Goal: Task Accomplishment & Management: Complete application form

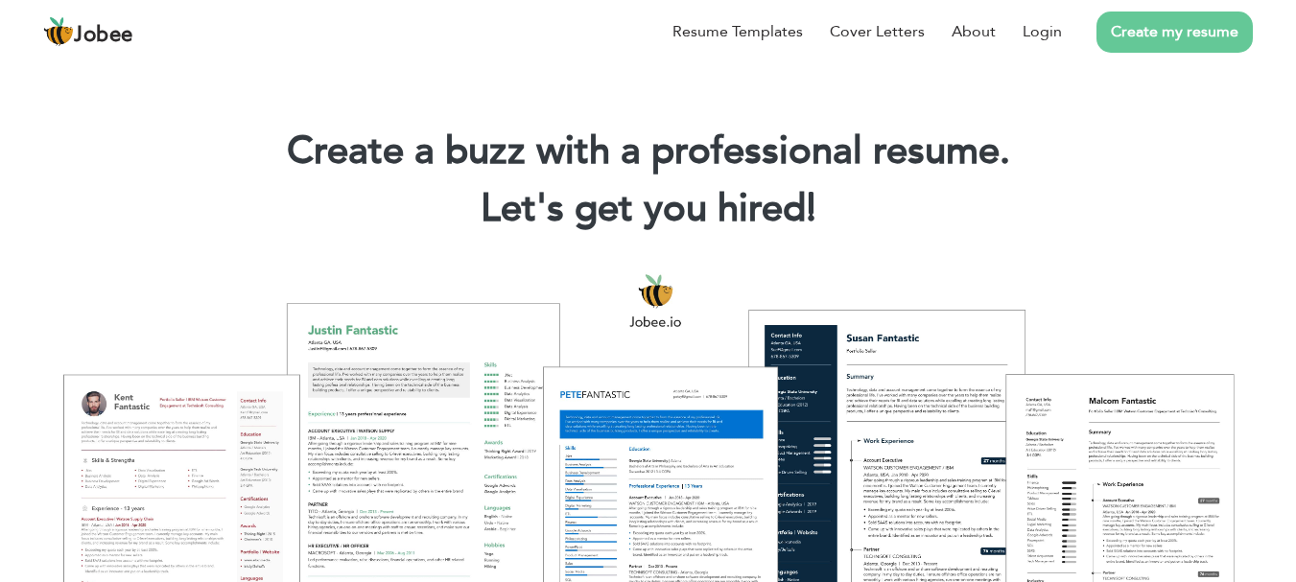
click at [1159, 18] on link "Create my resume" at bounding box center [1174, 32] width 156 height 41
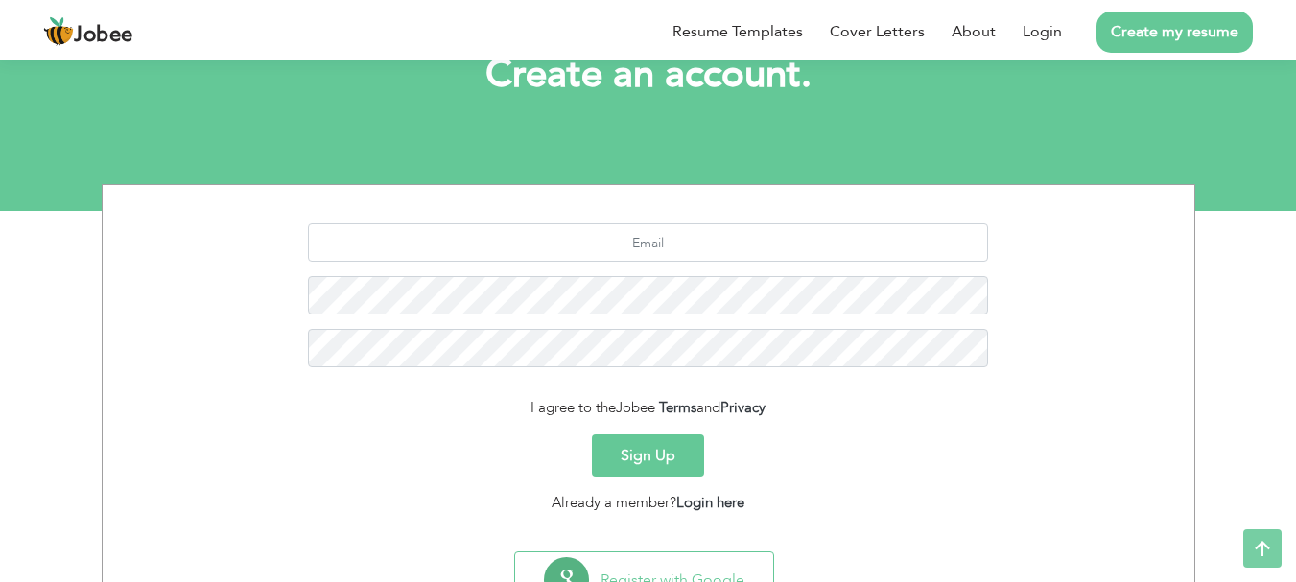
scroll to position [214, 0]
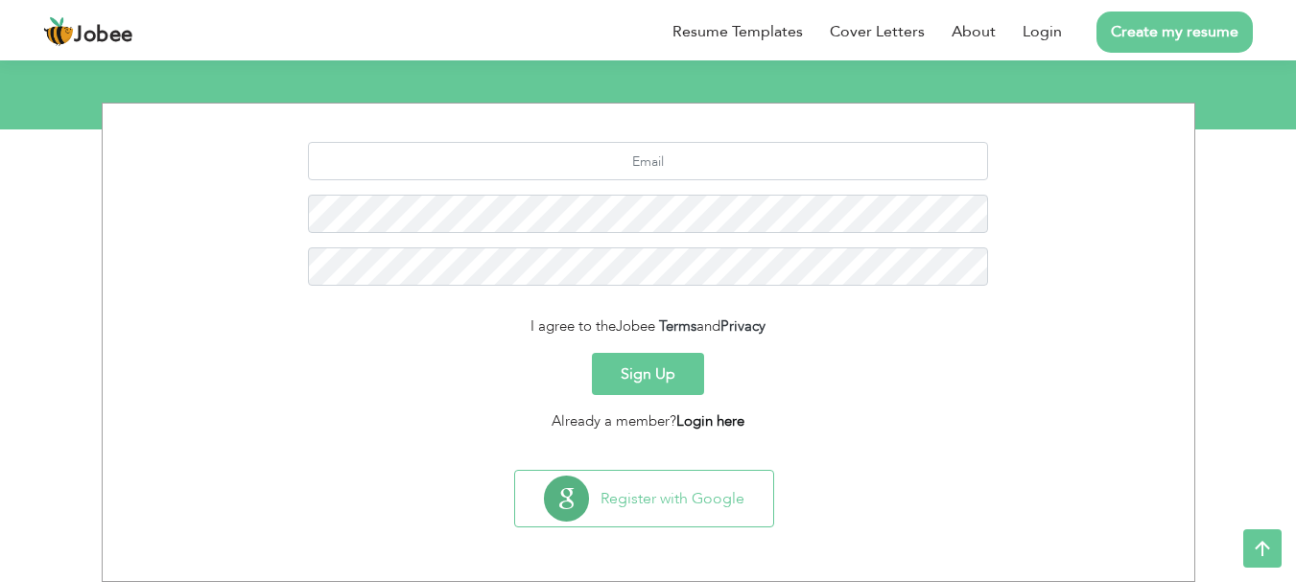
click at [720, 418] on link "Login here" at bounding box center [710, 420] width 68 height 19
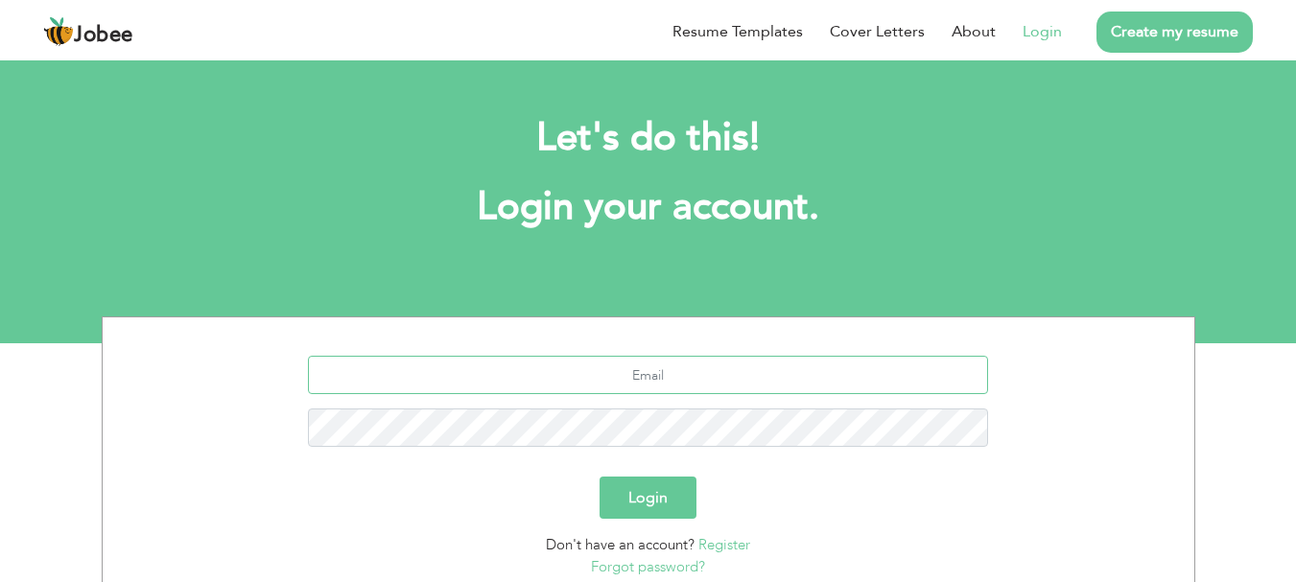
click at [683, 365] on input "text" at bounding box center [648, 375] width 680 height 38
type input "kainatzahra302@gmail.com"
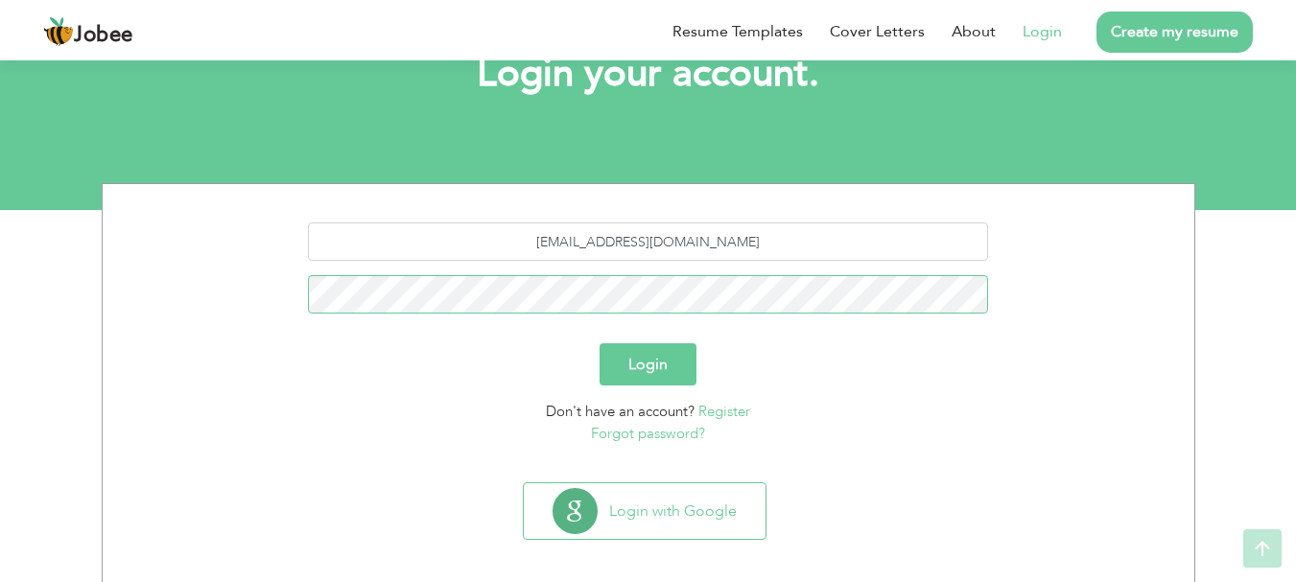
scroll to position [146, 0]
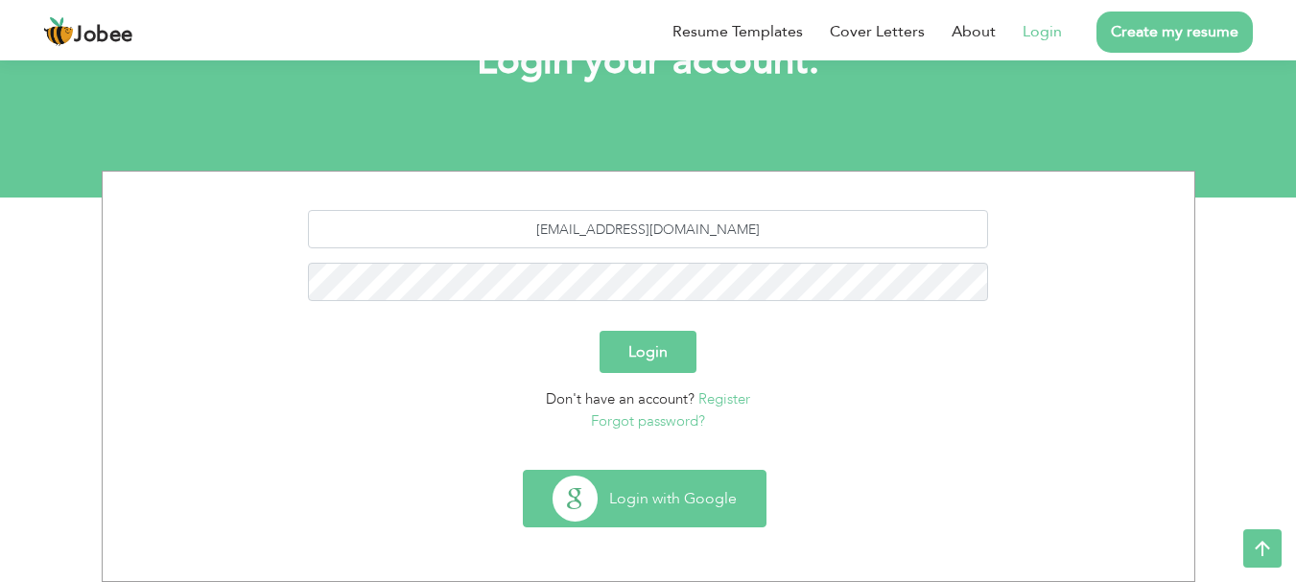
click at [647, 496] on button "Login with Google" at bounding box center [645, 499] width 242 height 56
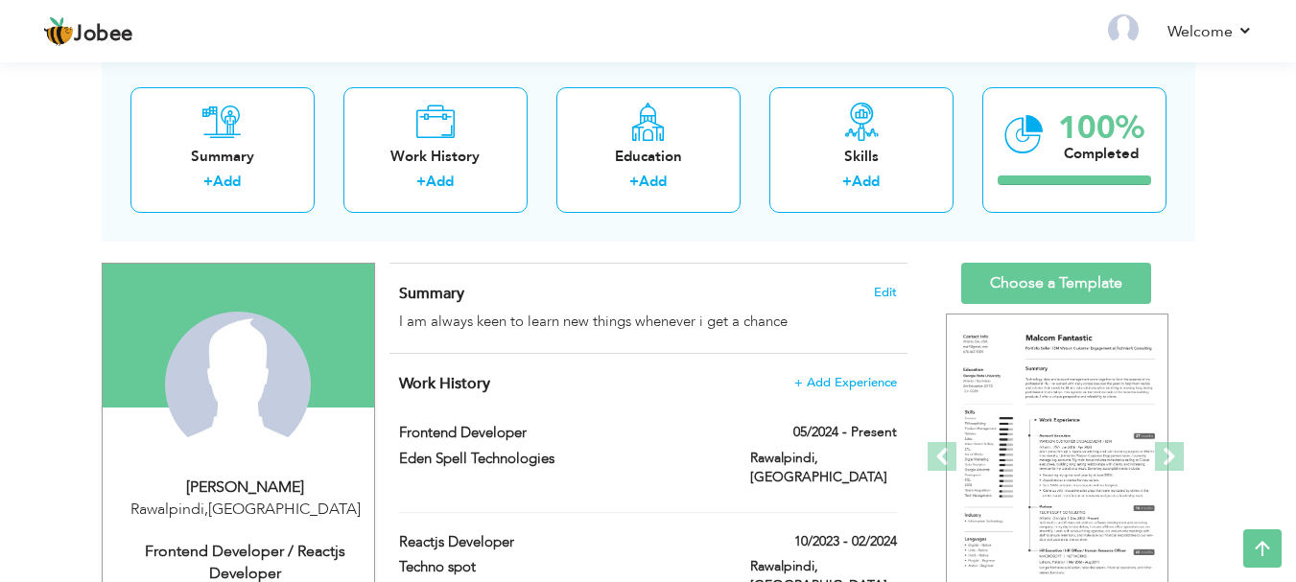
click at [716, 281] on div "Summary Edit I am always keen to learn new things whenever i get a chance" at bounding box center [648, 308] width 518 height 89
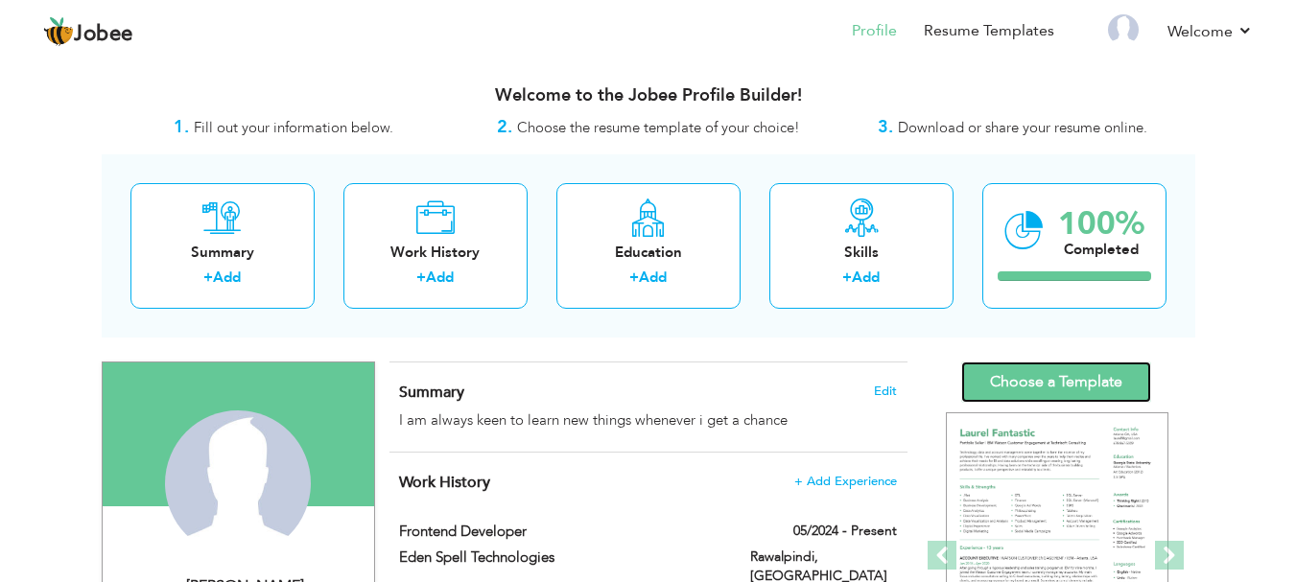
click at [1031, 373] on link "Choose a Template" at bounding box center [1056, 382] width 190 height 41
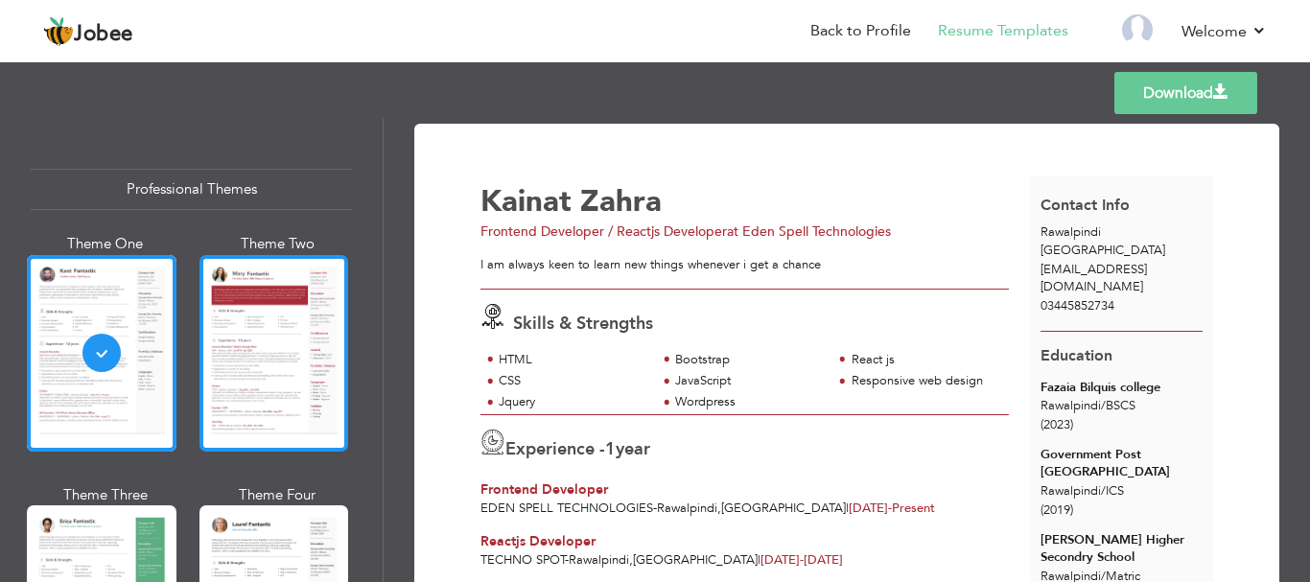
click at [251, 394] on div at bounding box center [274, 353] width 150 height 197
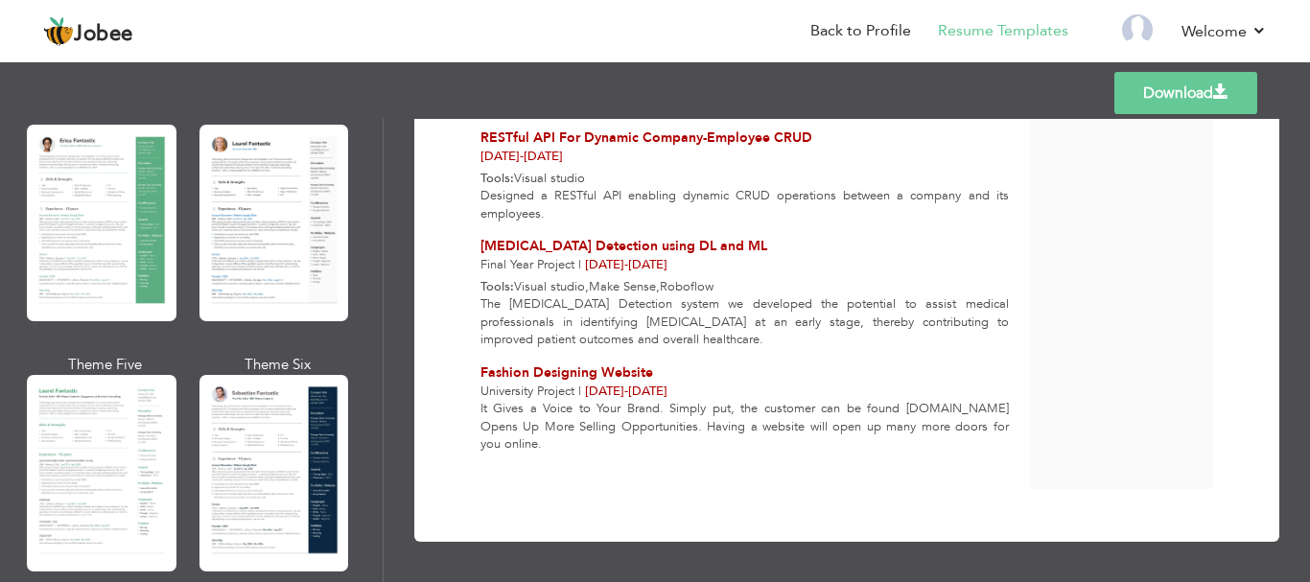
scroll to position [382, 0]
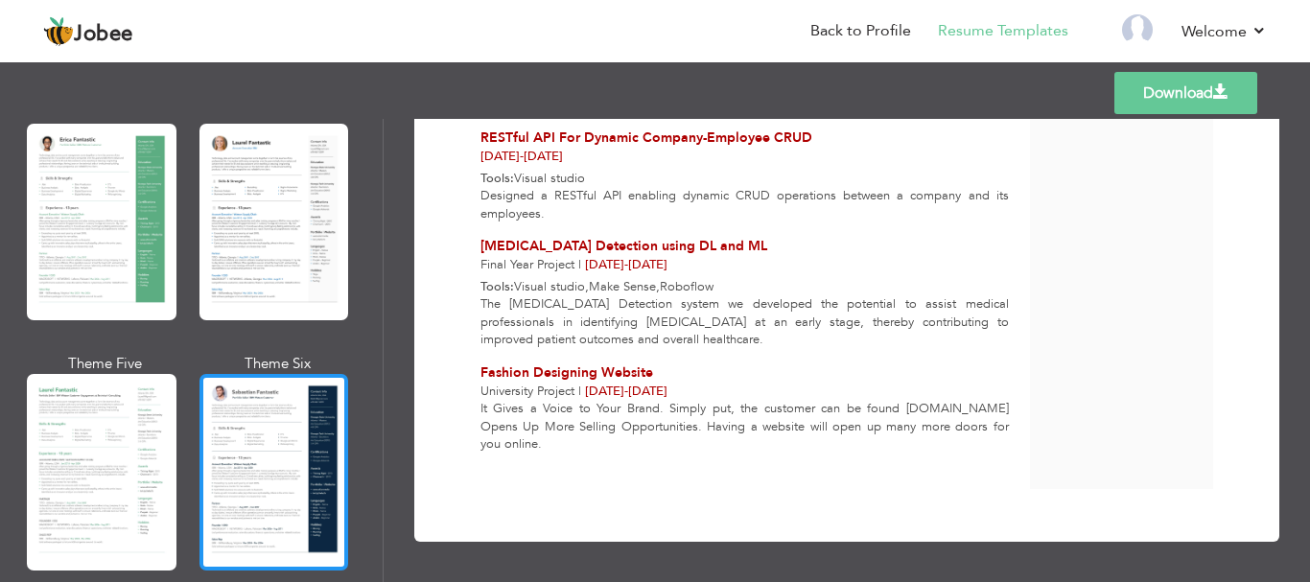
click at [258, 481] on div at bounding box center [274, 472] width 150 height 197
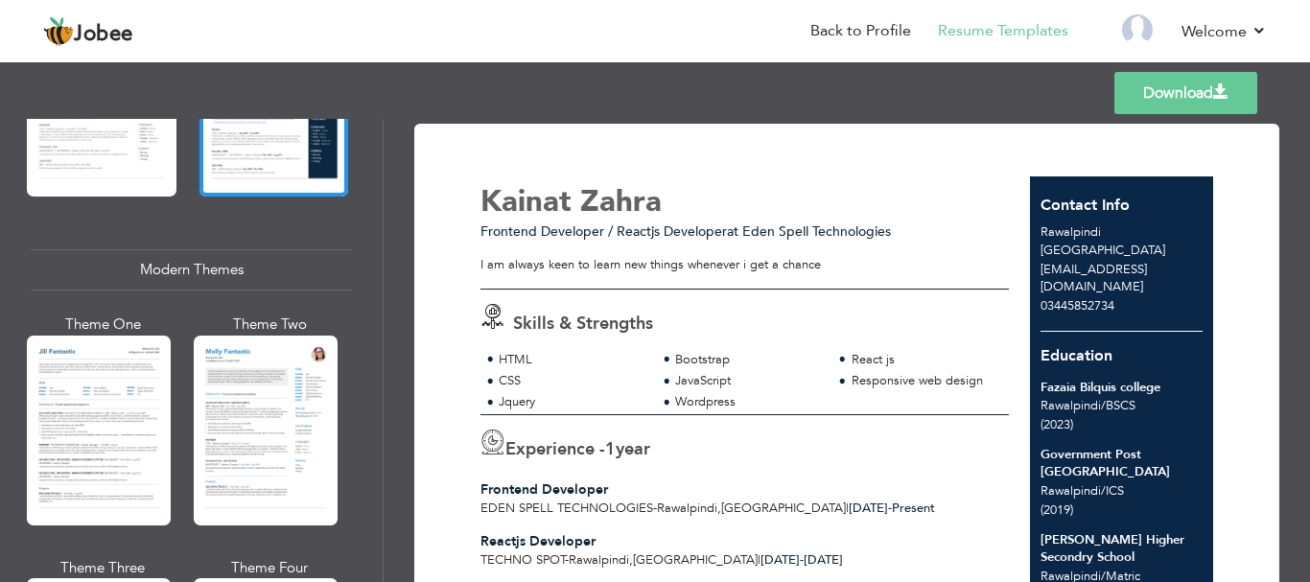
scroll to position [765, 0]
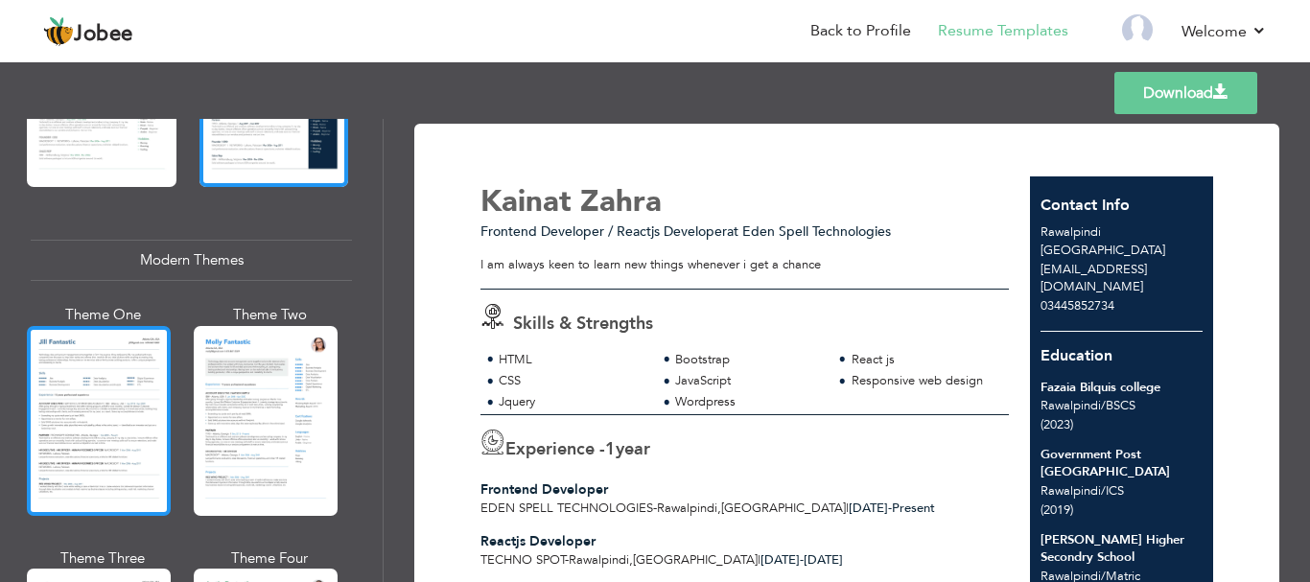
click at [110, 437] on div at bounding box center [99, 421] width 144 height 190
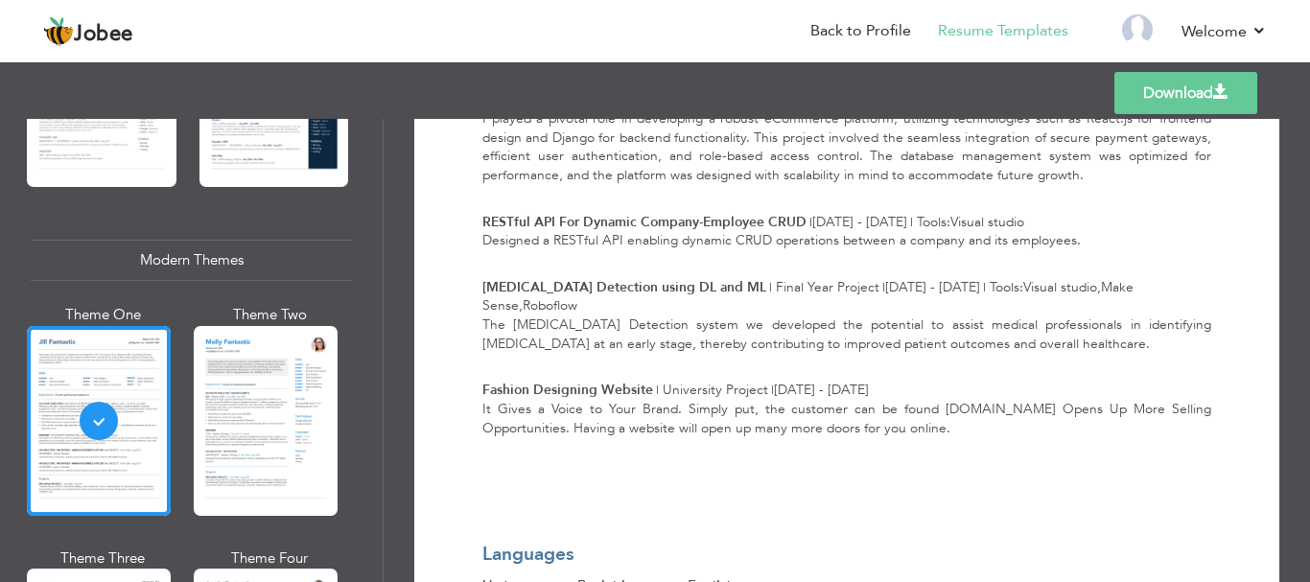
scroll to position [1327, 0]
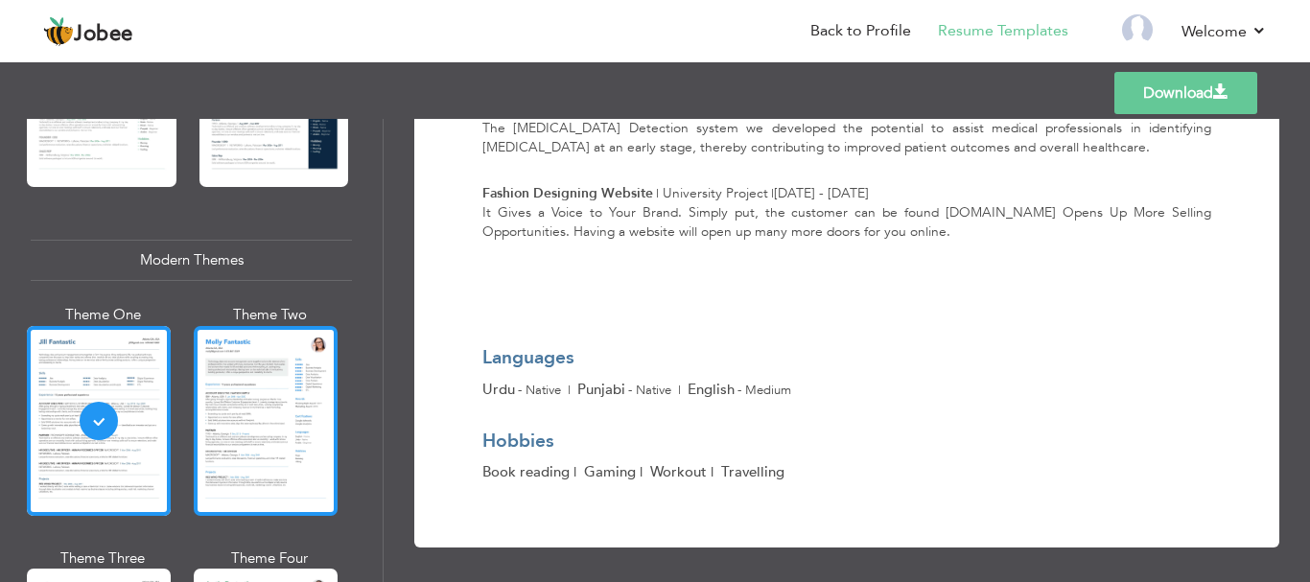
click at [293, 408] on div at bounding box center [266, 421] width 144 height 190
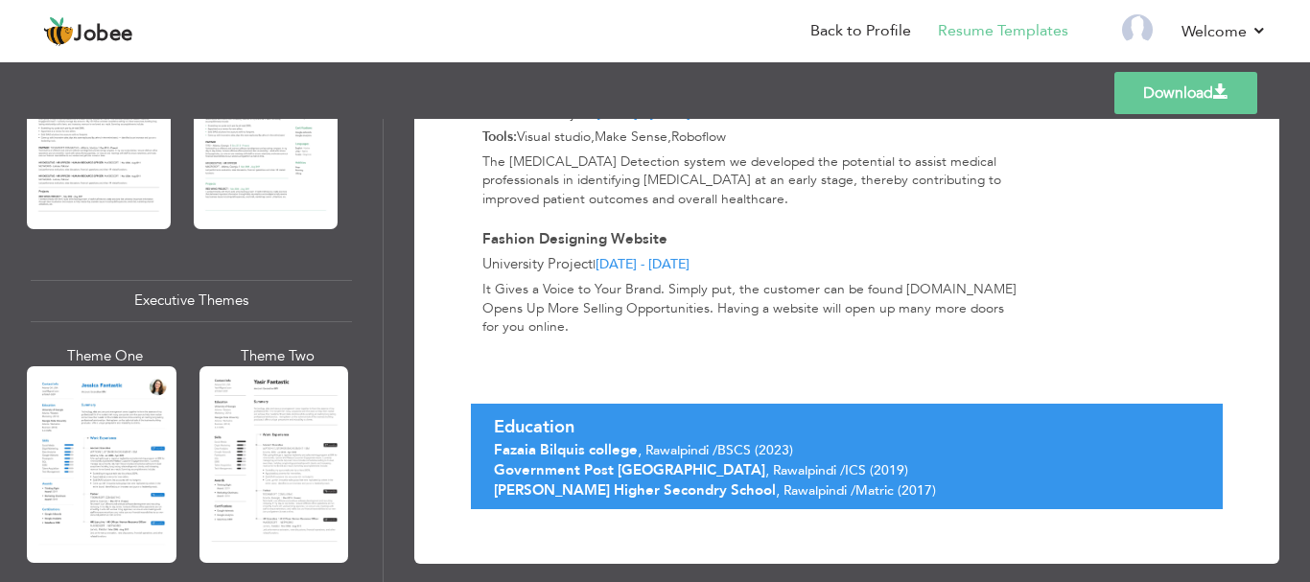
scroll to position [1298, 0]
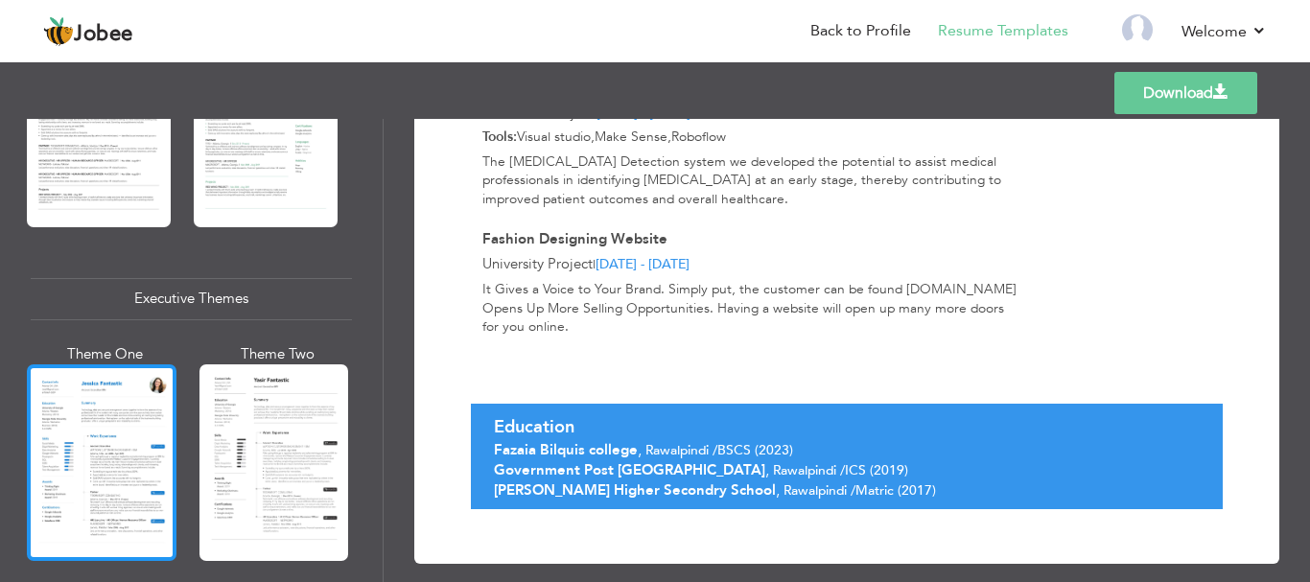
click at [125, 466] on div at bounding box center [102, 462] width 150 height 197
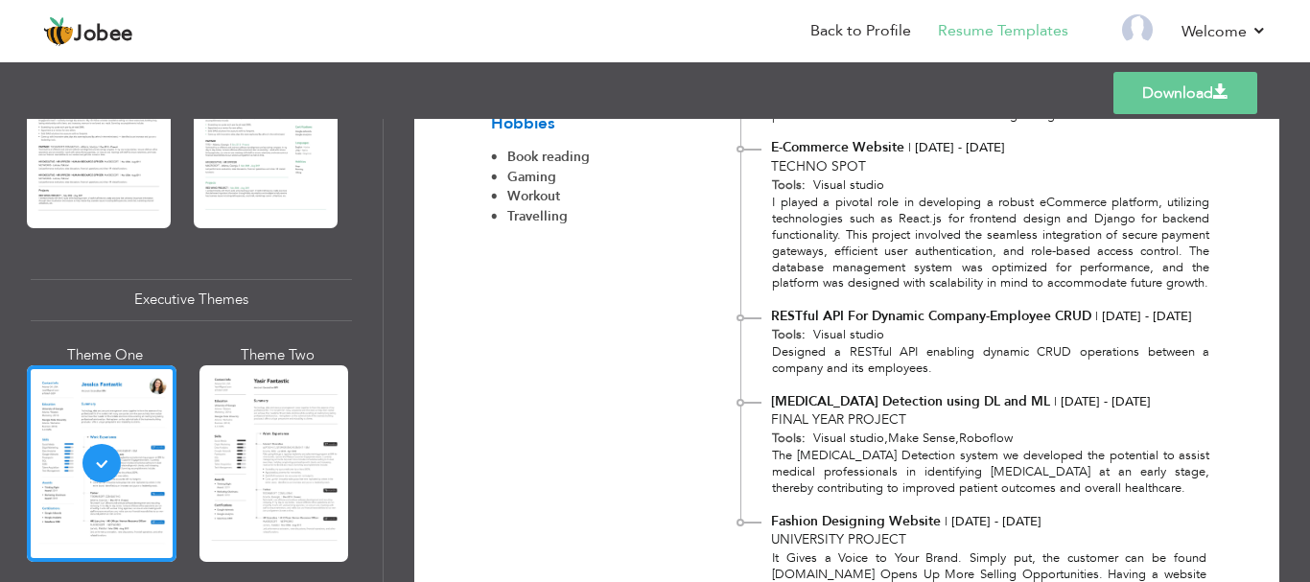
scroll to position [1108, 0]
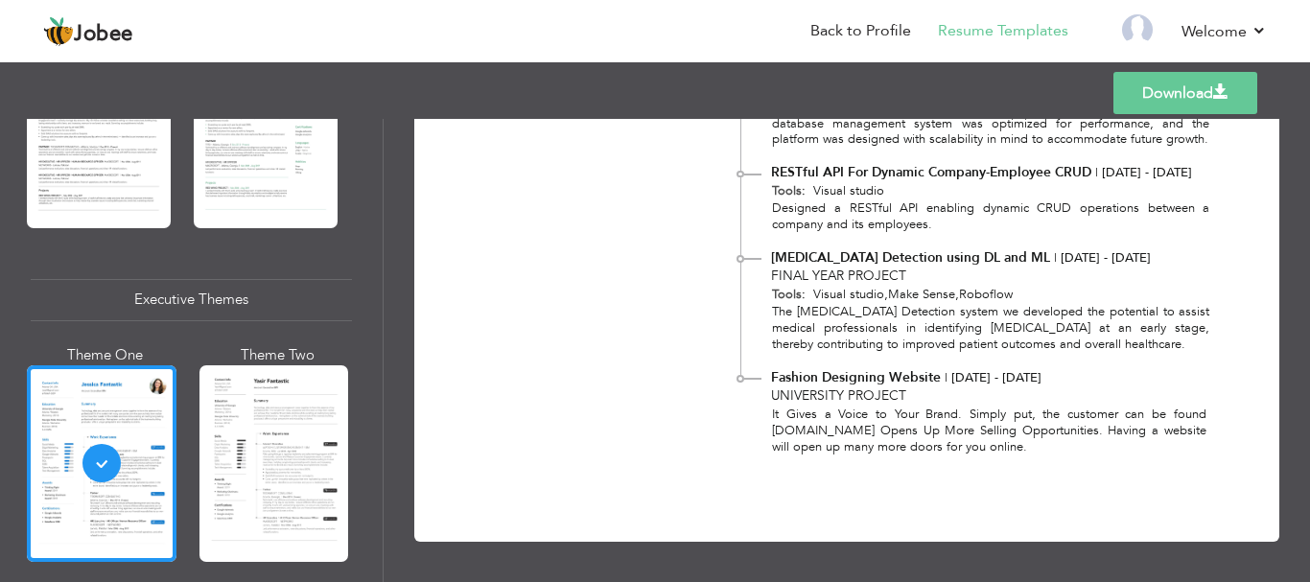
click at [1160, 104] on link "Download" at bounding box center [1185, 93] width 144 height 42
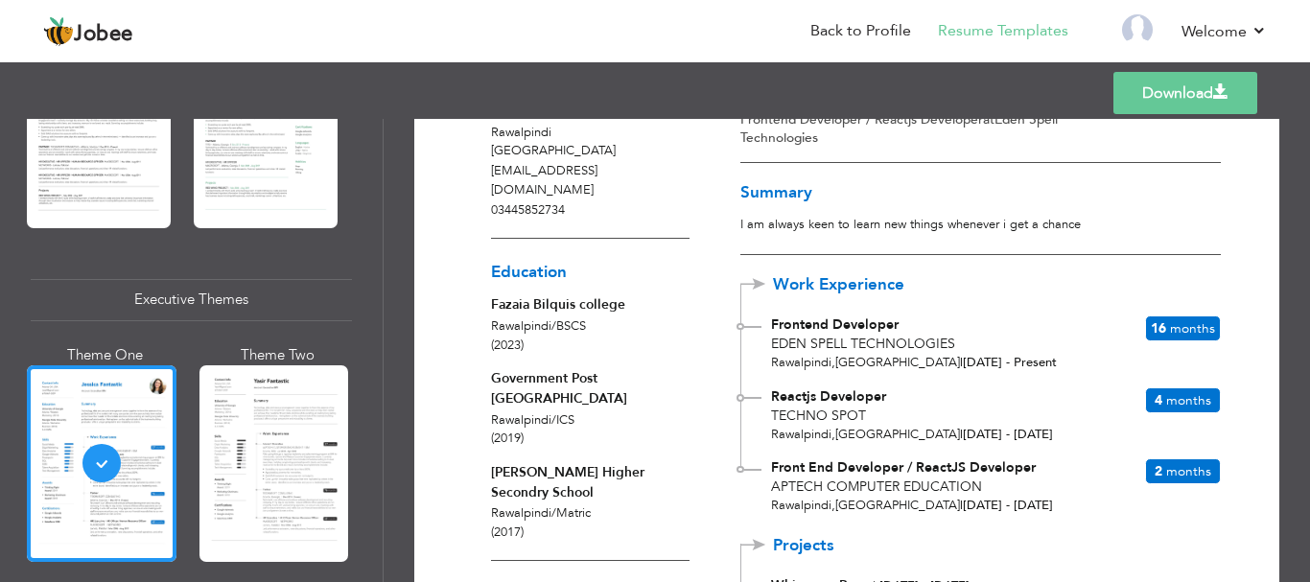
scroll to position [41, 0]
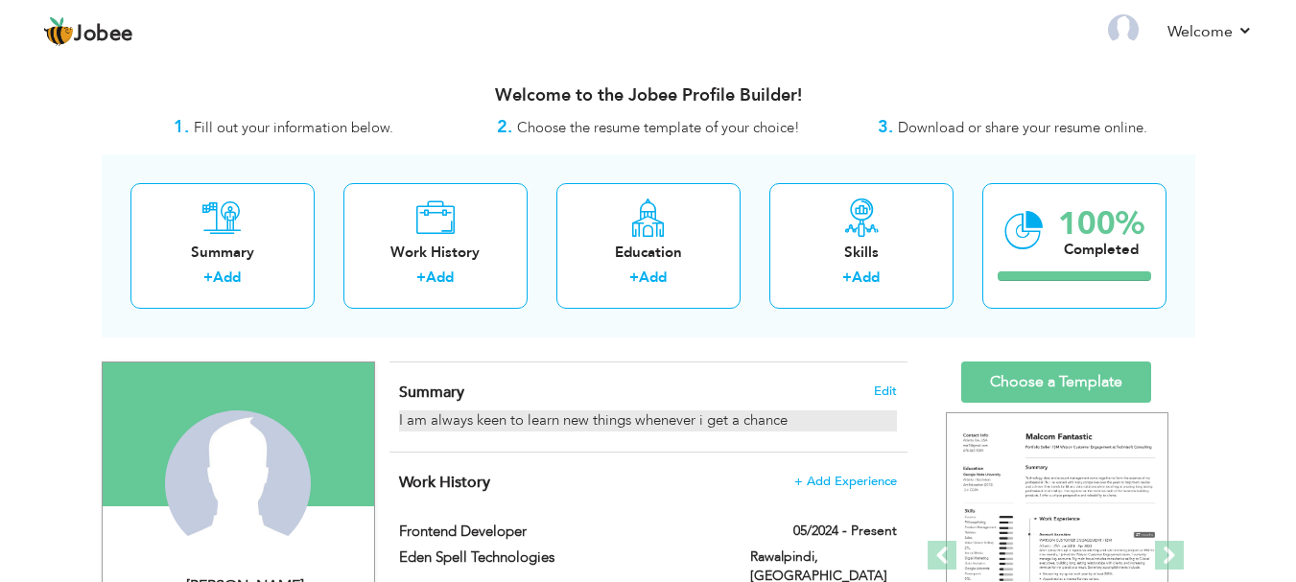
click at [863, 417] on div "I am always keen to learn new things whenever i get a chance" at bounding box center [647, 420] width 497 height 20
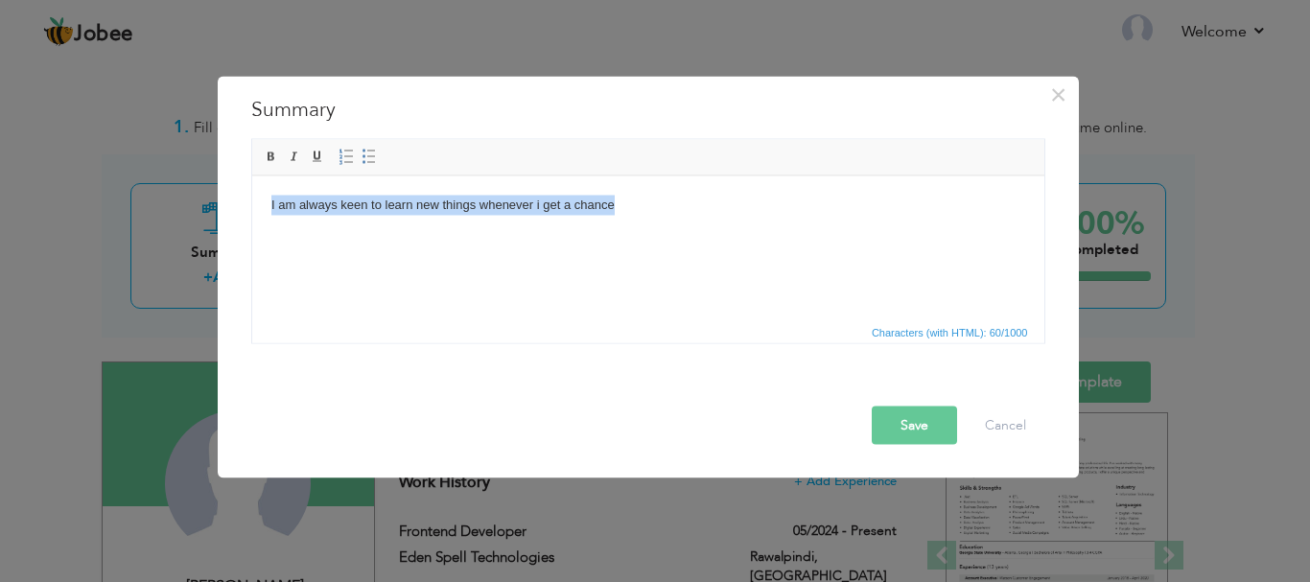
drag, startPoint x: 647, startPoint y: 211, endPoint x: 201, endPoint y: 197, distance: 446.2
click at [251, 197] on html "I am always keen to learn new things whenever i get a chance" at bounding box center [647, 205] width 792 height 59
copy body "I am always keen to learn new things whenever i get a chance"
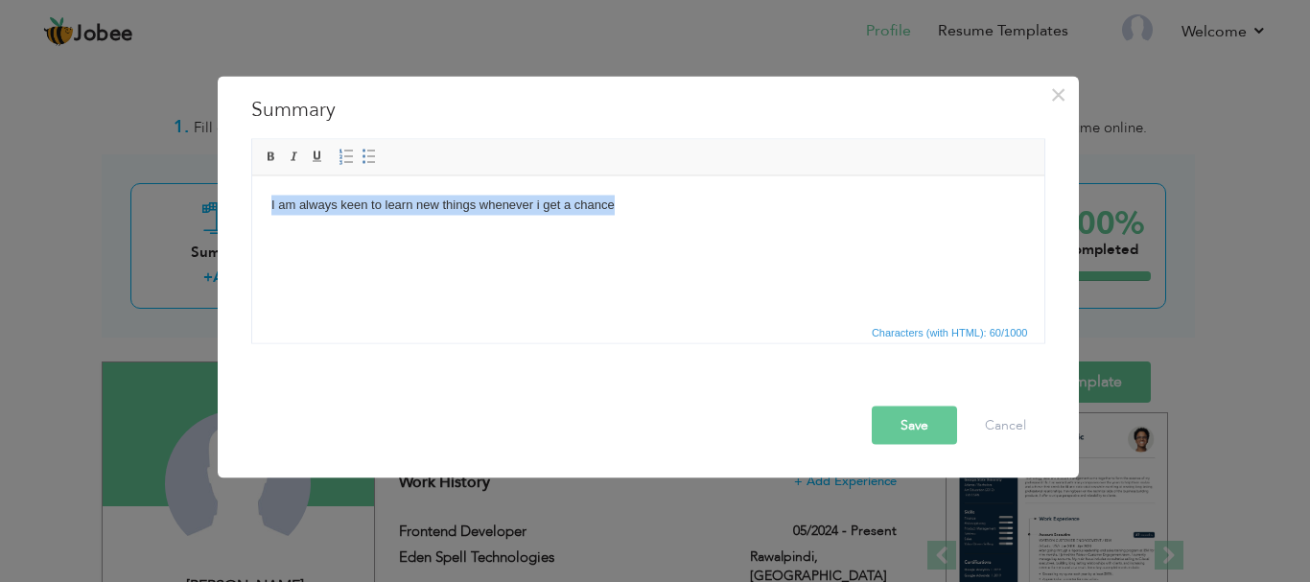
click at [640, 210] on body "I am always keen to learn new things whenever i get a chance" at bounding box center [647, 205] width 754 height 20
drag, startPoint x: 640, startPoint y: 210, endPoint x: 228, endPoint y: 223, distance: 411.7
click at [251, 223] on html "I am always keen to learn new things whenever i get a chance" at bounding box center [647, 205] width 792 height 59
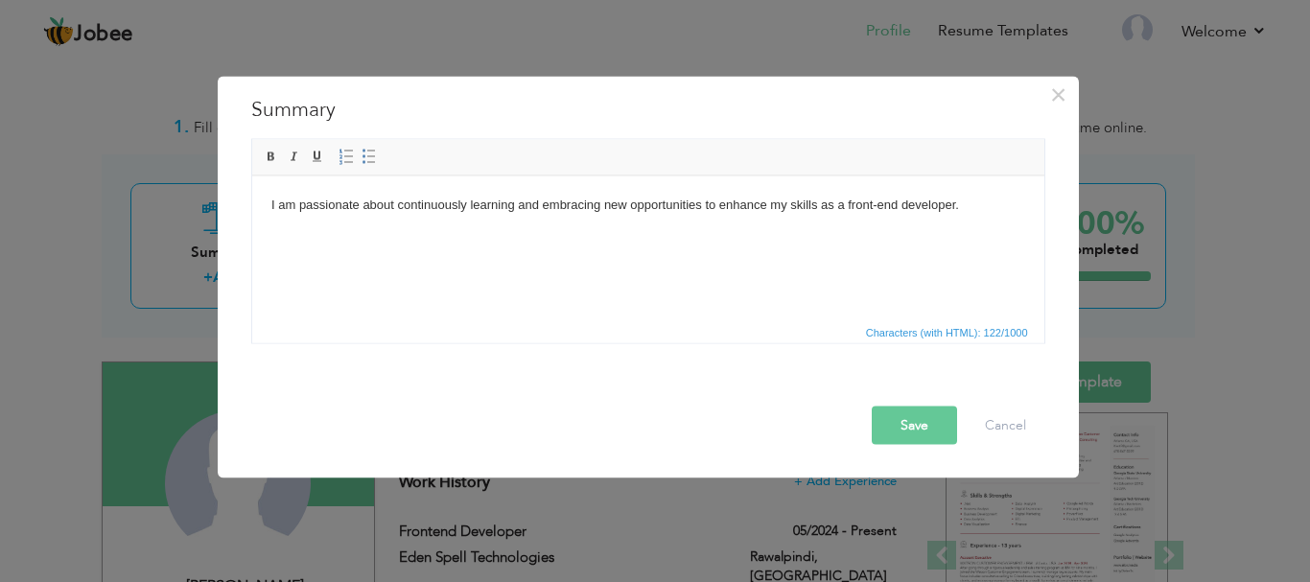
click at [888, 432] on button "Save" at bounding box center [914, 425] width 85 height 38
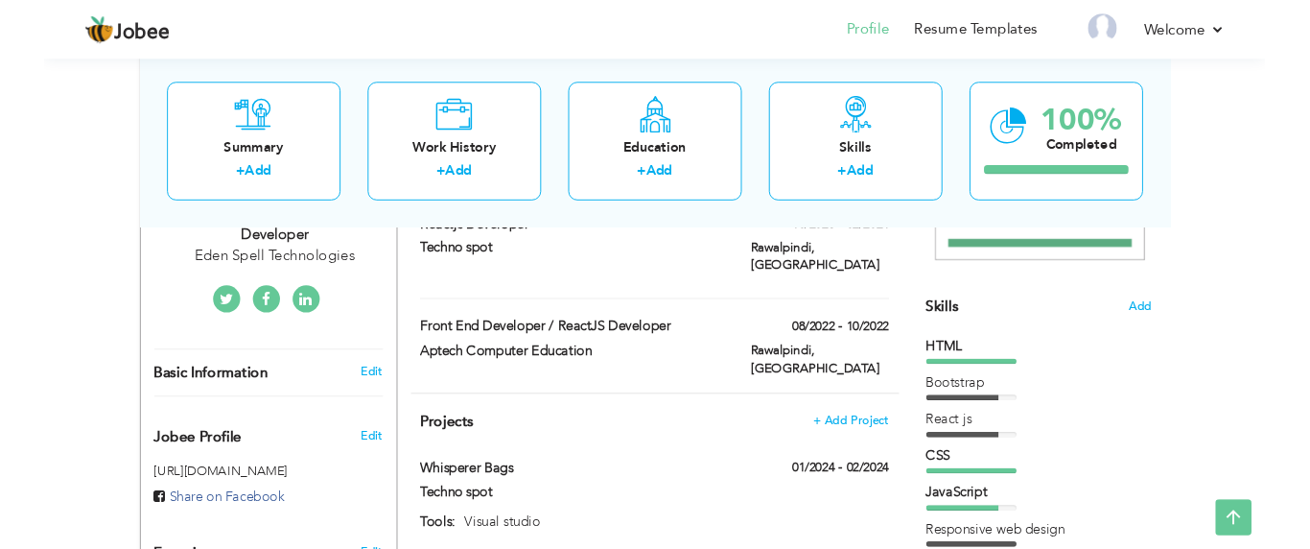
scroll to position [422, 0]
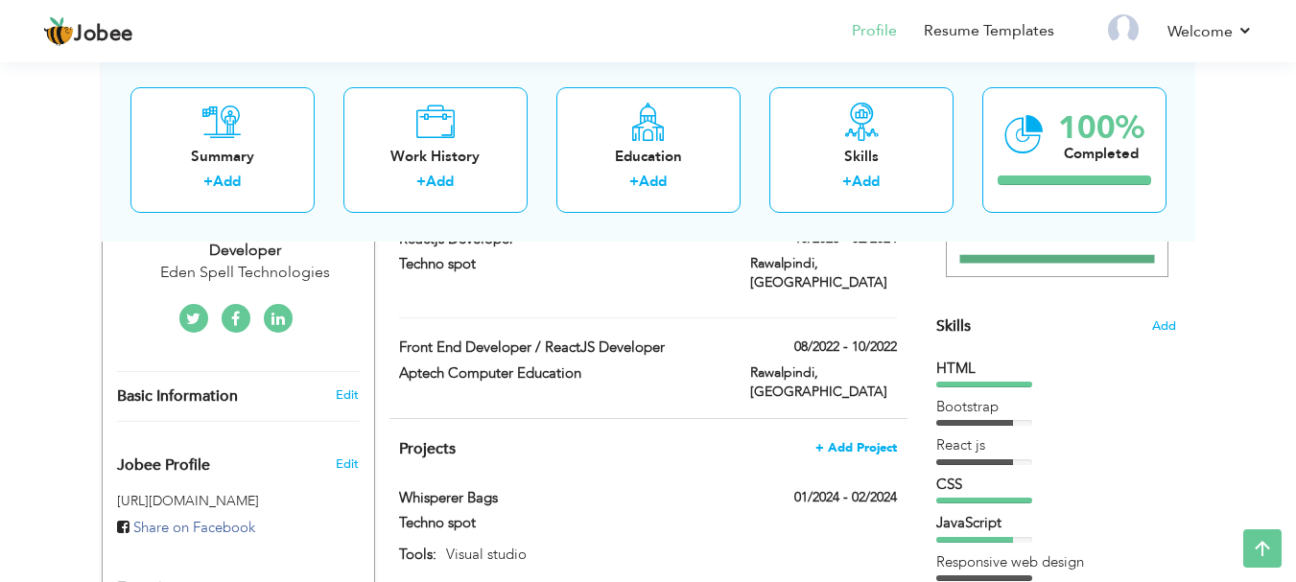
click at [840, 441] on span "+ Add Project" at bounding box center [856, 447] width 82 height 13
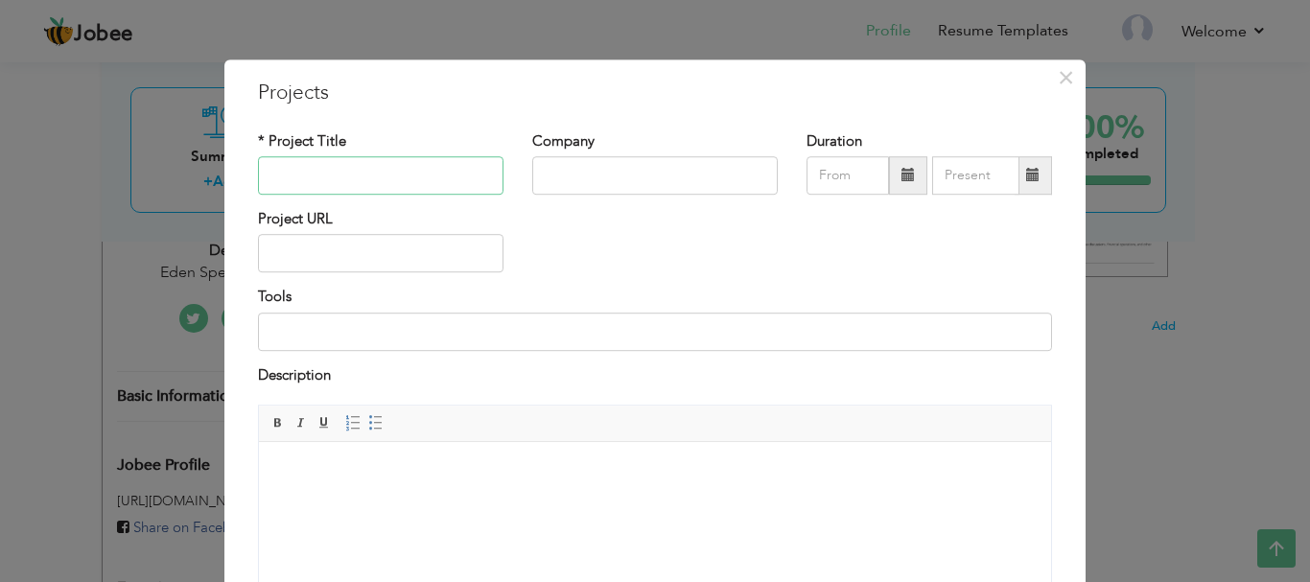
click at [313, 177] on input "text" at bounding box center [381, 175] width 246 height 38
type input "My Affairs Orgaized"
click at [535, 189] on input "text" at bounding box center [655, 175] width 246 height 38
type input "[PERSON_NAME]"
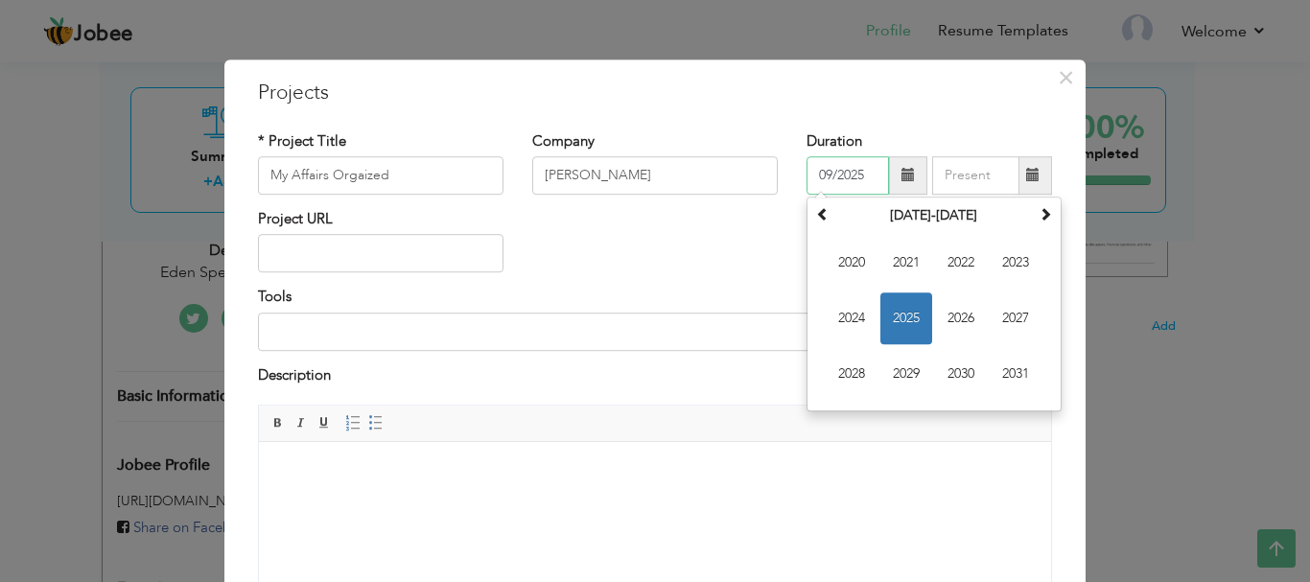
click at [837, 180] on input "09/2025" at bounding box center [848, 175] width 82 height 38
click at [850, 309] on span "2024" at bounding box center [852, 319] width 52 height 52
click at [1046, 218] on th at bounding box center [1045, 215] width 23 height 29
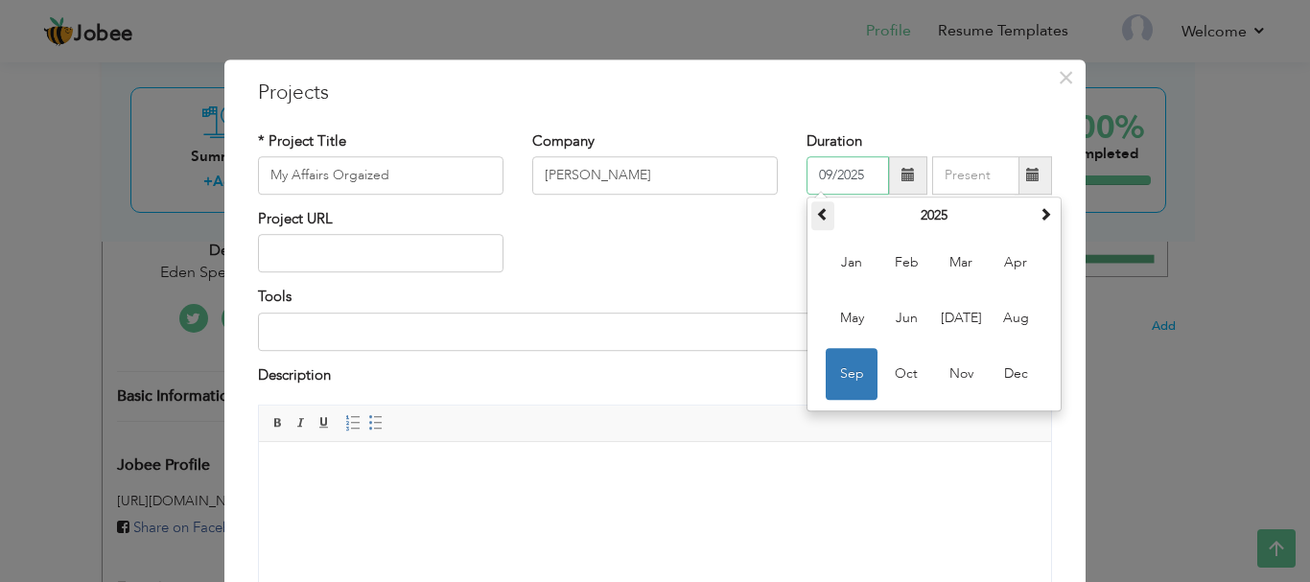
click at [816, 219] on span at bounding box center [822, 213] width 13 height 13
click at [898, 326] on span "Jun" at bounding box center [906, 319] width 52 height 52
type input "06/2024"
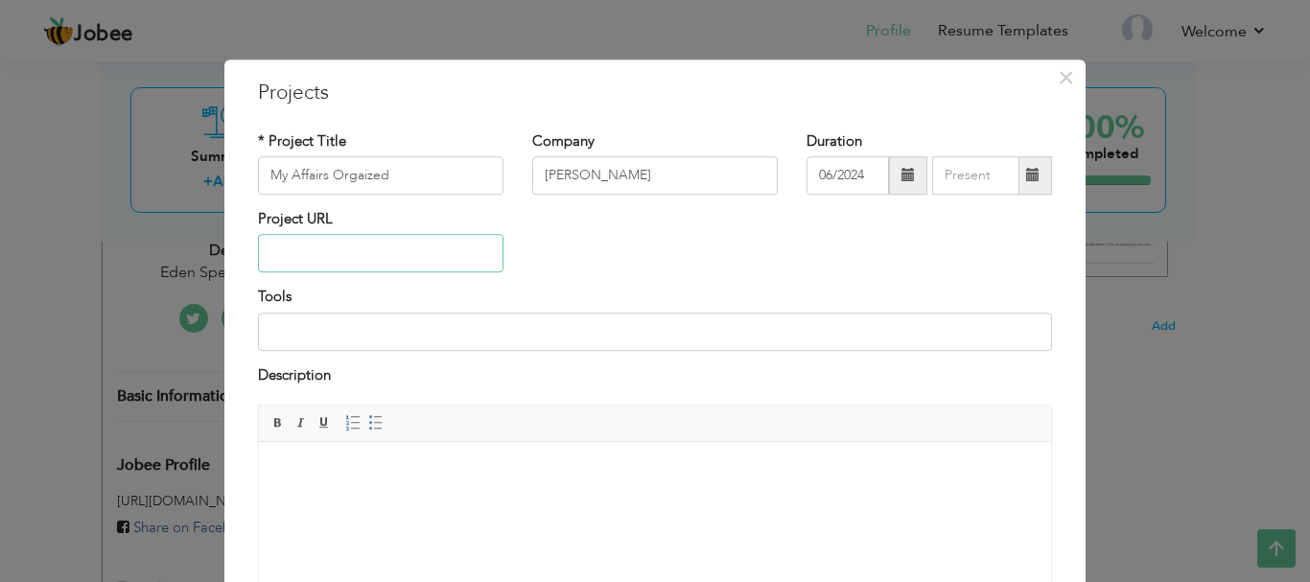
click at [324, 256] on input "text" at bounding box center [381, 254] width 246 height 38
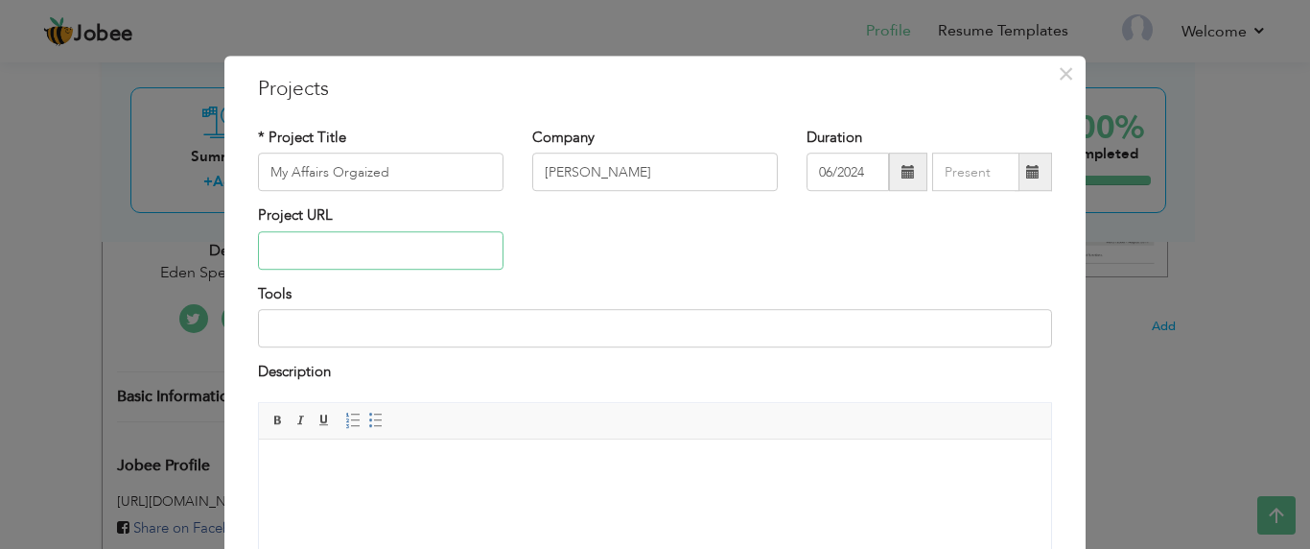
paste input "[URL][DOMAIN_NAME]"
type input "[URL][DOMAIN_NAME]"
click at [295, 320] on input at bounding box center [655, 328] width 794 height 38
click at [420, 327] on input "Wordpress,Html ,Css,Javacript" at bounding box center [655, 328] width 794 height 38
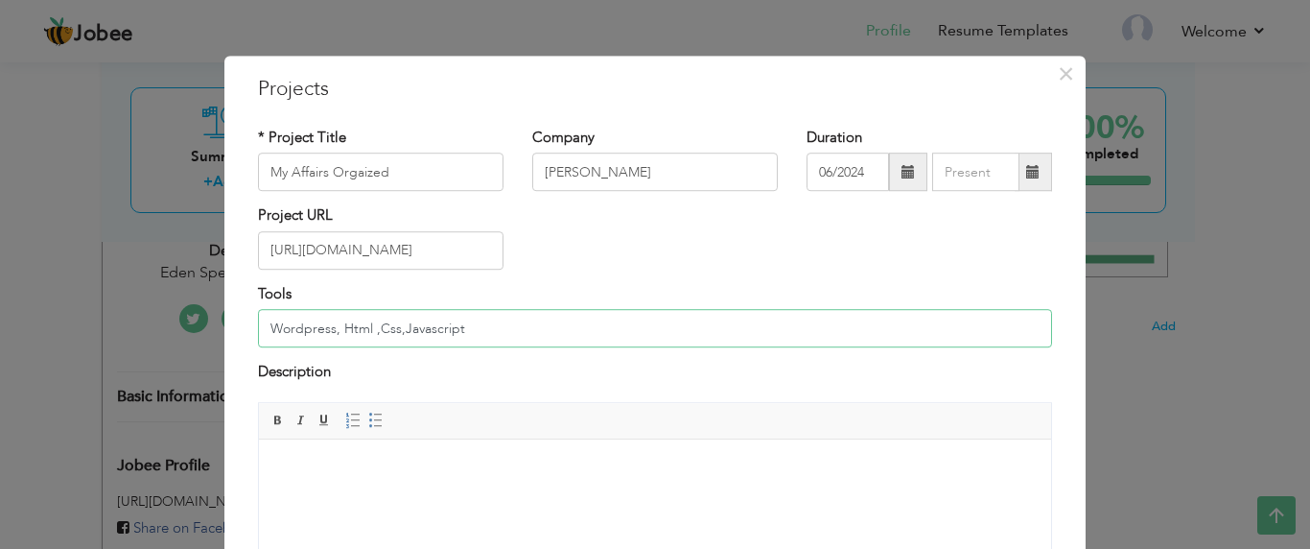
click at [331, 331] on input "Wordpress, Html ,Css,Javascript" at bounding box center [655, 328] width 794 height 38
click at [393, 329] on input "Wordpress, Html ,Css,Javascript" at bounding box center [655, 328] width 794 height 38
type input "Wordpress, Html ,Css, Javascript"
click at [318, 455] on html at bounding box center [655, 467] width 792 height 59
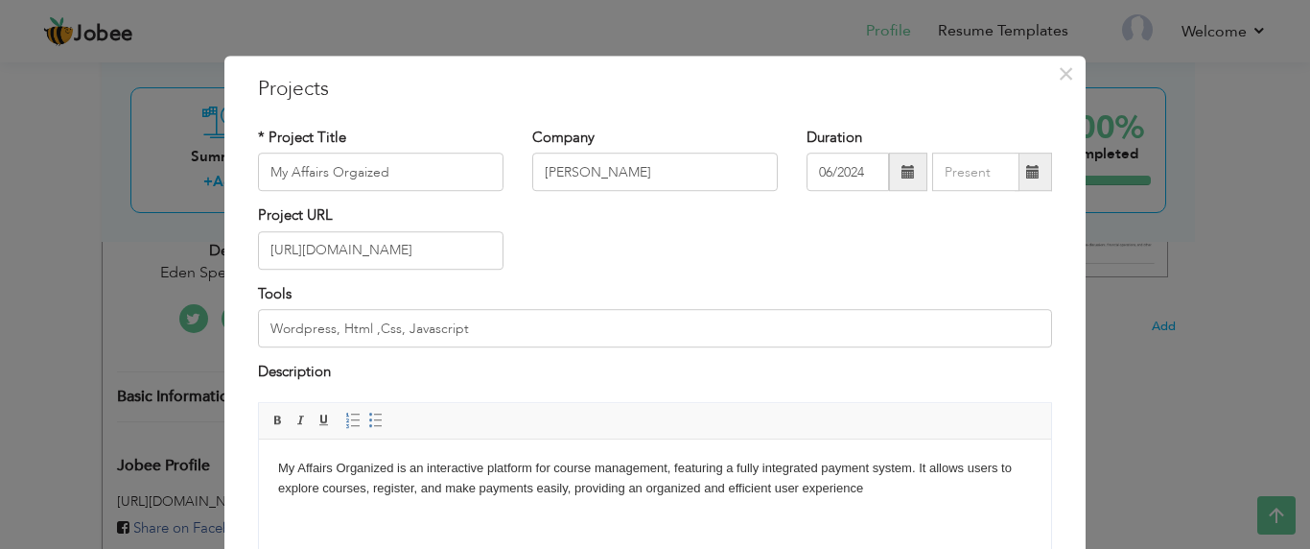
scroll to position [214, 0]
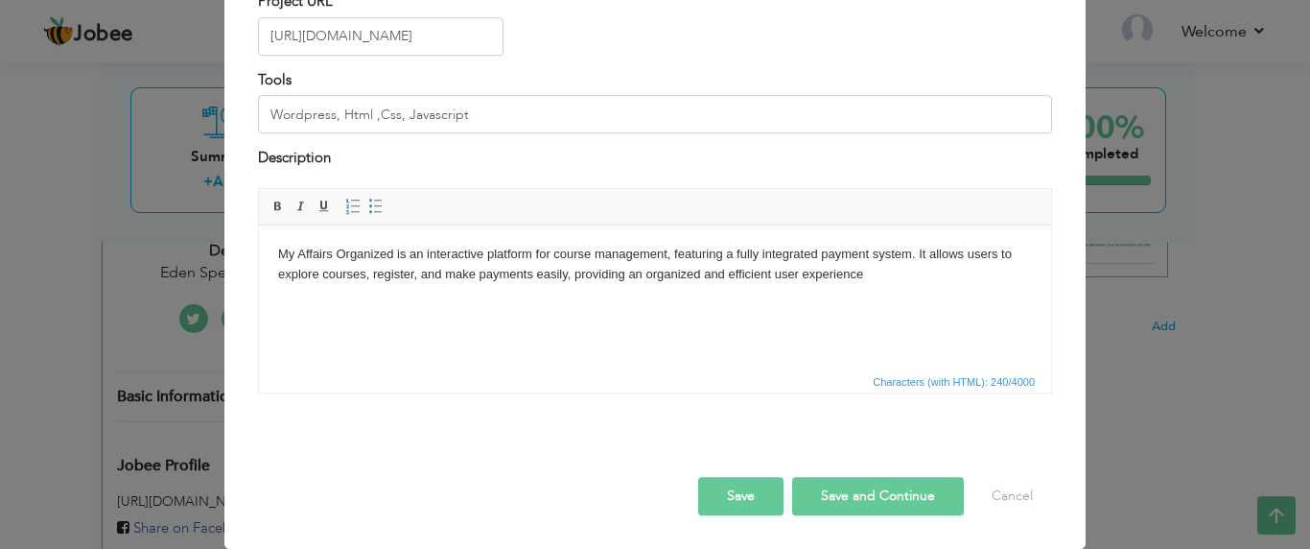
click at [827, 498] on button "Save and Continue" at bounding box center [878, 496] width 172 height 38
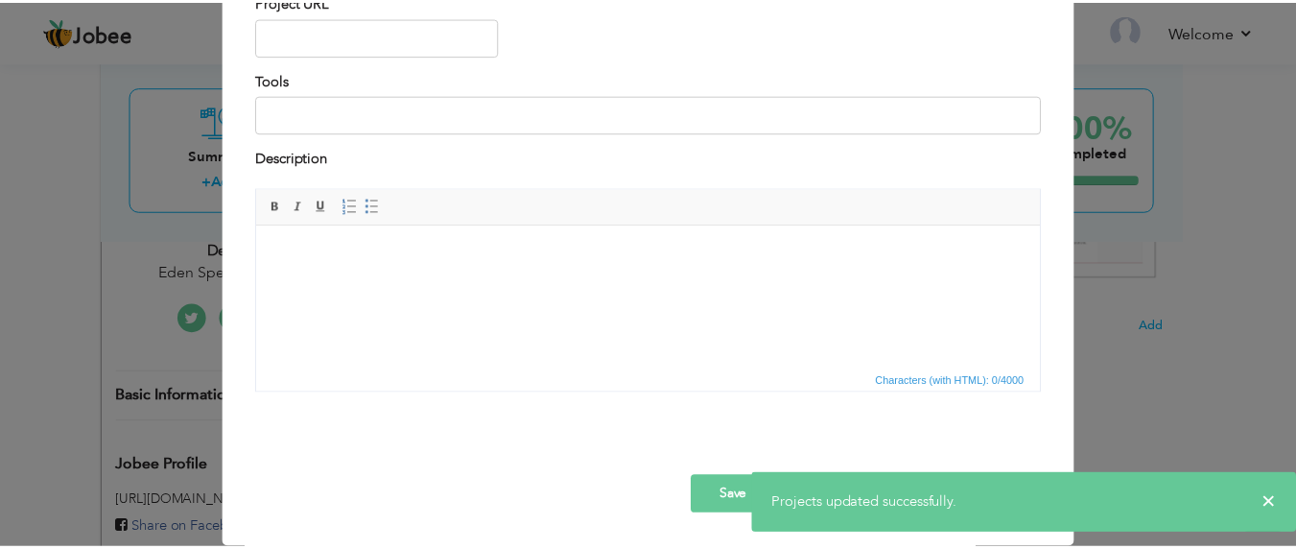
scroll to position [0, 0]
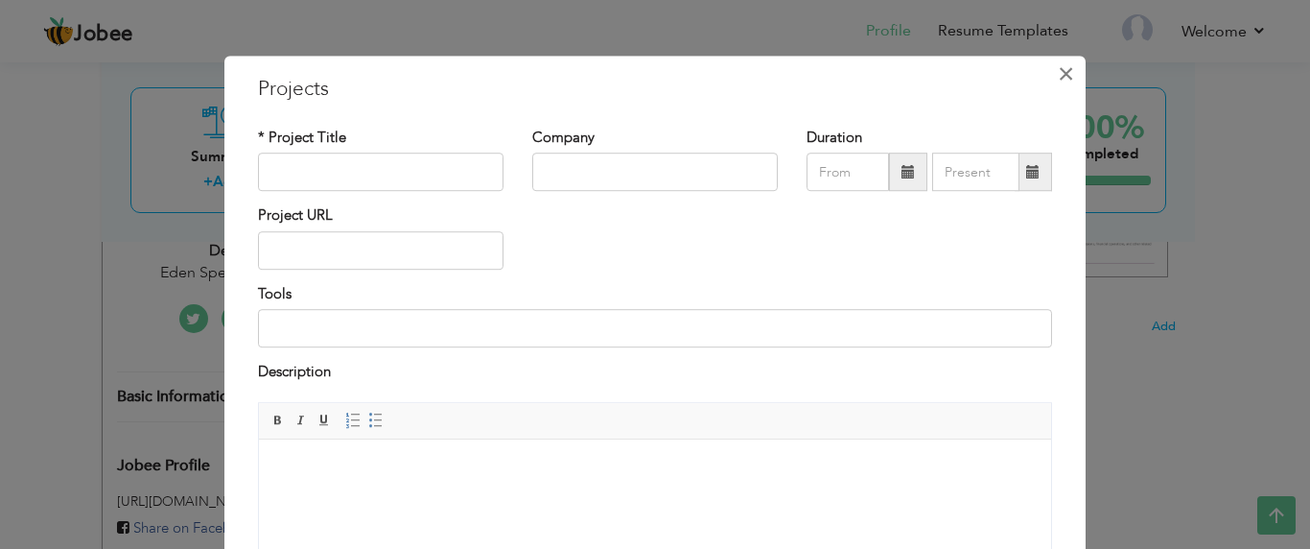
click at [1058, 77] on span "×" at bounding box center [1066, 74] width 16 height 35
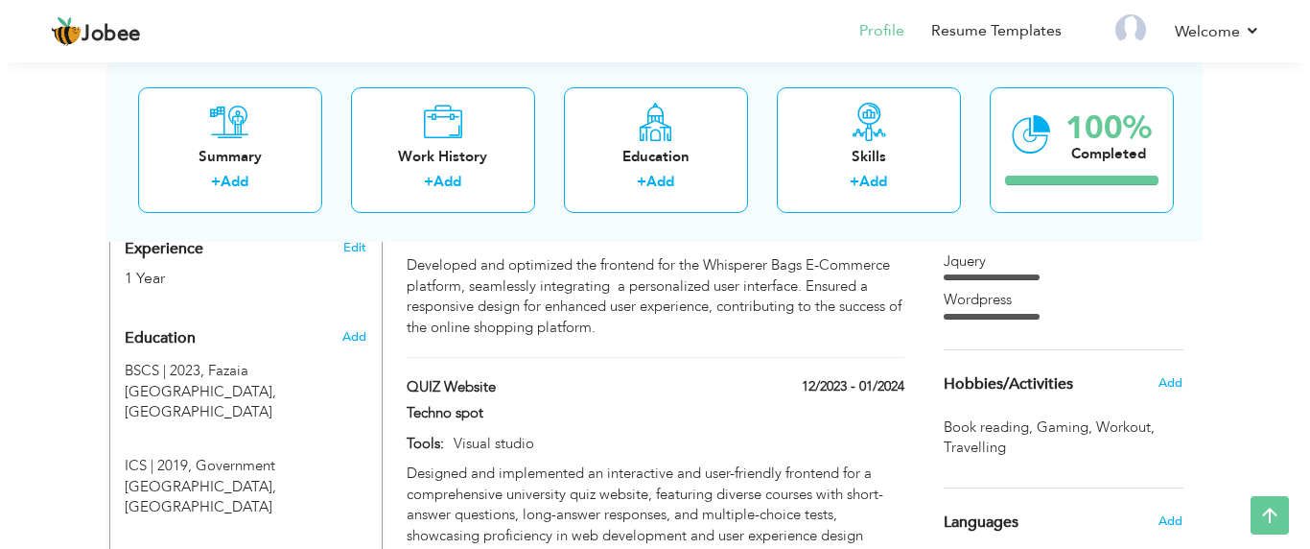
scroll to position [764, 0]
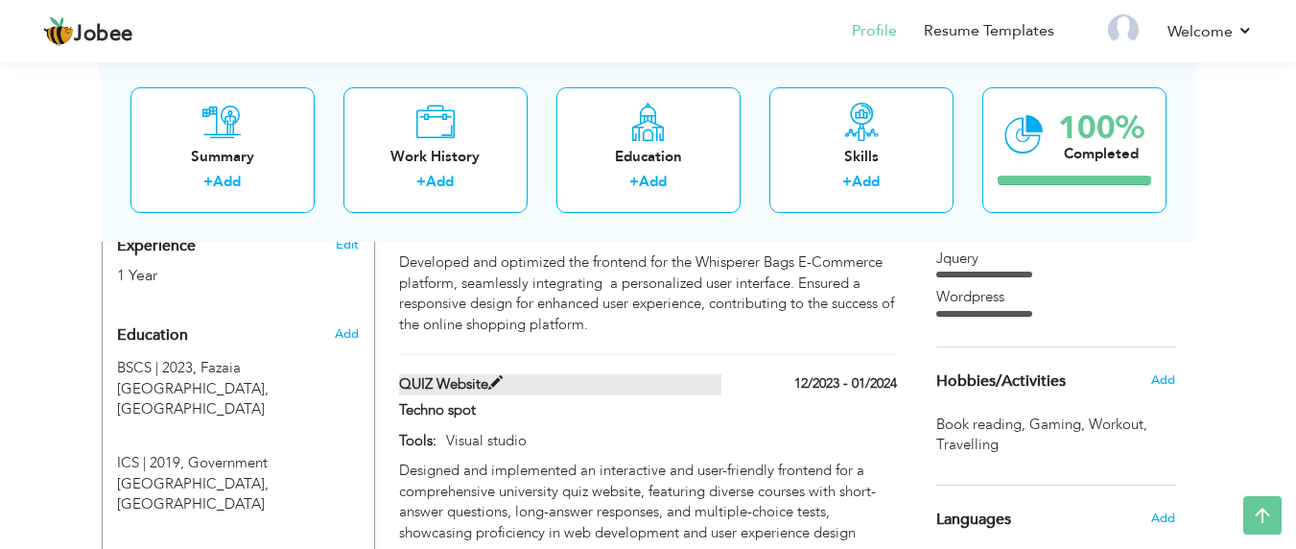
click at [492, 376] on span at bounding box center [495, 383] width 14 height 14
type input "QUIZ Website"
type input "Techno spot"
type input "12/2023"
type input "01/2024"
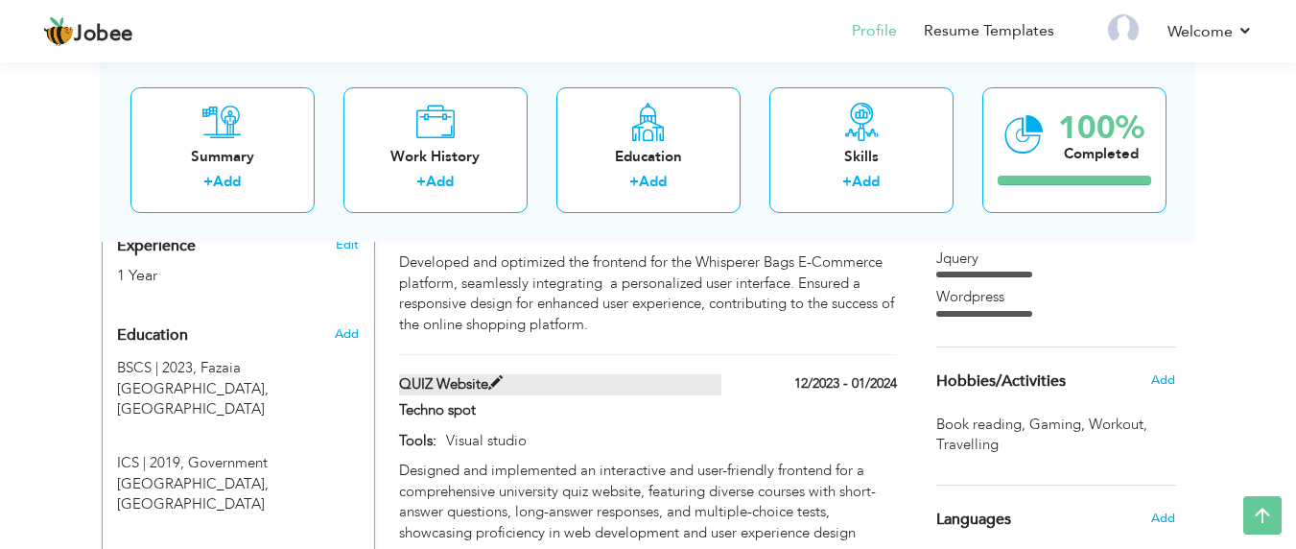
type input "Visual studio"
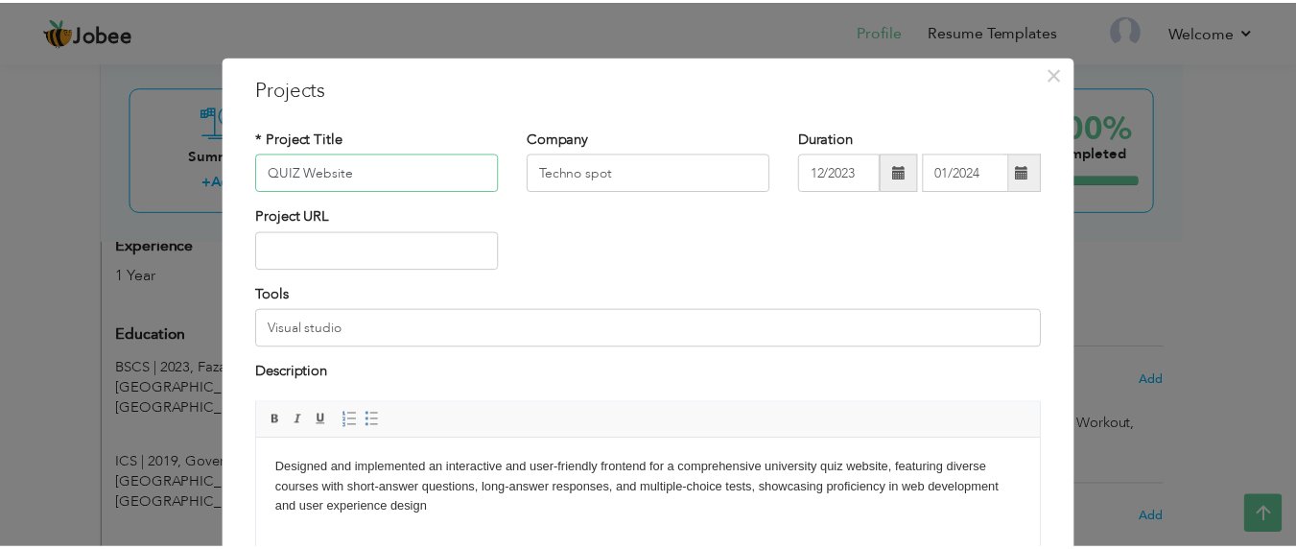
scroll to position [214, 0]
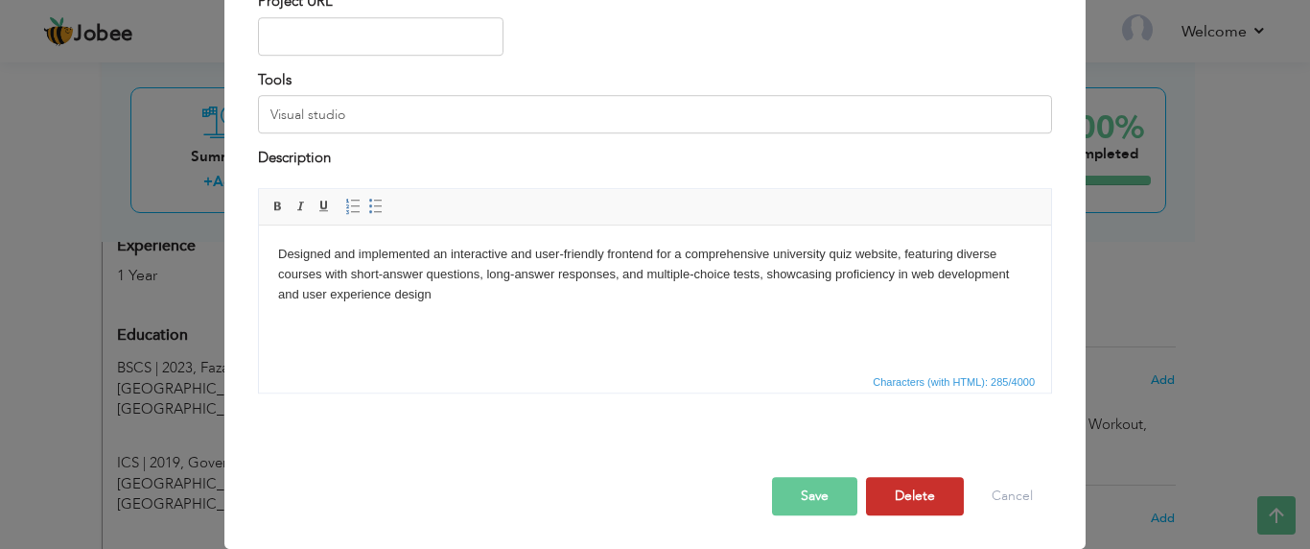
click at [907, 497] on button "Delete" at bounding box center [915, 496] width 98 height 38
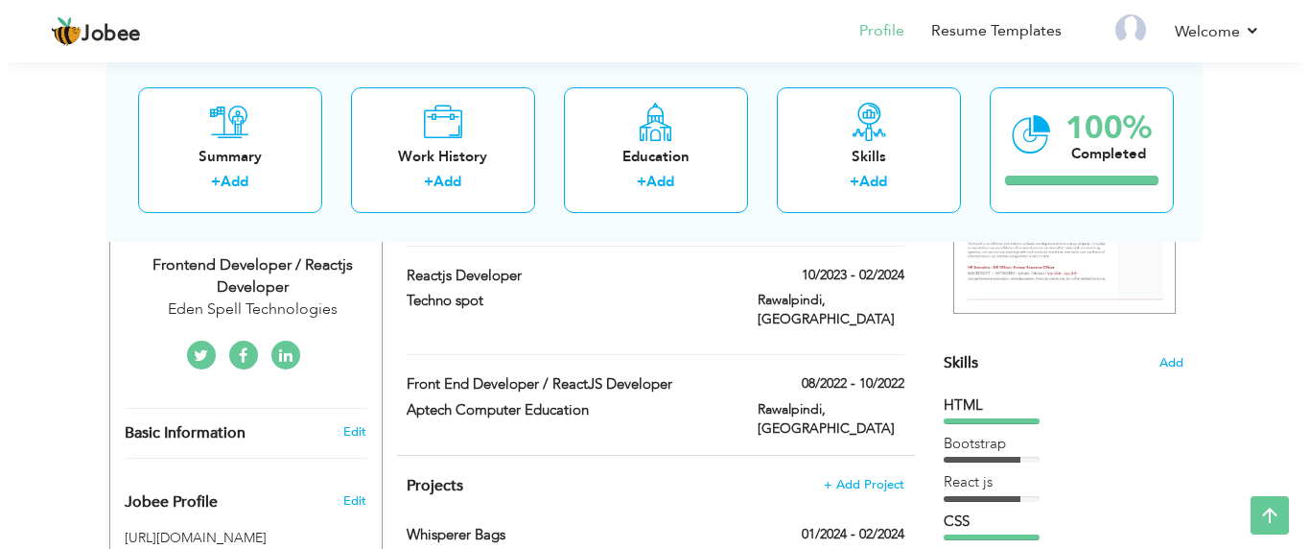
scroll to position [436, 0]
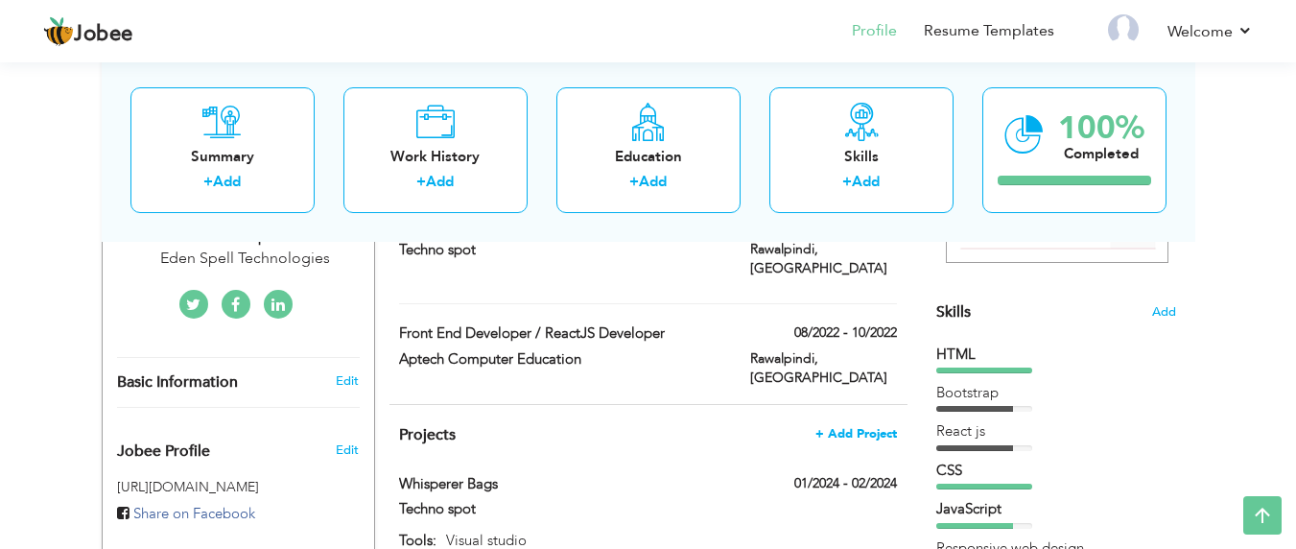
click at [848, 427] on span "+ Add Project" at bounding box center [856, 433] width 82 height 13
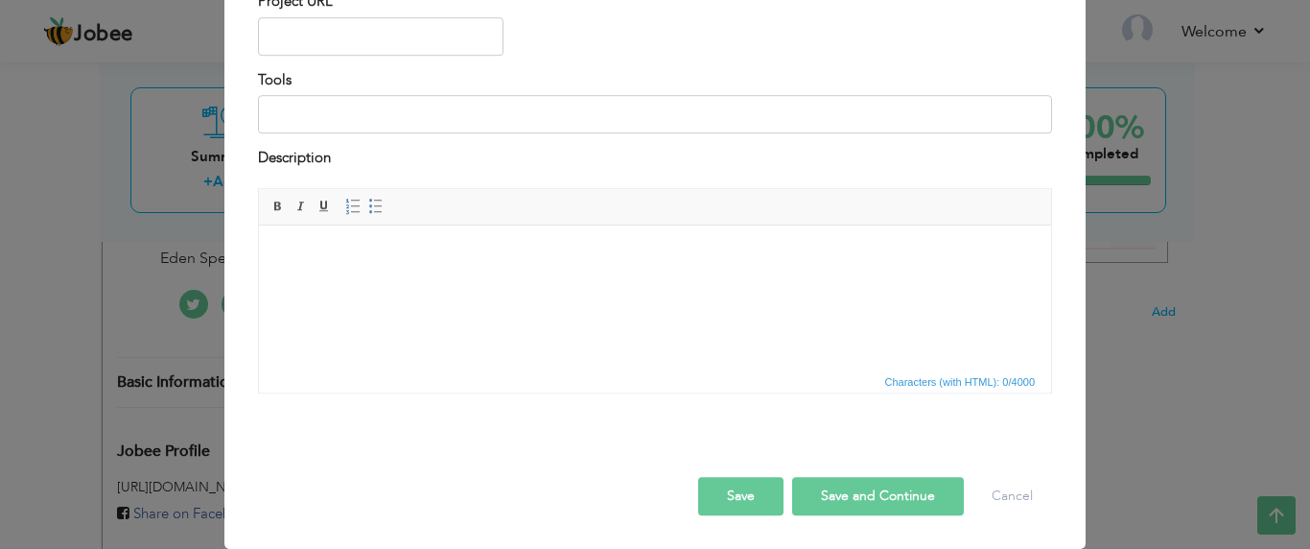
scroll to position [0, 0]
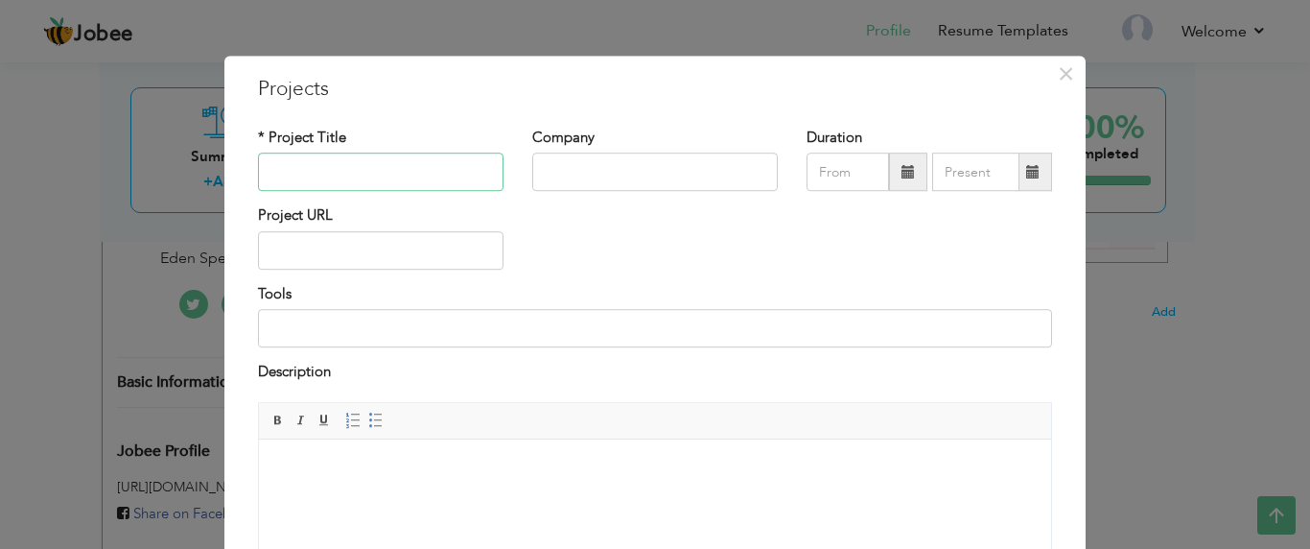
click at [336, 169] on input "text" at bounding box center [381, 172] width 246 height 38
type input "[PERSON_NAME]"
click at [578, 171] on input "text" at bounding box center [655, 172] width 246 height 38
type input "[PERSON_NAME]"
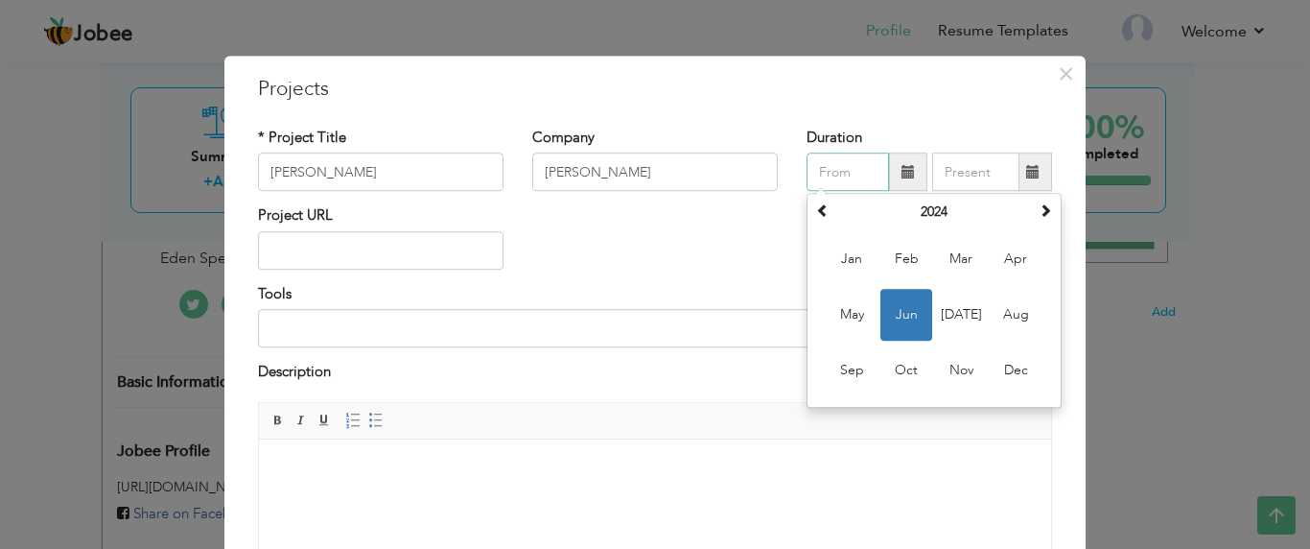
click at [840, 183] on input "text" at bounding box center [848, 172] width 82 height 38
click at [1040, 216] on span at bounding box center [1045, 210] width 13 height 13
click at [819, 213] on span at bounding box center [822, 210] width 13 height 13
click at [1013, 316] on span "Aug" at bounding box center [1016, 316] width 52 height 52
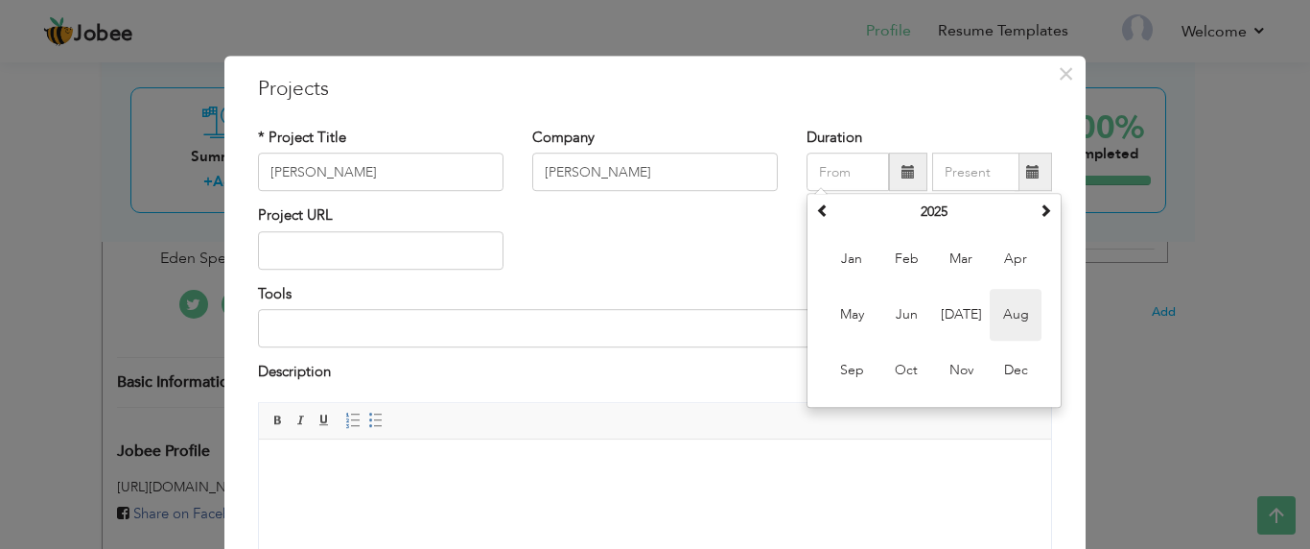
type input "08/2025"
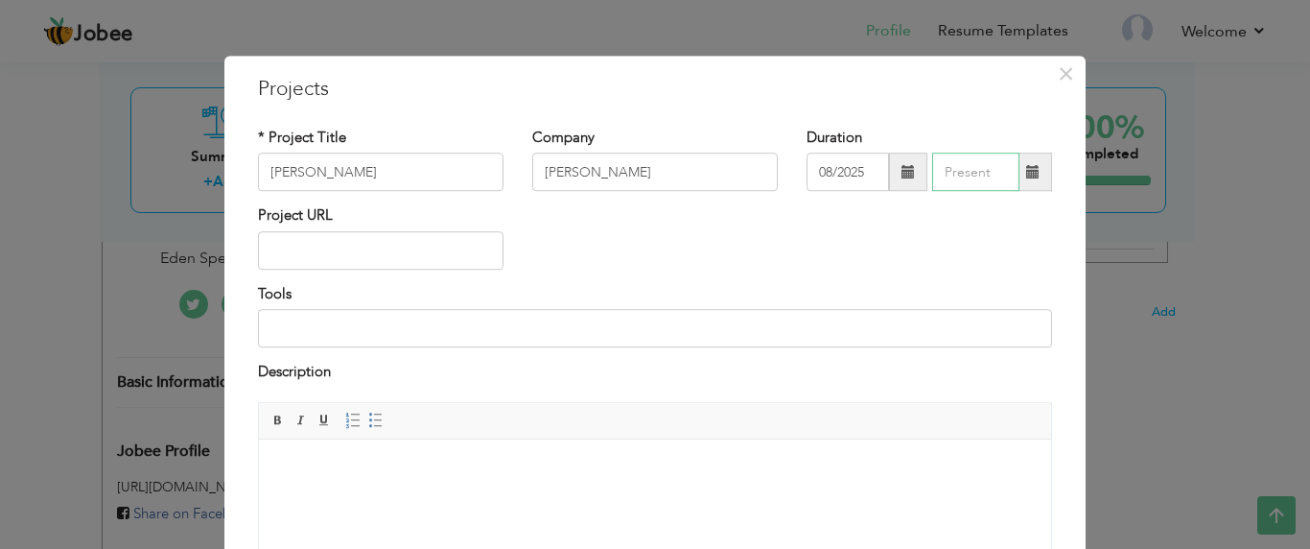
type input "09/2025"
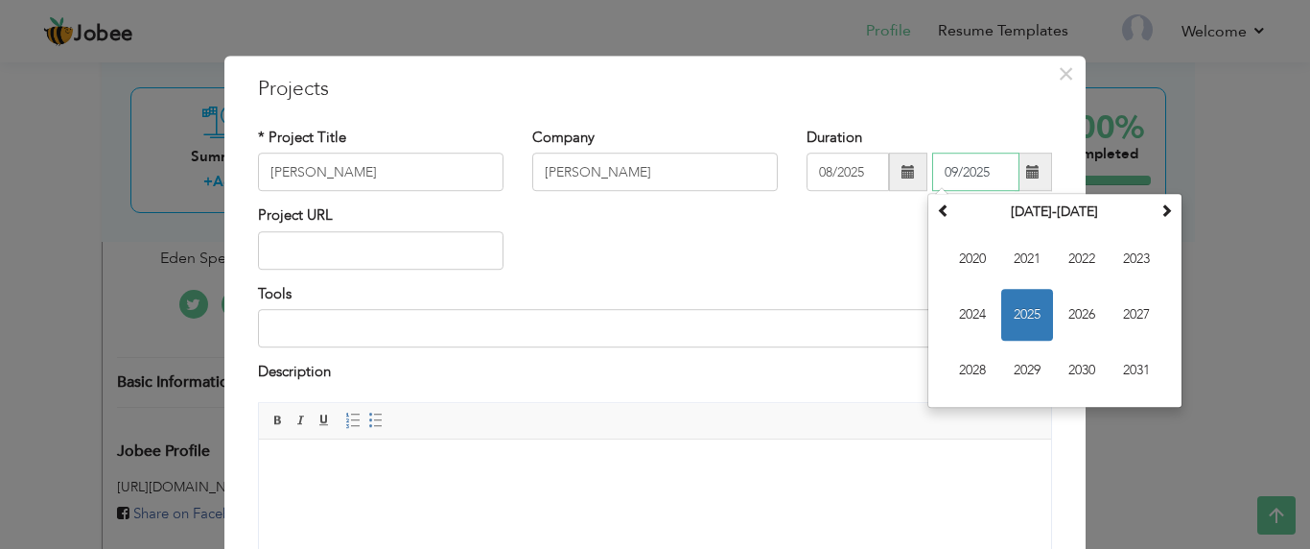
click at [958, 169] on input "09/2025" at bounding box center [975, 172] width 87 height 38
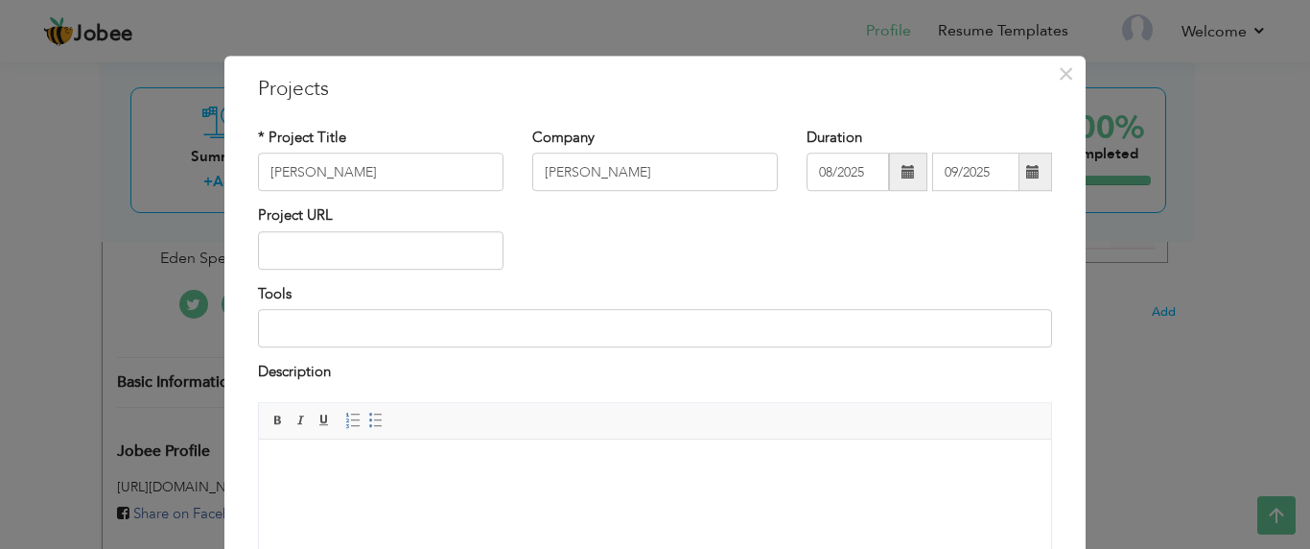
click at [879, 275] on div "Project URL" at bounding box center [655, 245] width 823 height 78
click at [302, 263] on input "text" at bounding box center [381, 250] width 246 height 38
paste input "[URL][DOMAIN_NAME]"
type input "[URL][DOMAIN_NAME]"
click at [302, 335] on input at bounding box center [655, 328] width 794 height 38
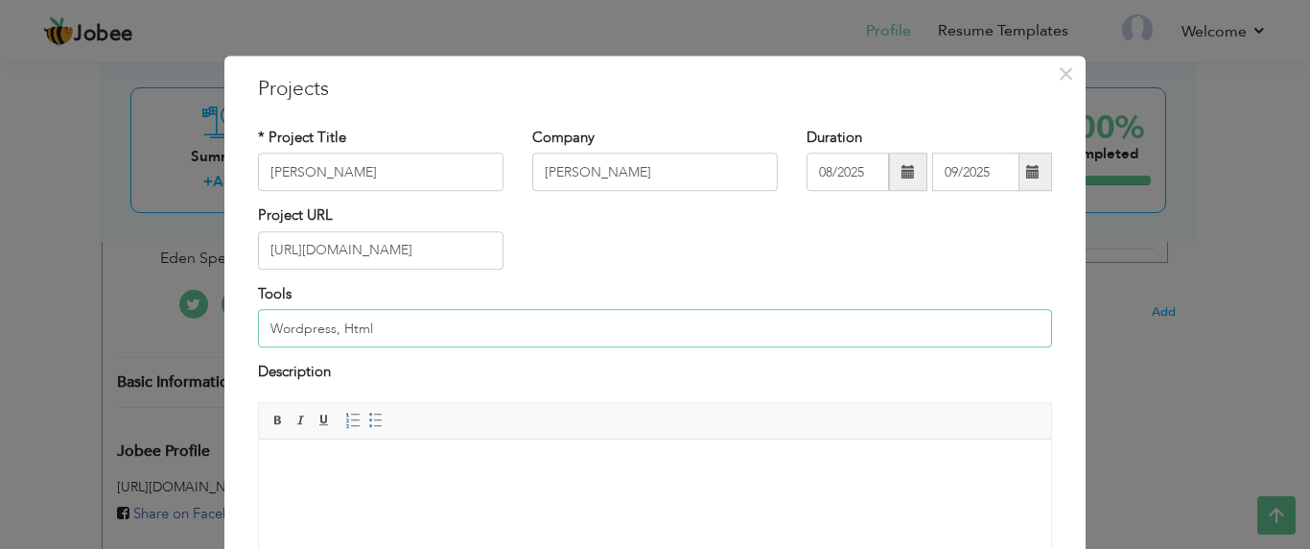
click at [387, 327] on input "Wordpress, Html" at bounding box center [655, 328] width 794 height 38
click at [391, 328] on input "Wordpress, Html,css,Javascript" at bounding box center [655, 328] width 794 height 38
type input "Wordpress, Html,css, Javascript"
click at [323, 455] on html at bounding box center [655, 467] width 792 height 59
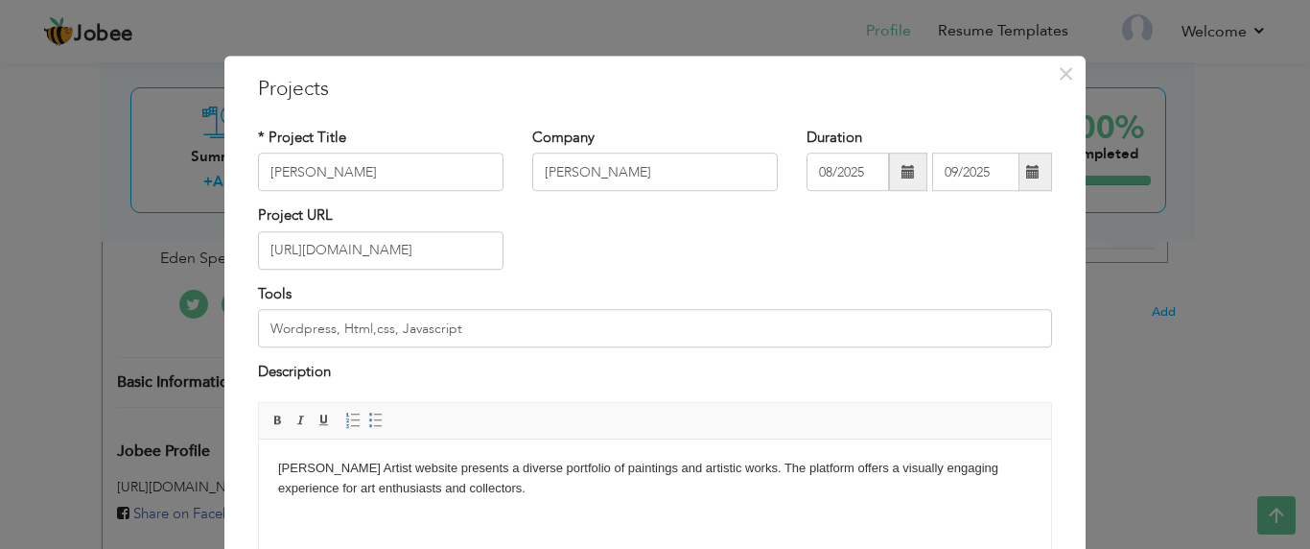
scroll to position [214, 0]
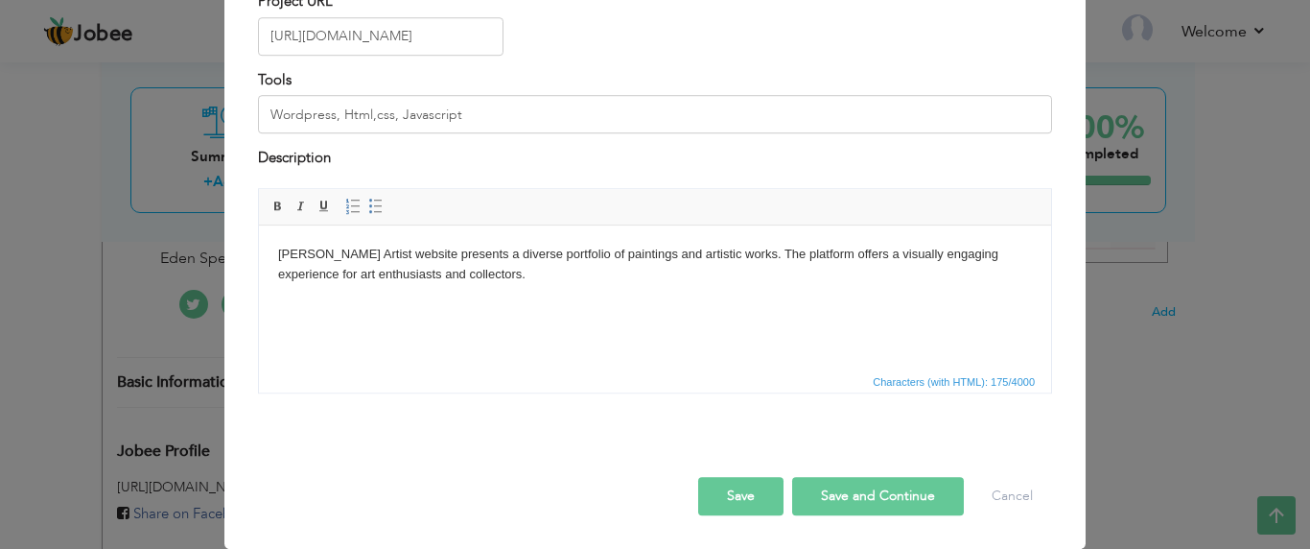
click at [835, 496] on button "Save and Continue" at bounding box center [878, 496] width 172 height 38
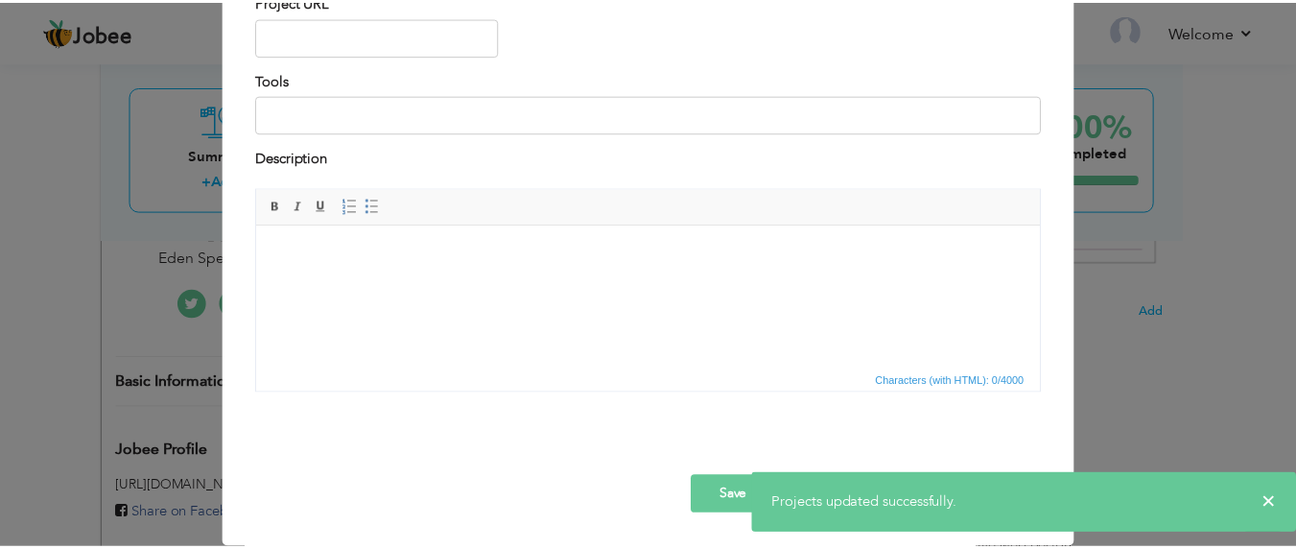
scroll to position [0, 0]
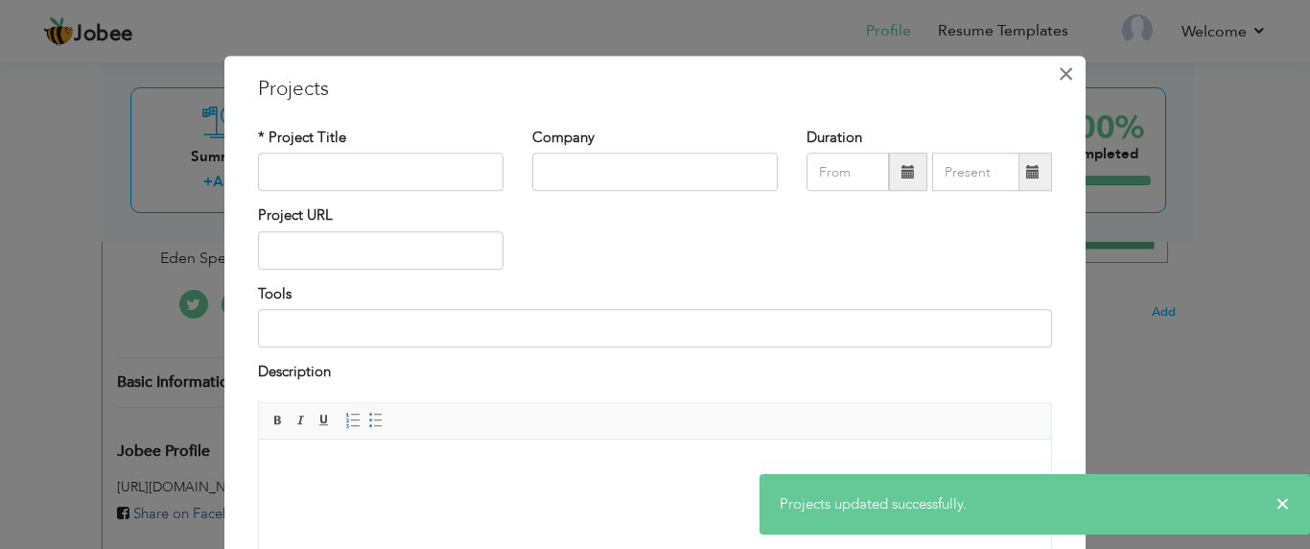
click at [1058, 82] on span "×" at bounding box center [1066, 74] width 16 height 35
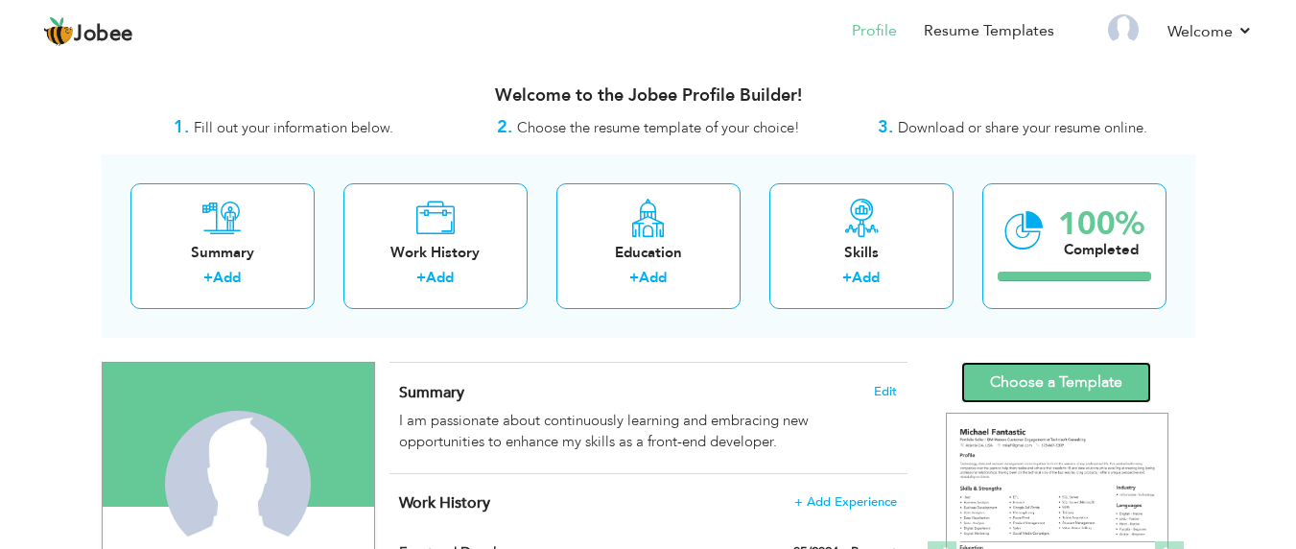
click at [1050, 380] on link "Choose a Template" at bounding box center [1056, 382] width 190 height 41
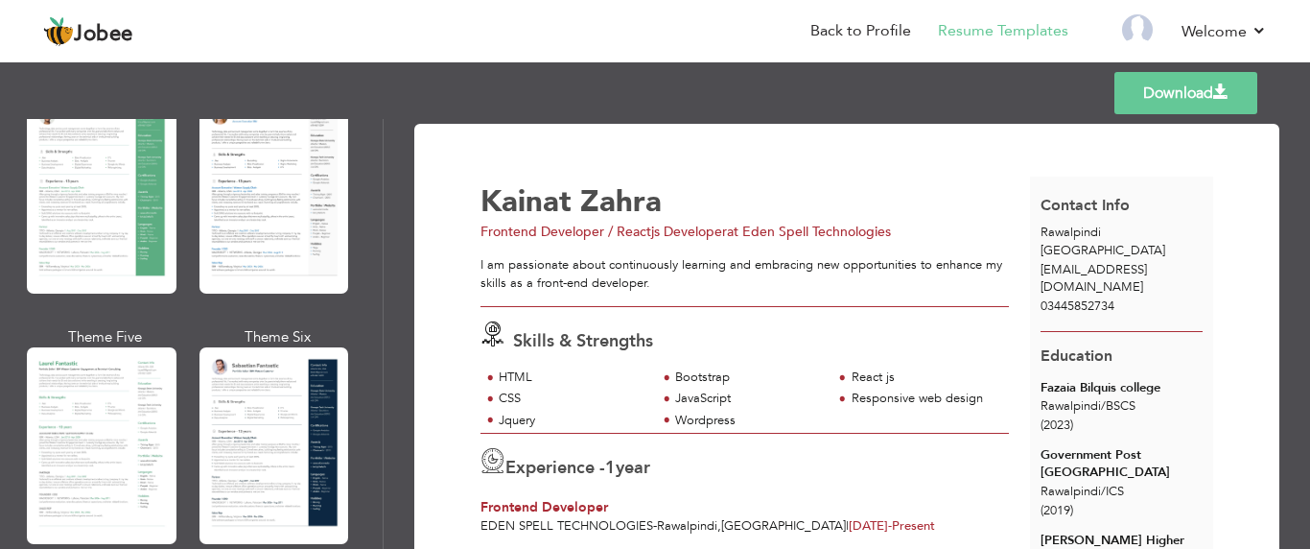
scroll to position [410, 0]
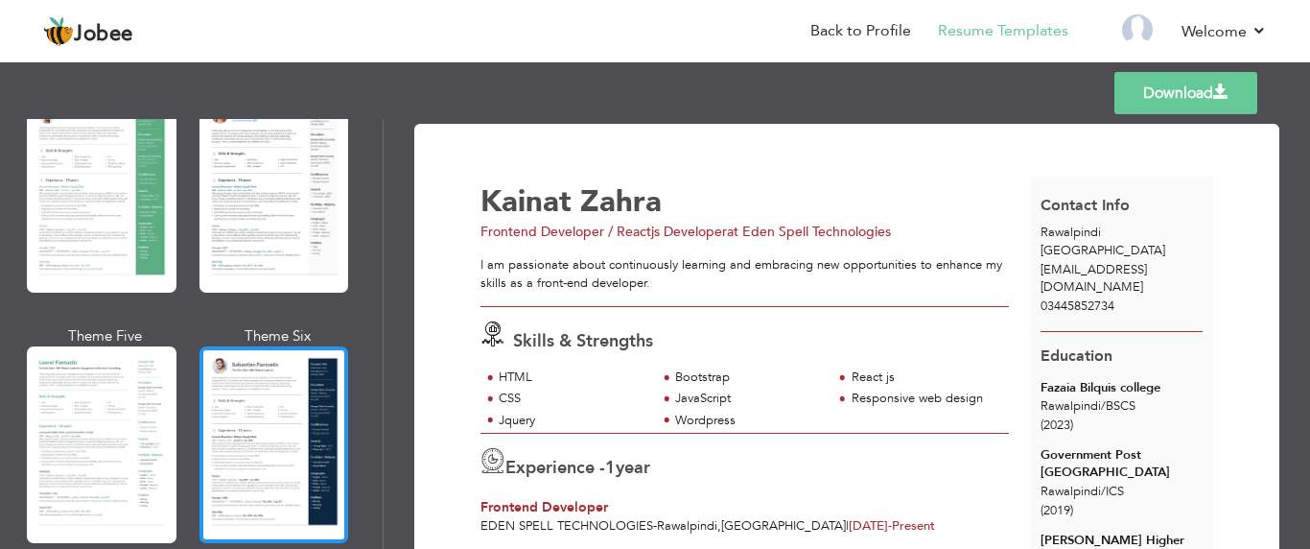
click at [245, 430] on div at bounding box center [274, 444] width 150 height 197
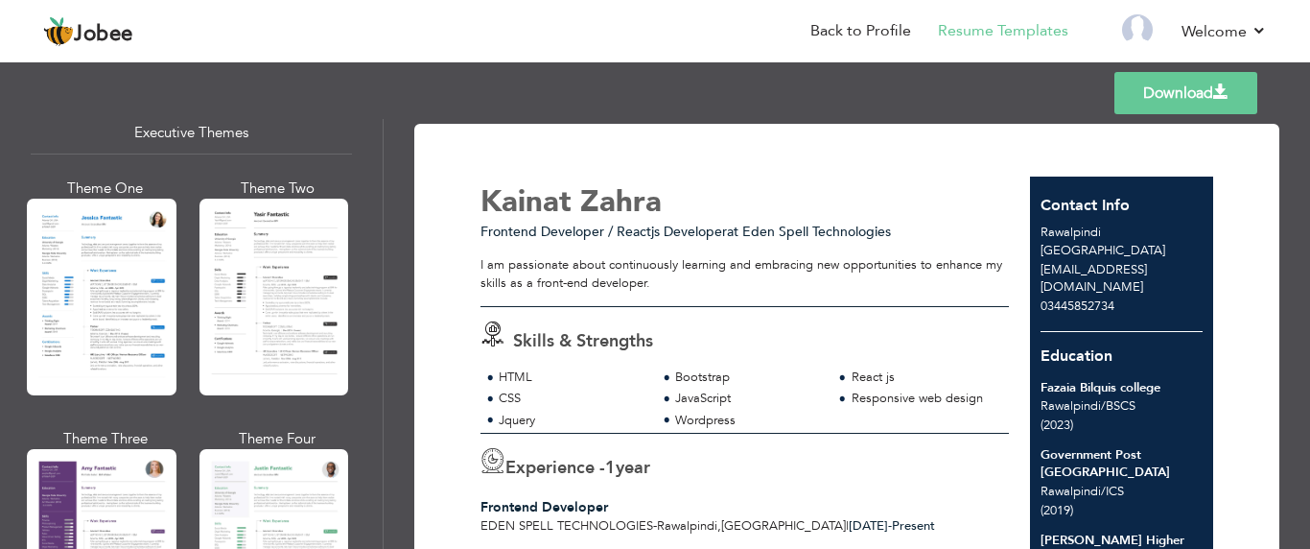
scroll to position [1470, 0]
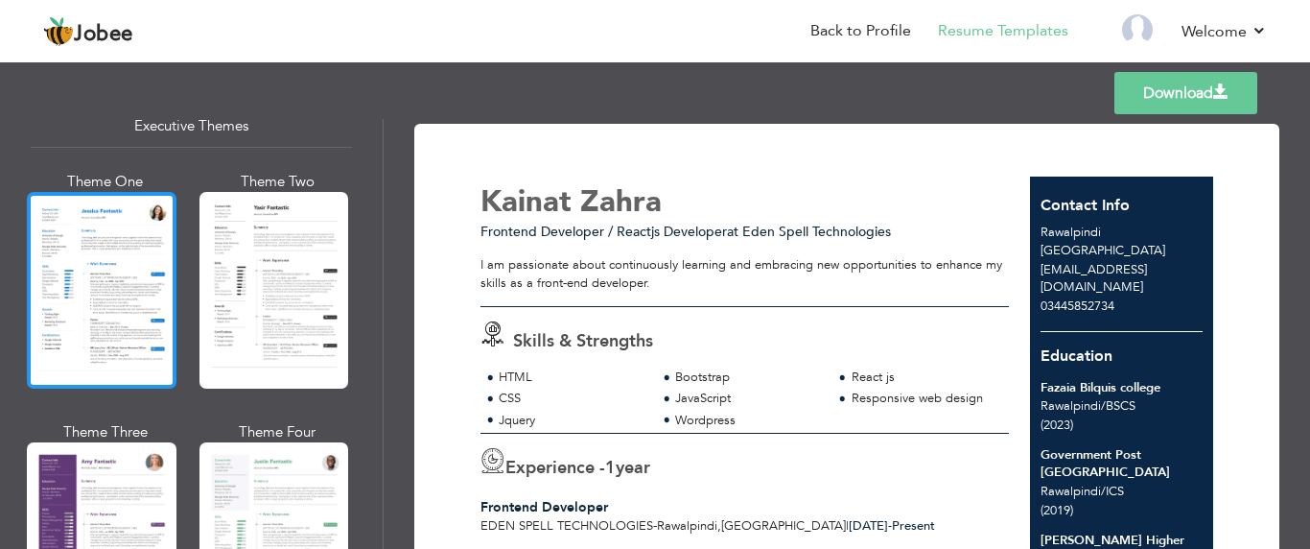
click at [103, 336] on div at bounding box center [102, 290] width 150 height 197
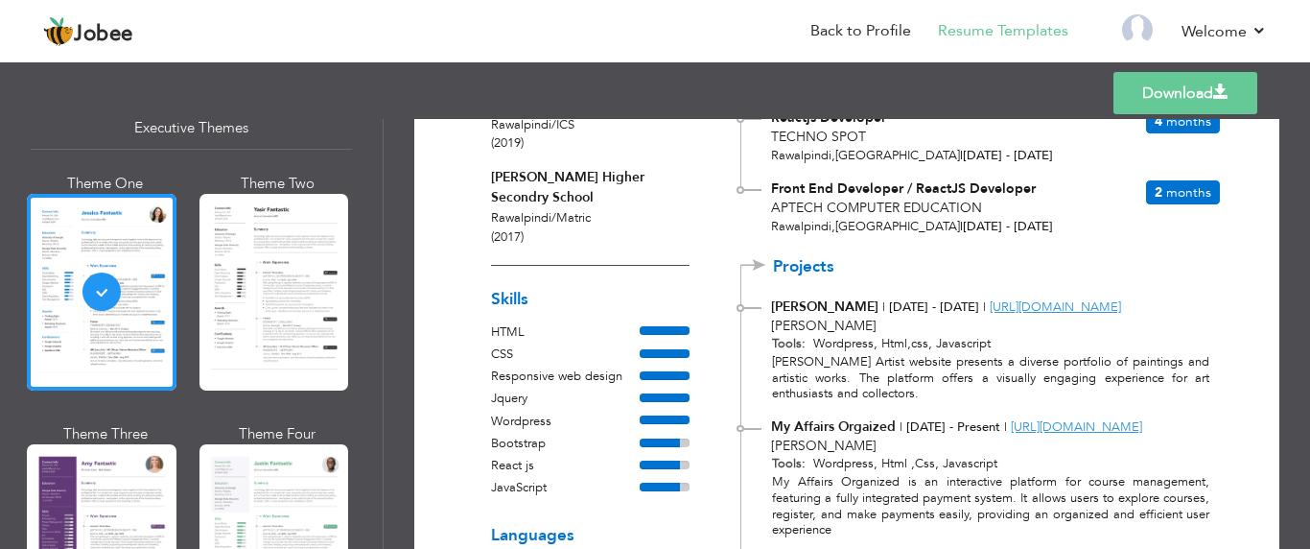
scroll to position [397, 0]
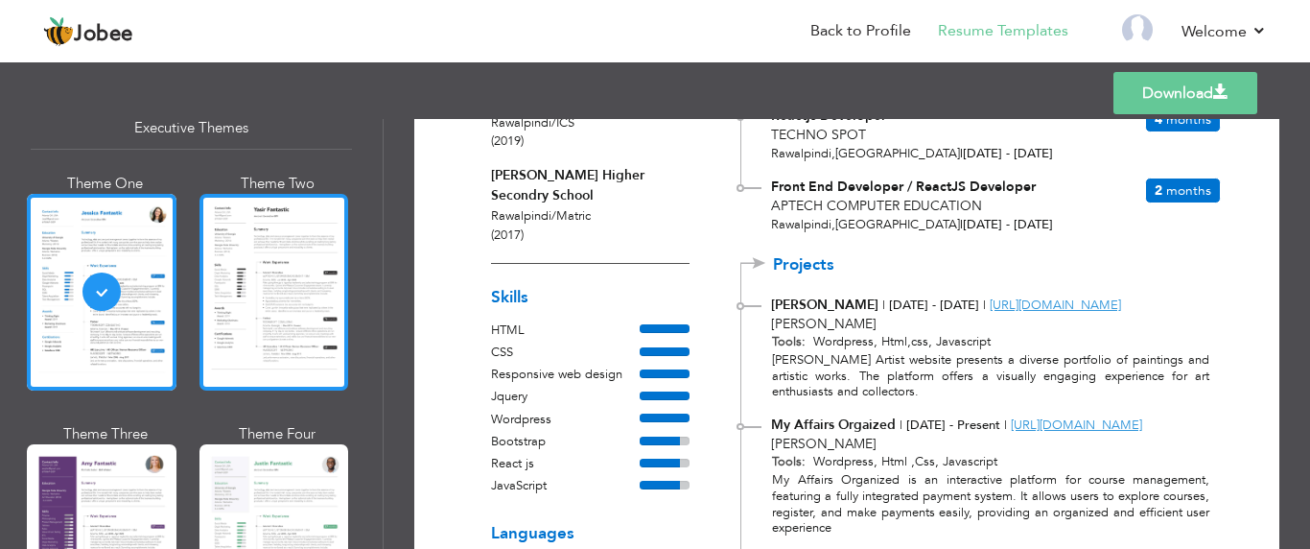
click at [246, 313] on div at bounding box center [274, 292] width 150 height 197
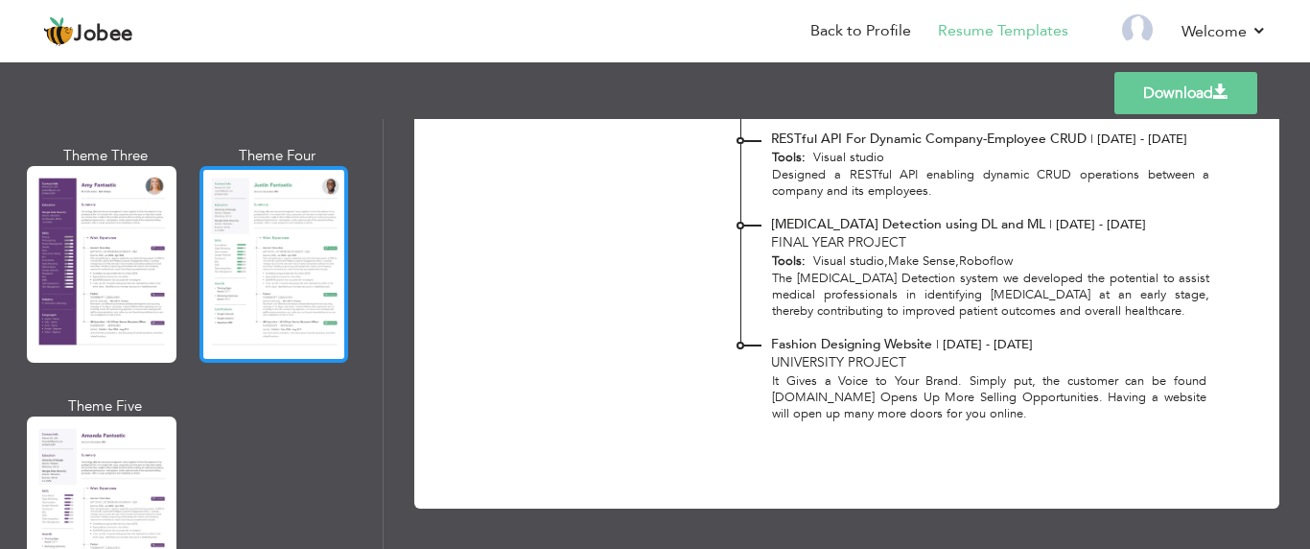
scroll to position [1816, 0]
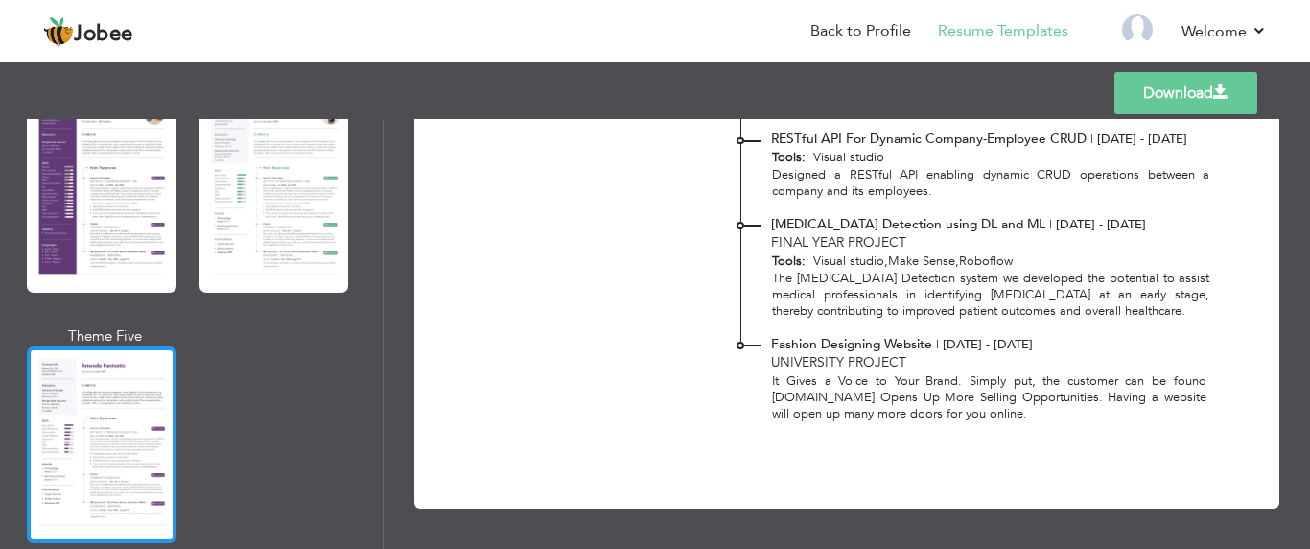
click at [112, 415] on div at bounding box center [102, 444] width 150 height 197
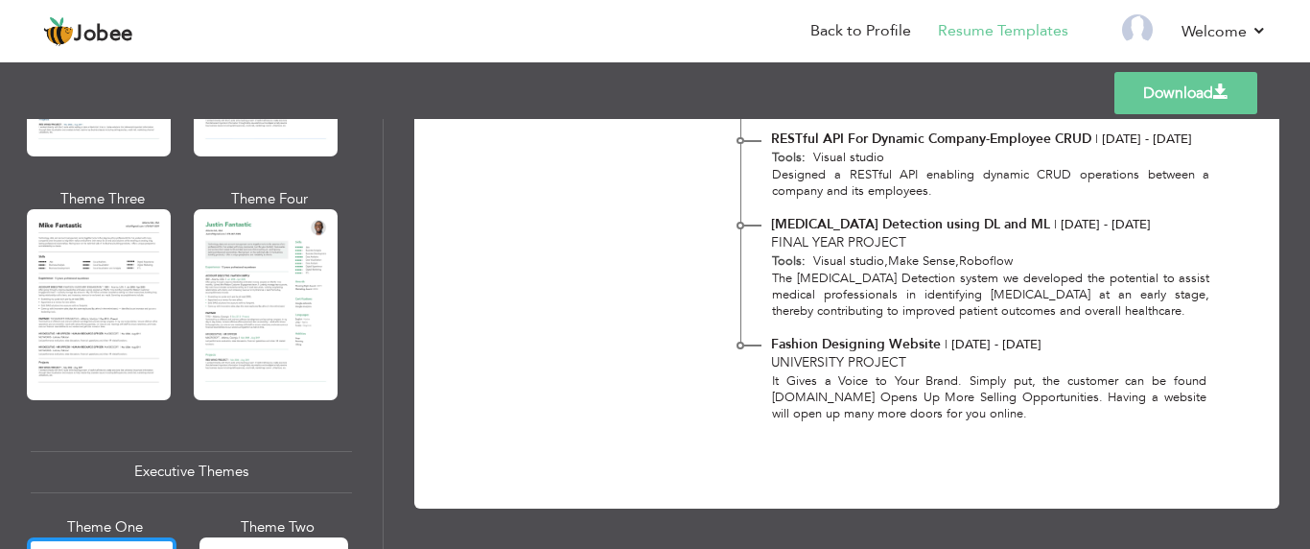
scroll to position [1123, 0]
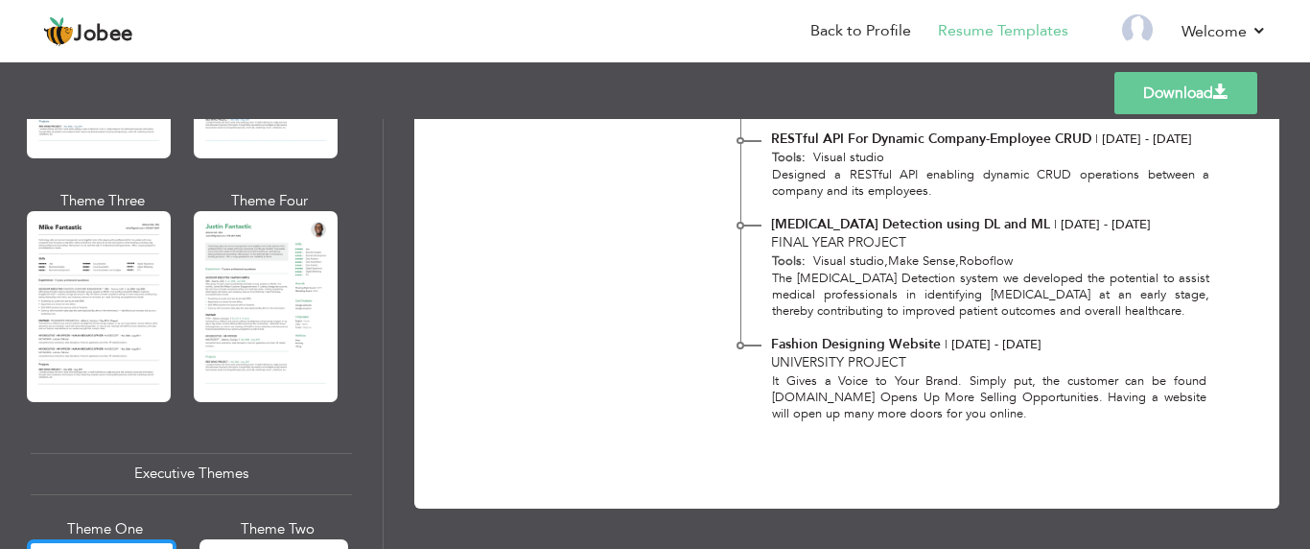
click at [131, 368] on div at bounding box center [99, 306] width 144 height 190
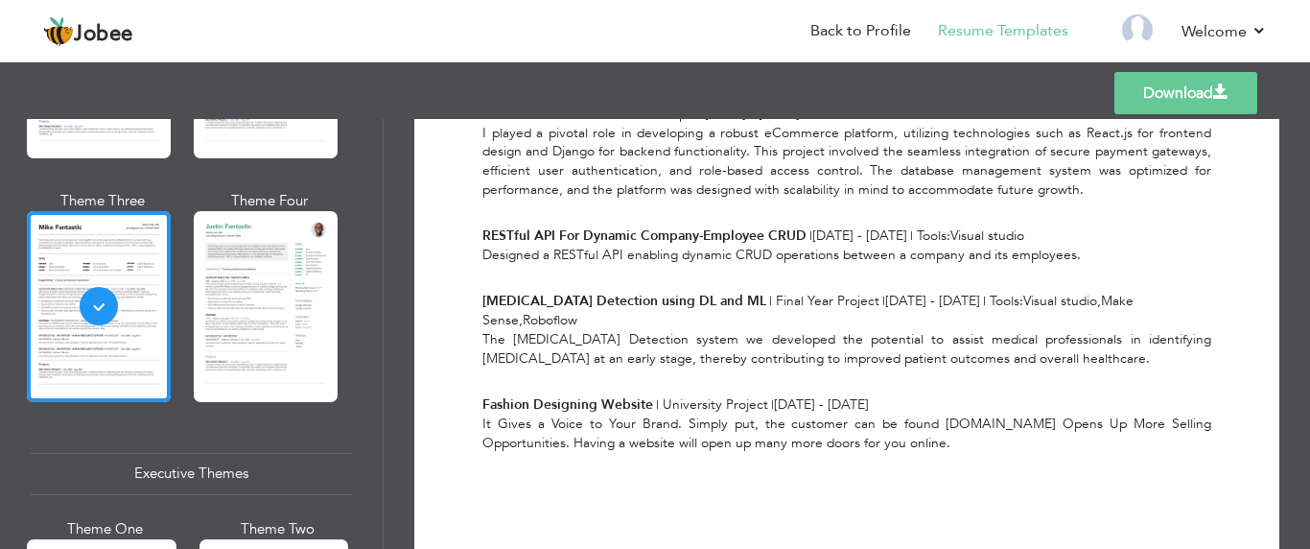
scroll to position [1464, 0]
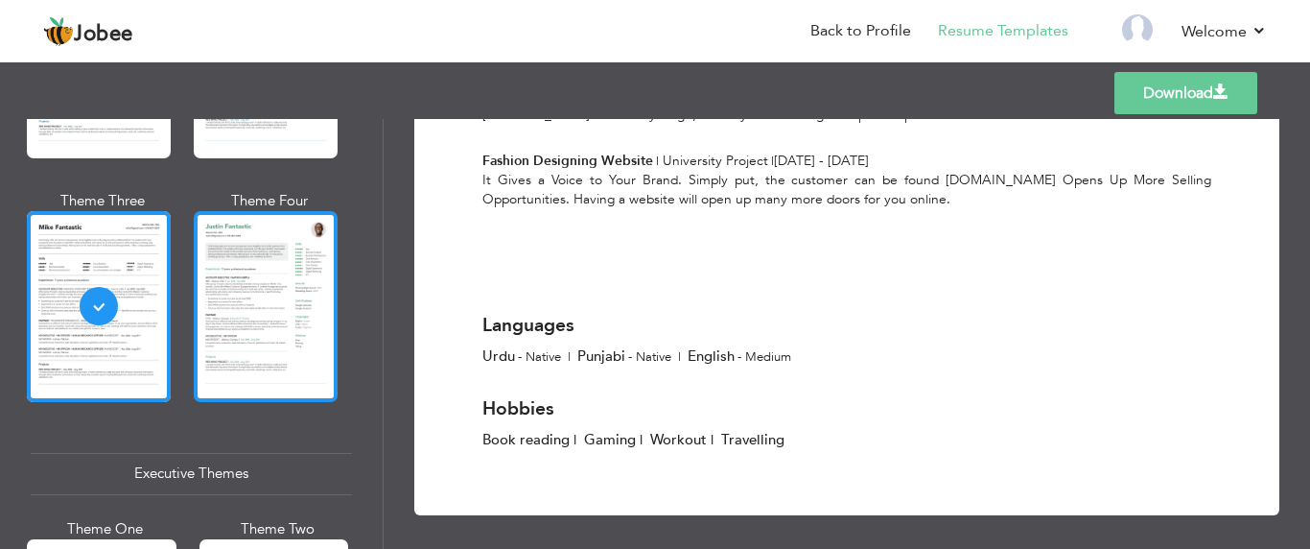
click at [285, 290] on div at bounding box center [266, 306] width 144 height 190
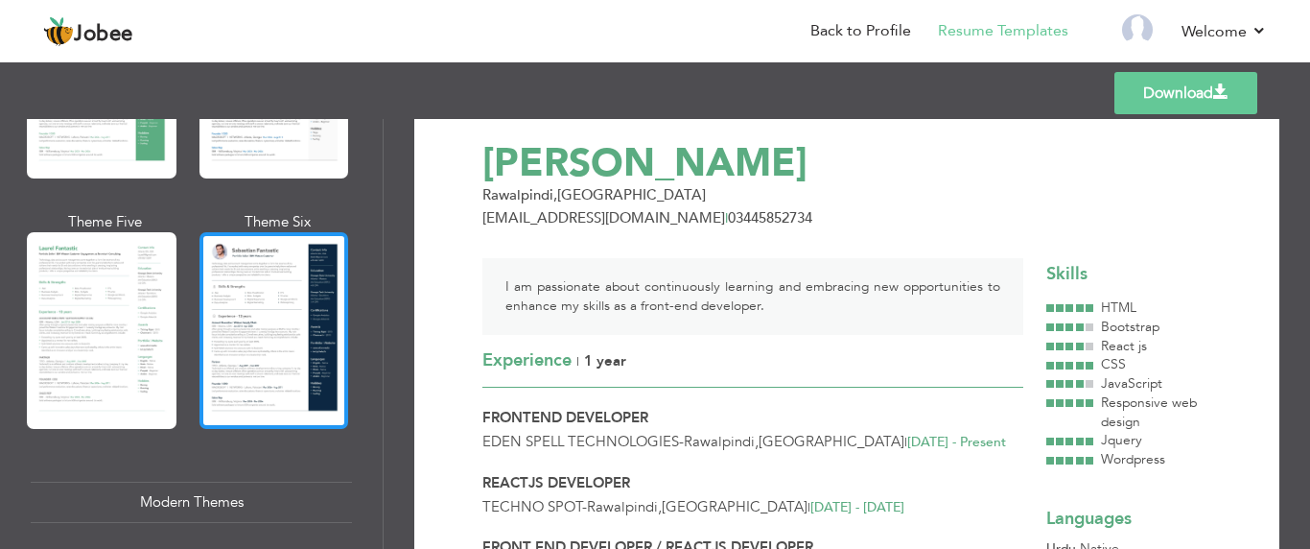
scroll to position [511, 0]
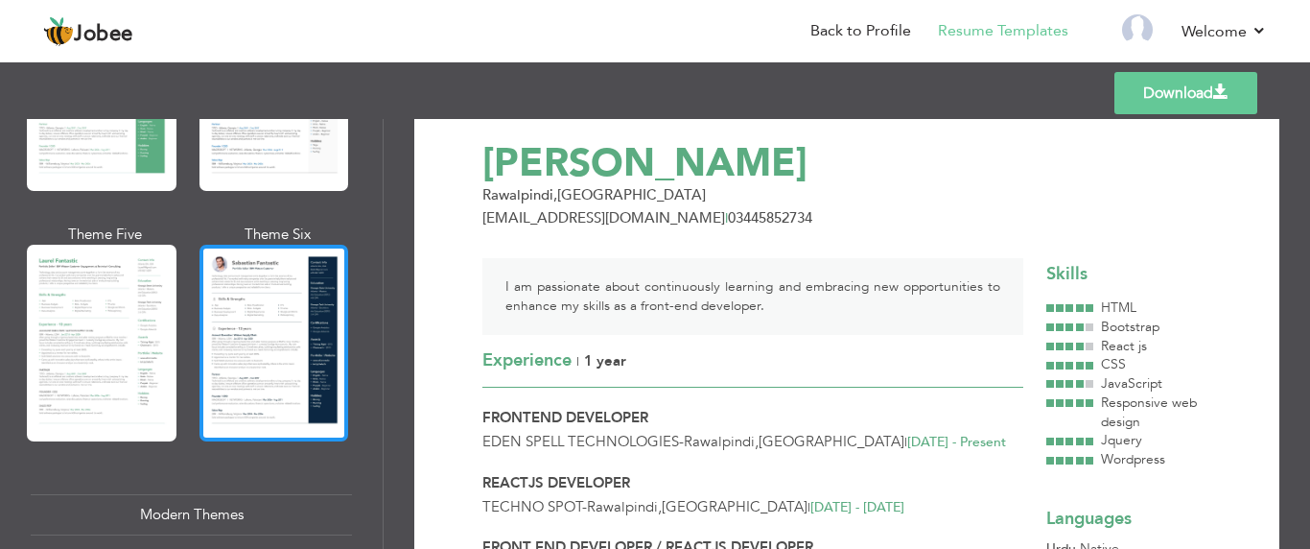
click at [256, 324] on div at bounding box center [274, 343] width 150 height 197
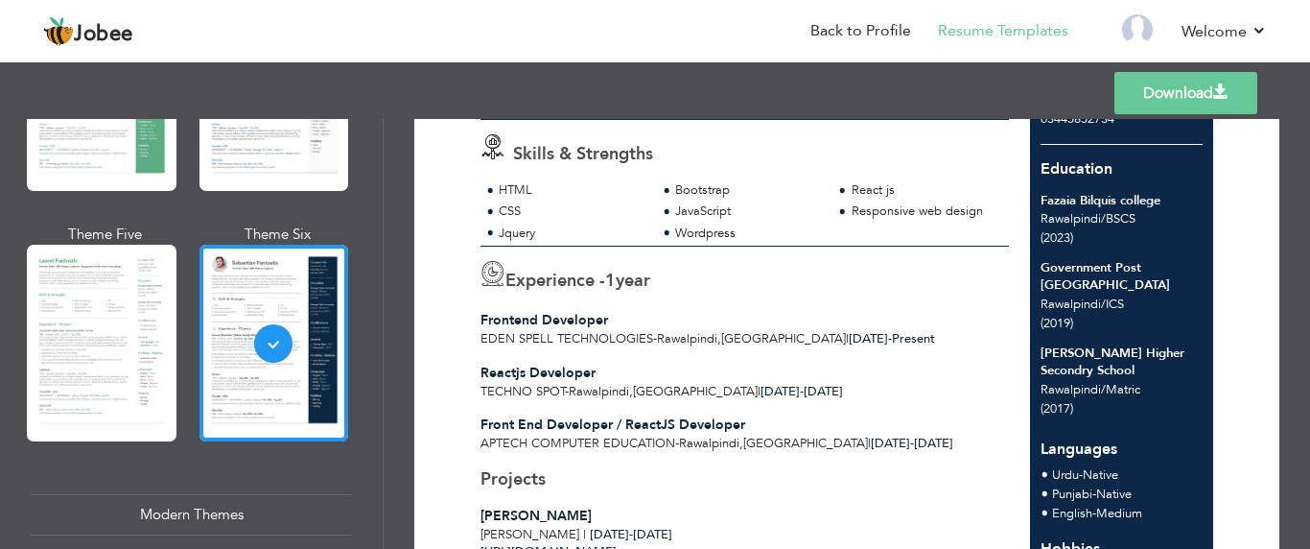
scroll to position [160, 0]
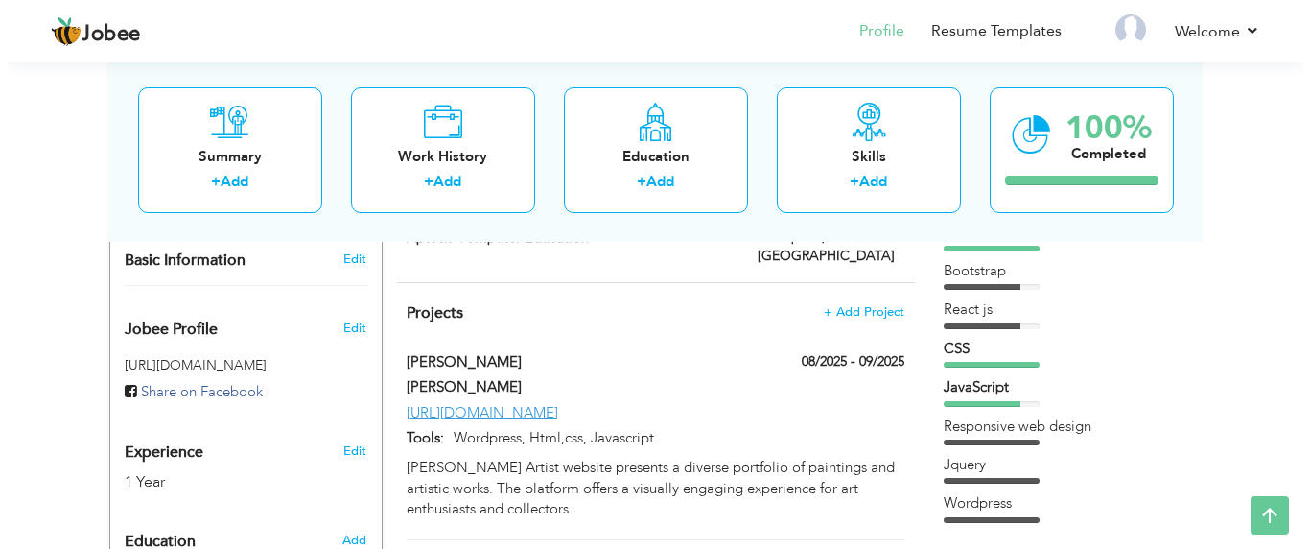
scroll to position [550, 0]
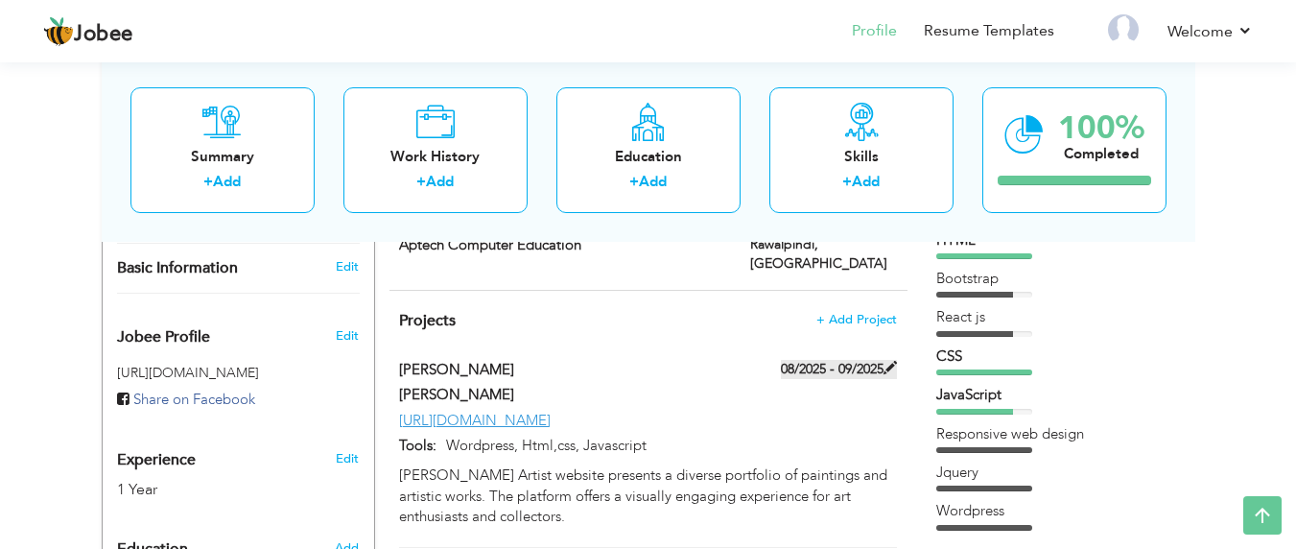
click at [888, 361] on span at bounding box center [889, 367] width 13 height 13
type input "[PERSON_NAME]"
type input "08/2025"
type input "09/2025"
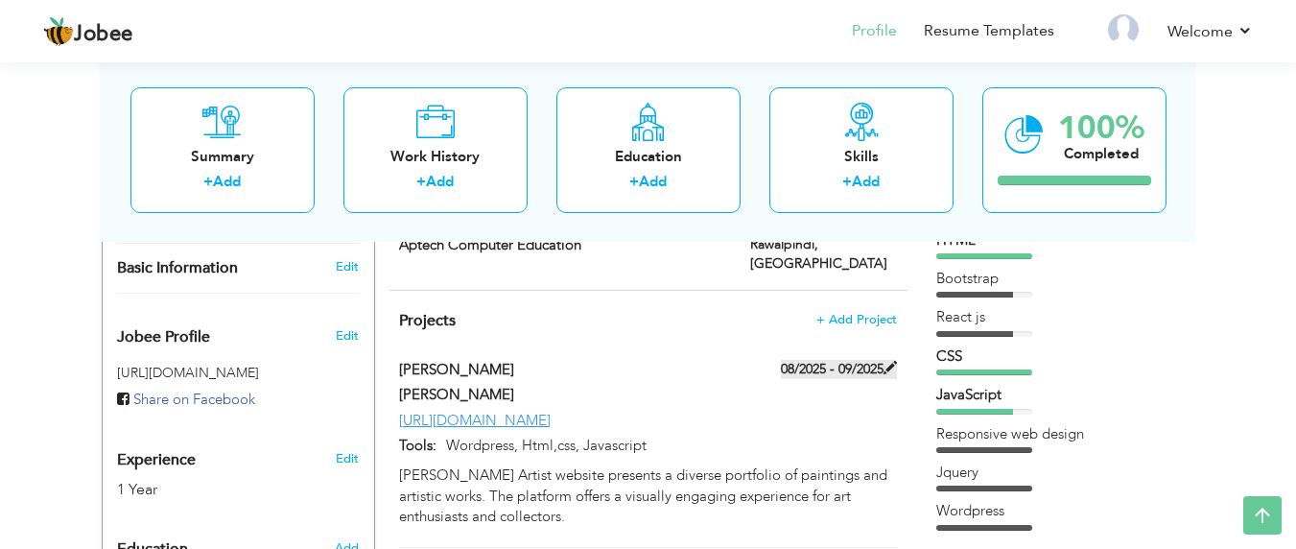
type input "[URL][DOMAIN_NAME]"
type input "Wordpress, Html,css, Javascript"
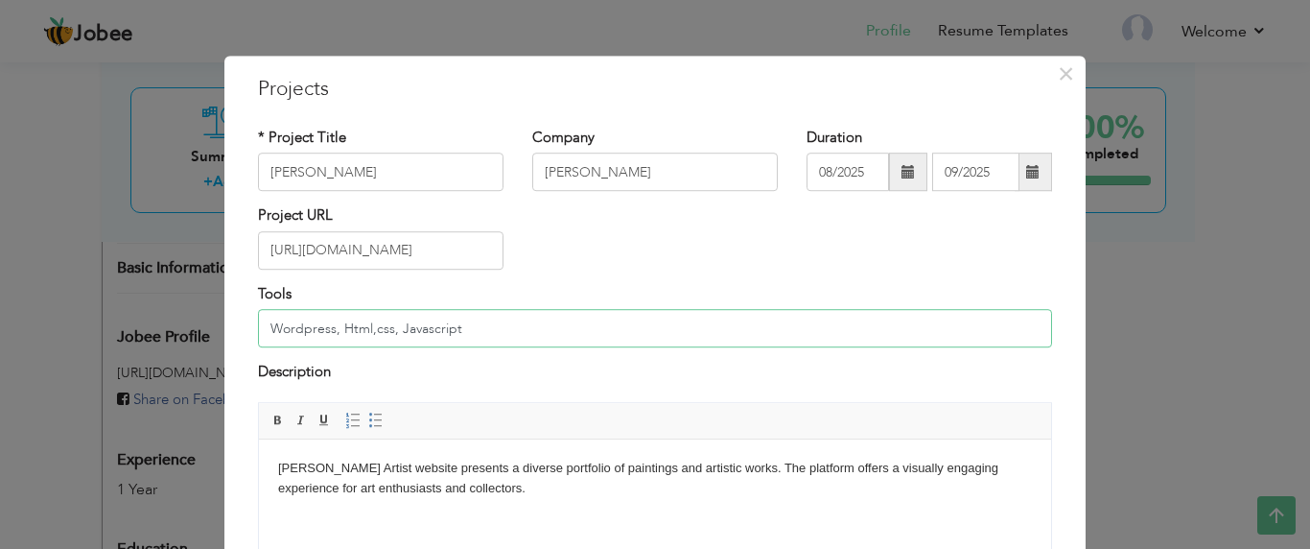
drag, startPoint x: 469, startPoint y: 321, endPoint x: 222, endPoint y: 304, distance: 248.0
click at [224, 304] on div "× Projects * Project Title Gudrun Klix Company Eden Spell Duration 08/2025 09/2…" at bounding box center [654, 409] width 861 height 707
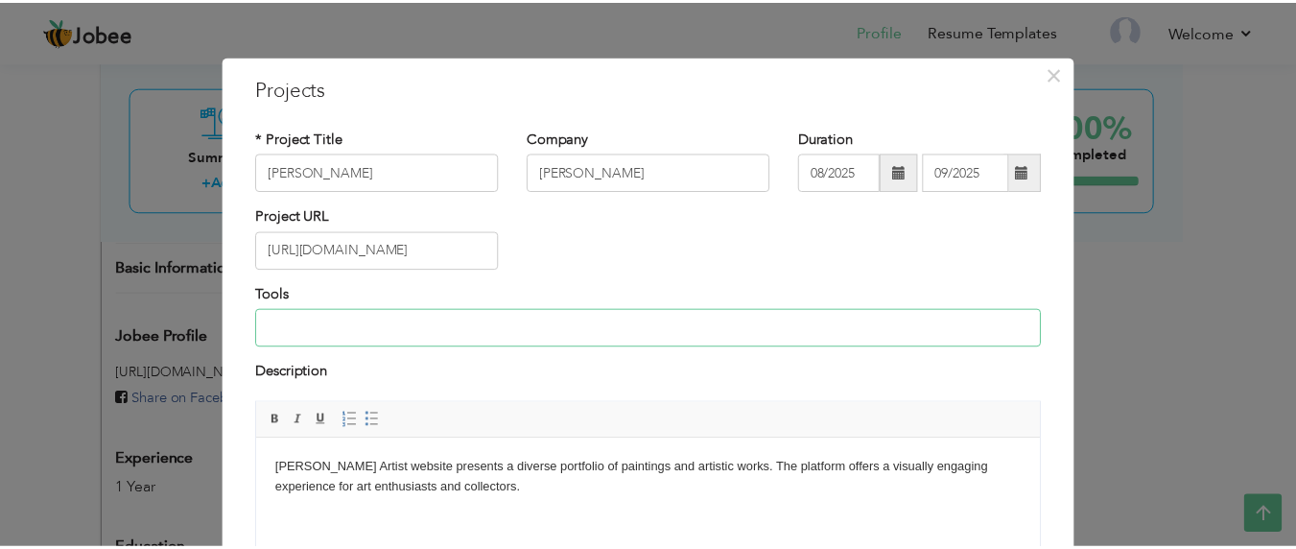
scroll to position [214, 0]
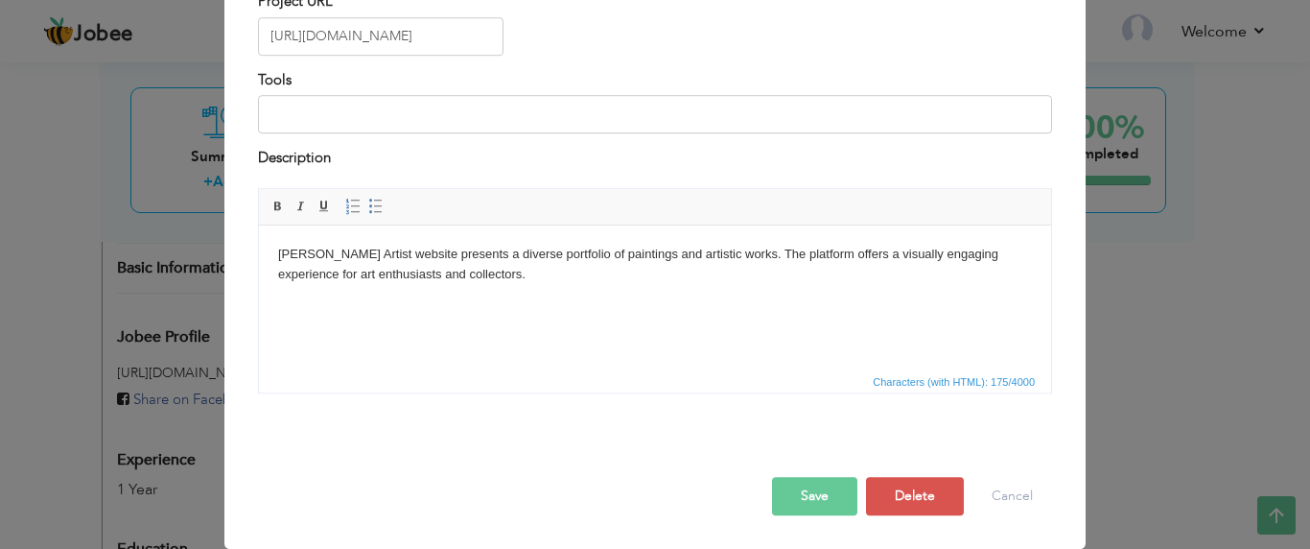
click at [808, 492] on button "Save" at bounding box center [814, 496] width 85 height 38
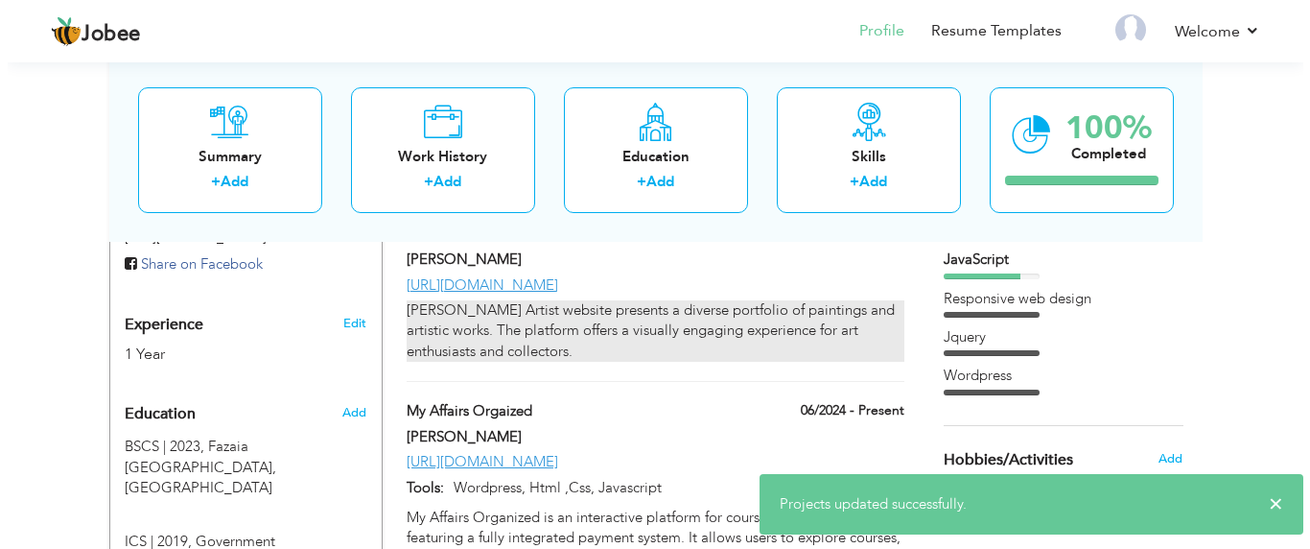
scroll to position [690, 0]
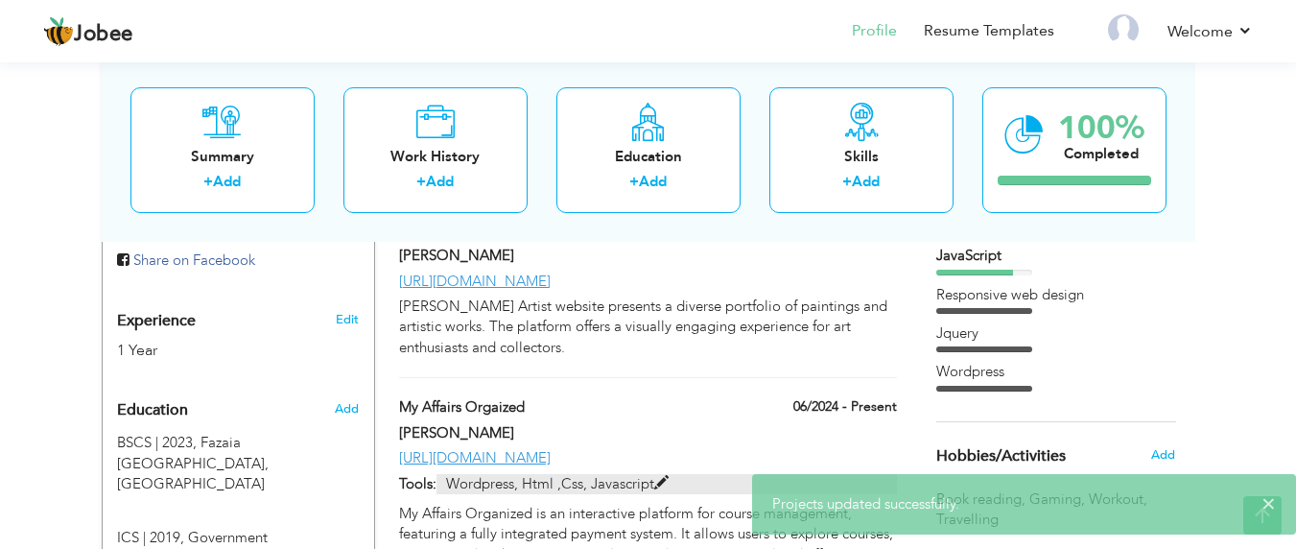
click at [669, 474] on p "Wordpress, Html ,Css, Javascript" at bounding box center [665, 484] width 459 height 20
type input "My Affairs Orgaized"
type input "06/2024"
type input "[URL][DOMAIN_NAME]"
type input "Wordpress, Html ,Css, Javascript"
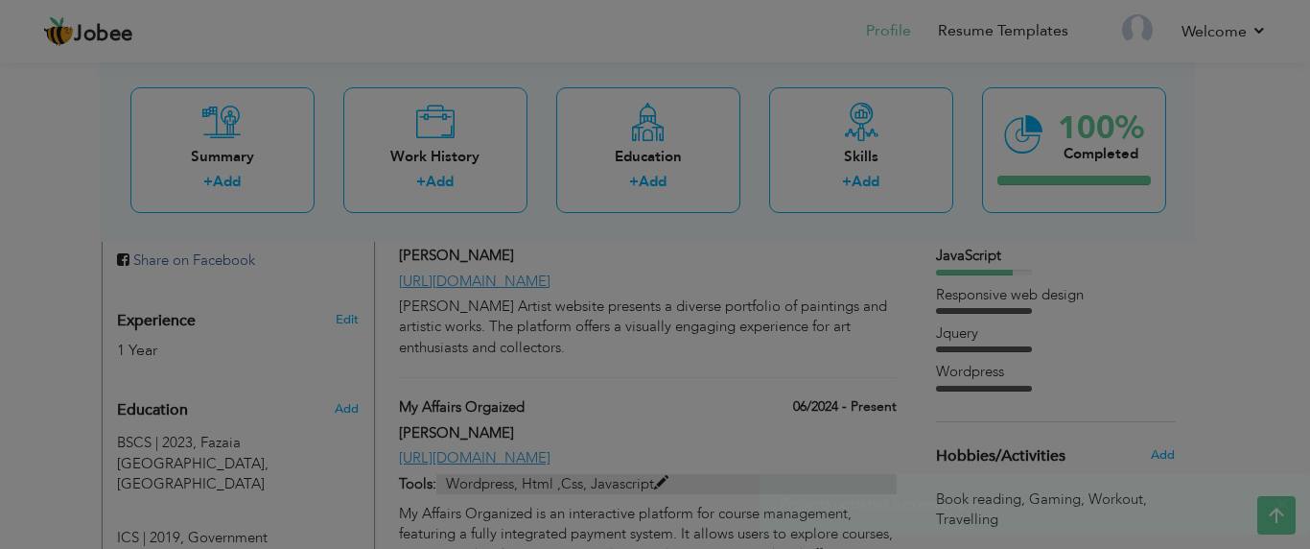
scroll to position [0, 0]
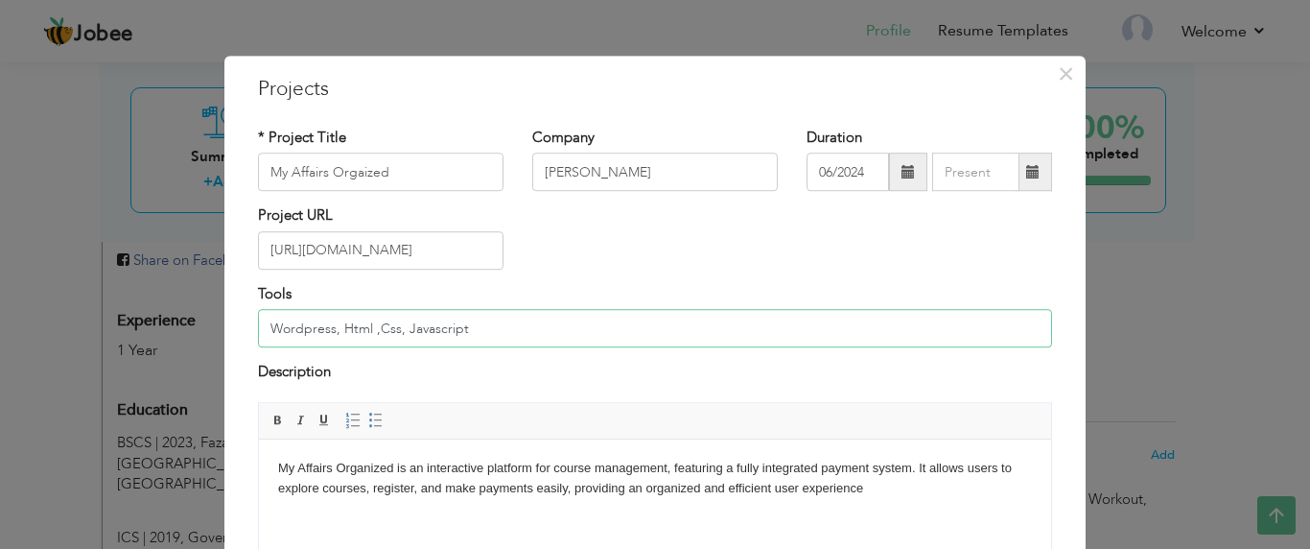
drag, startPoint x: 495, startPoint y: 326, endPoint x: 215, endPoint y: 325, distance: 280.0
click at [215, 325] on div "× Projects * Project Title My Affairs Orgaized Company Eden Spell 06/2024" at bounding box center [655, 274] width 1310 height 549
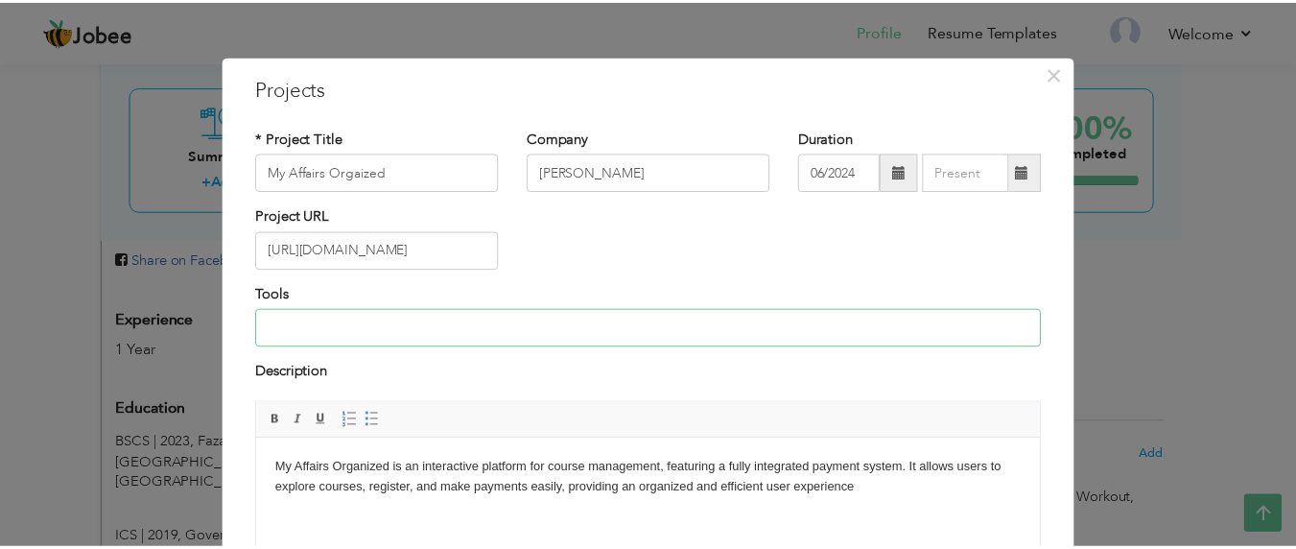
scroll to position [214, 0]
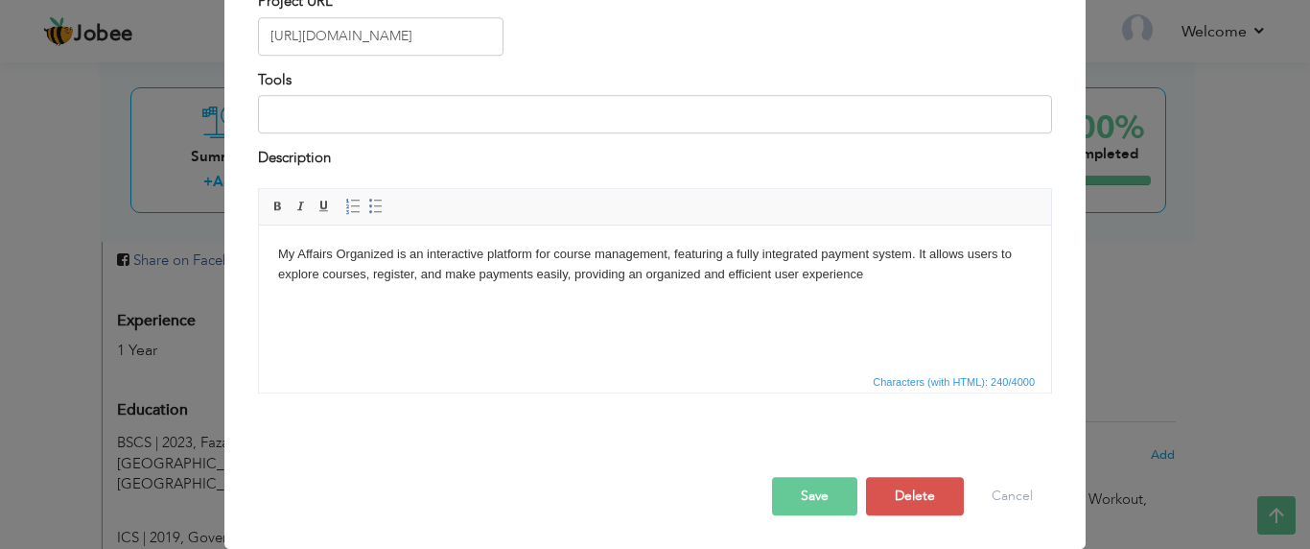
click at [785, 503] on button "Save" at bounding box center [814, 496] width 85 height 38
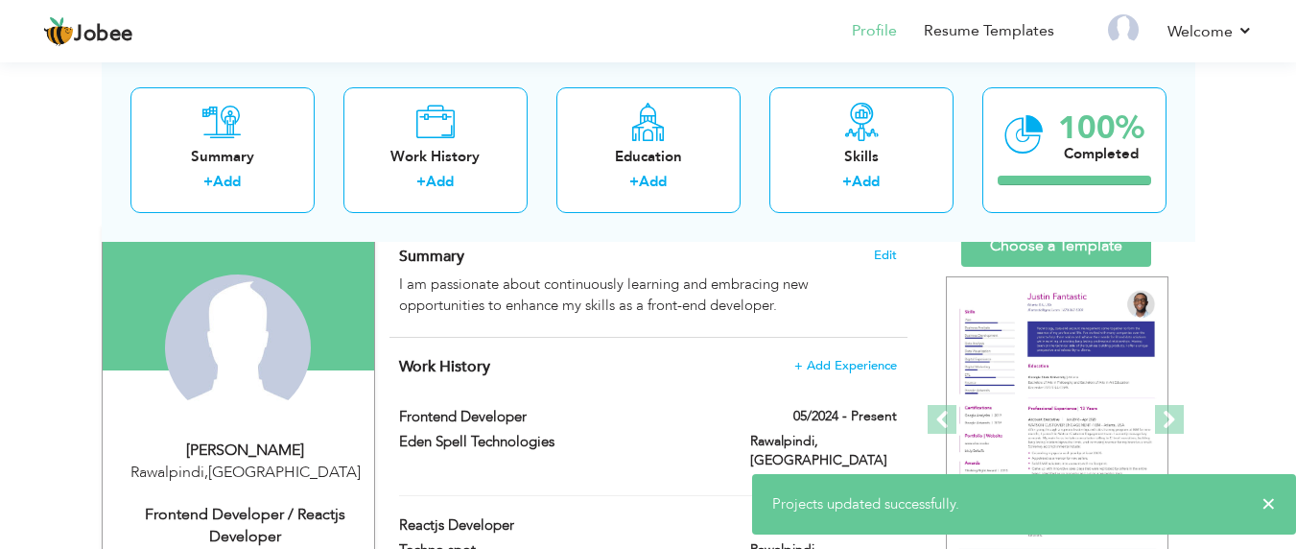
scroll to position [0, 0]
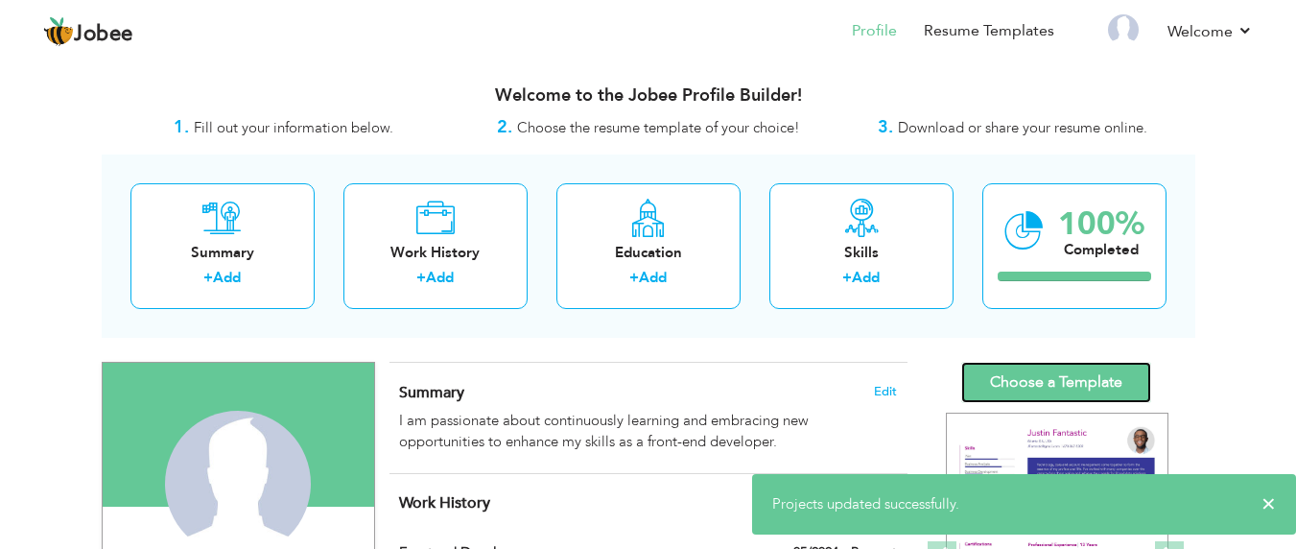
click at [1010, 374] on link "Choose a Template" at bounding box center [1056, 382] width 190 height 41
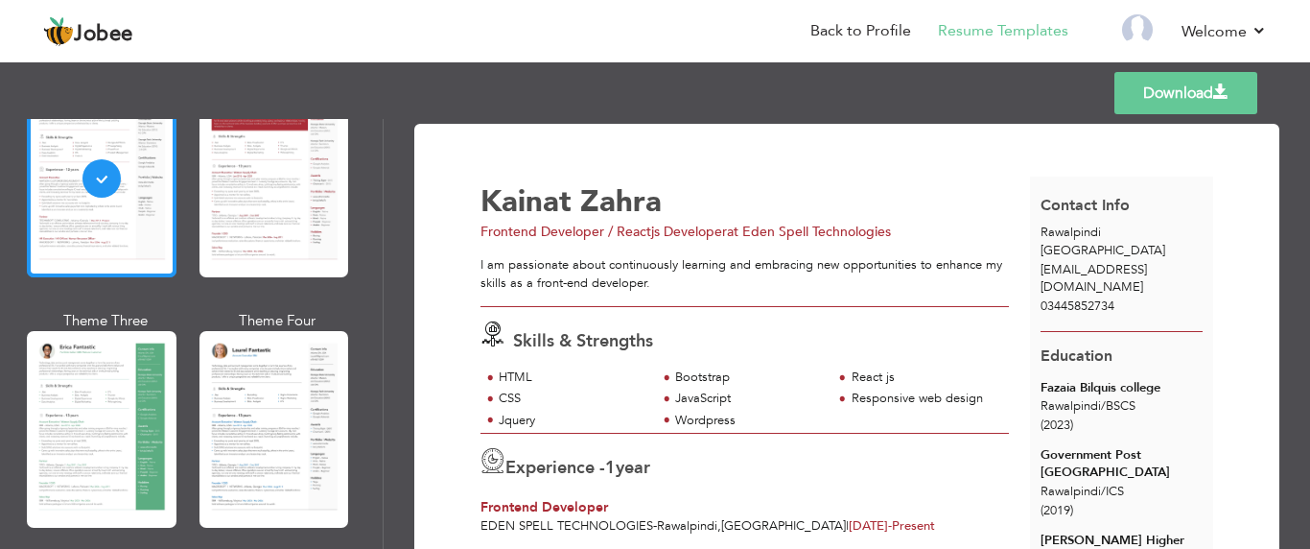
scroll to position [178, 0]
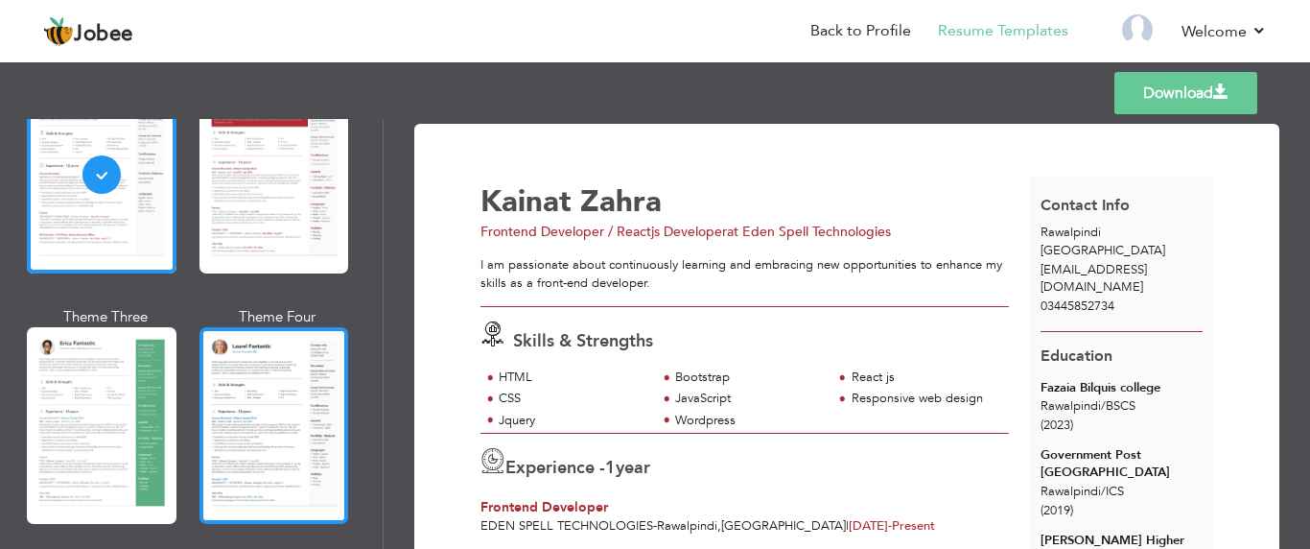
click at [249, 420] on div at bounding box center [274, 425] width 150 height 197
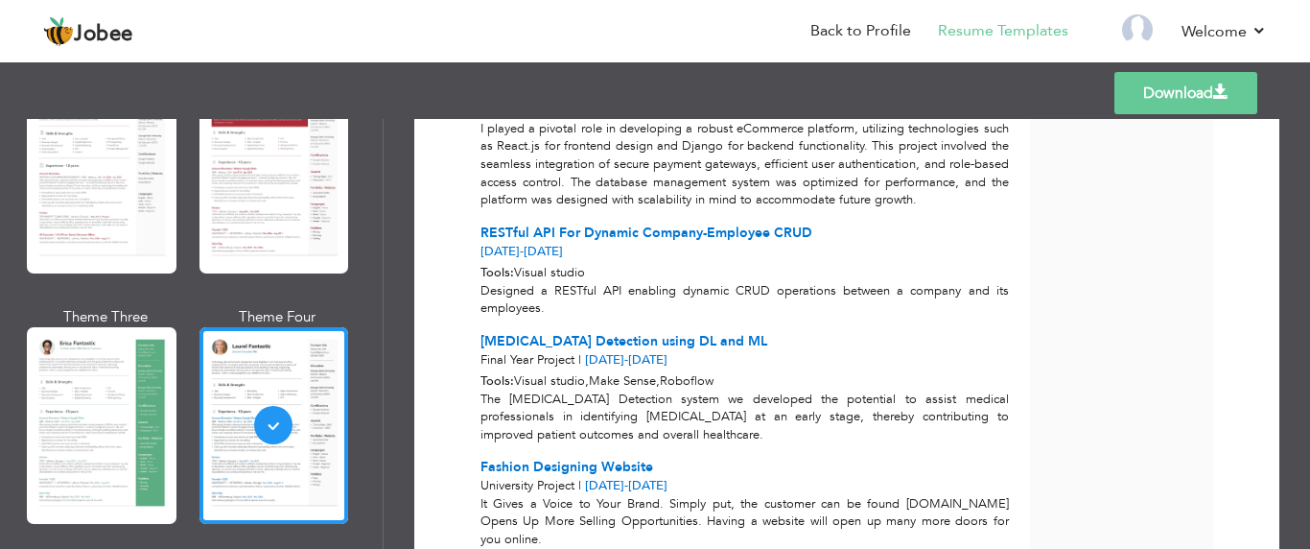
scroll to position [1240, 0]
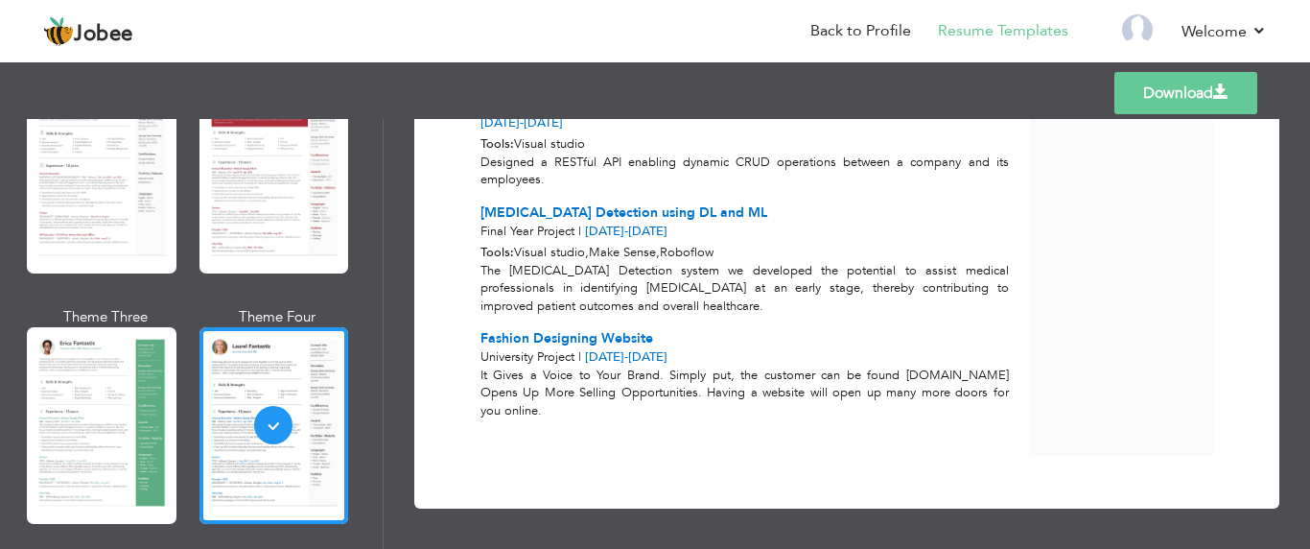
click at [1134, 90] on link "Download" at bounding box center [1185, 93] width 143 height 42
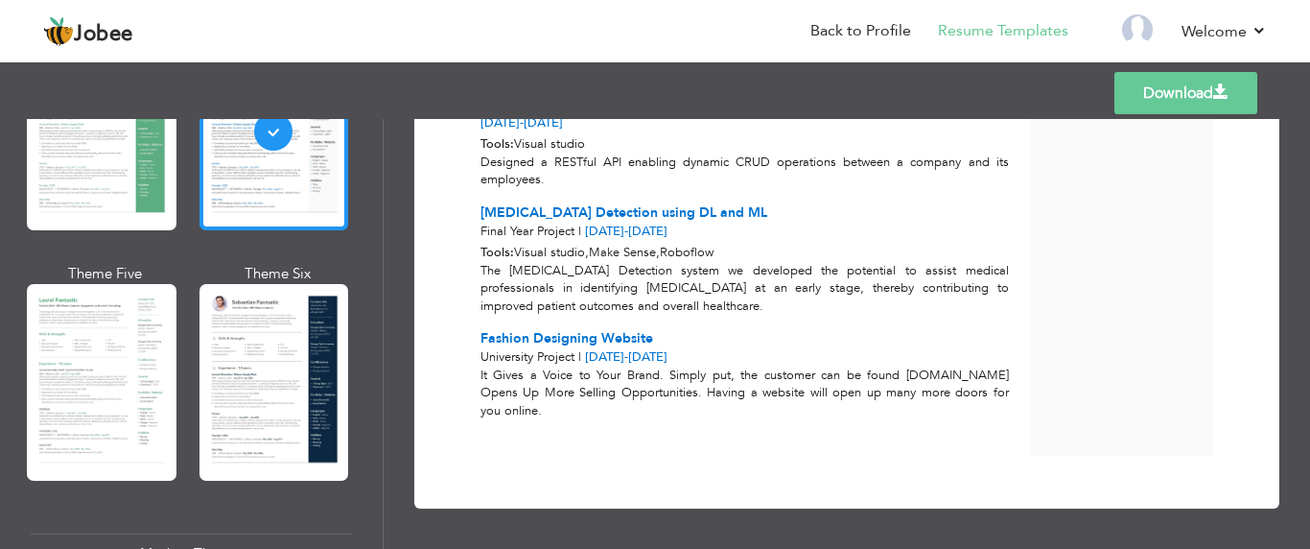
scroll to position [475, 0]
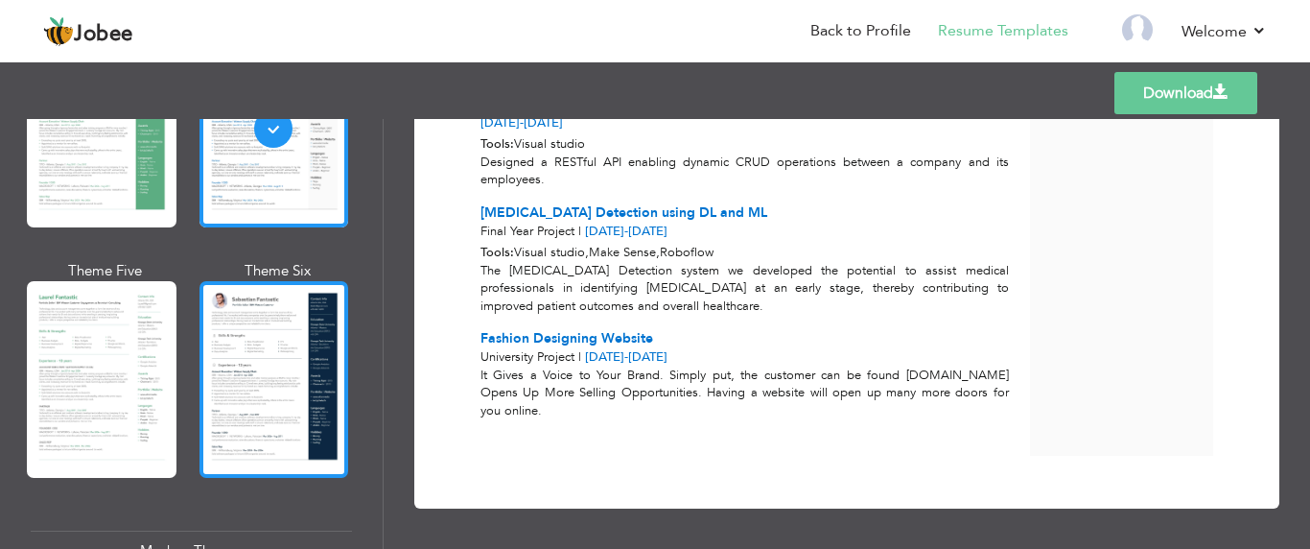
click at [252, 373] on div at bounding box center [274, 379] width 150 height 197
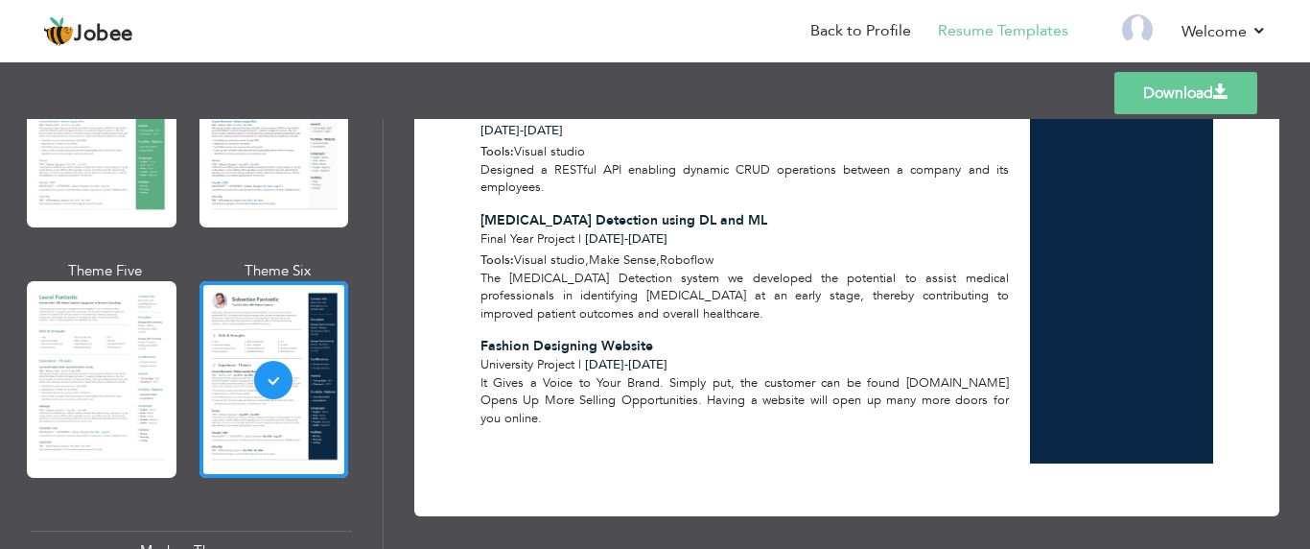
scroll to position [1240, 0]
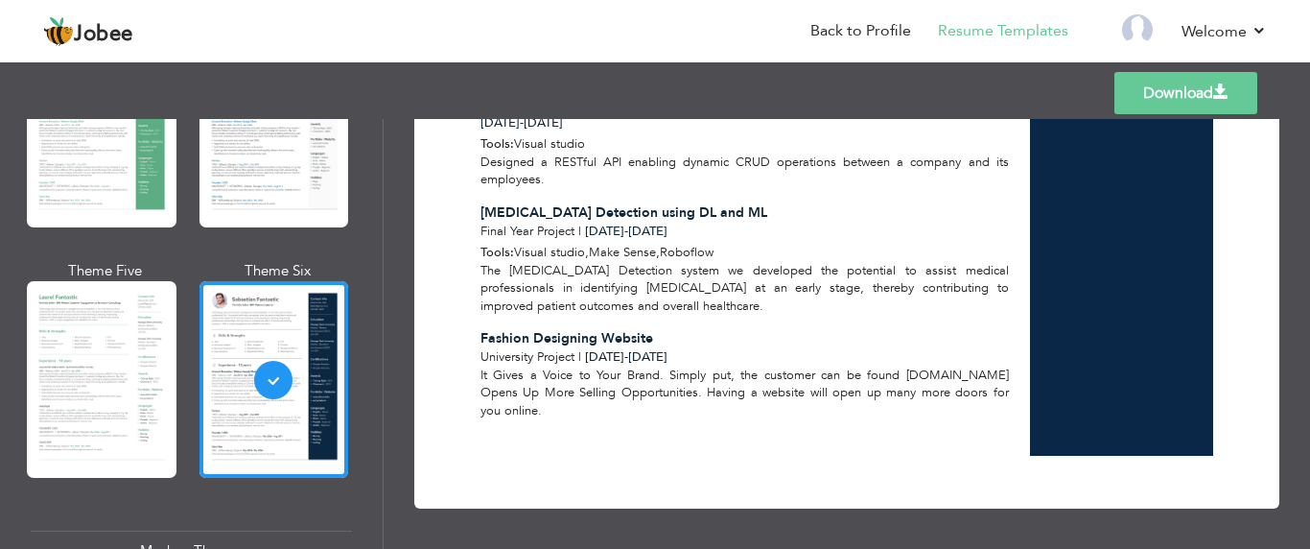
click at [1157, 85] on link "Download" at bounding box center [1185, 93] width 143 height 42
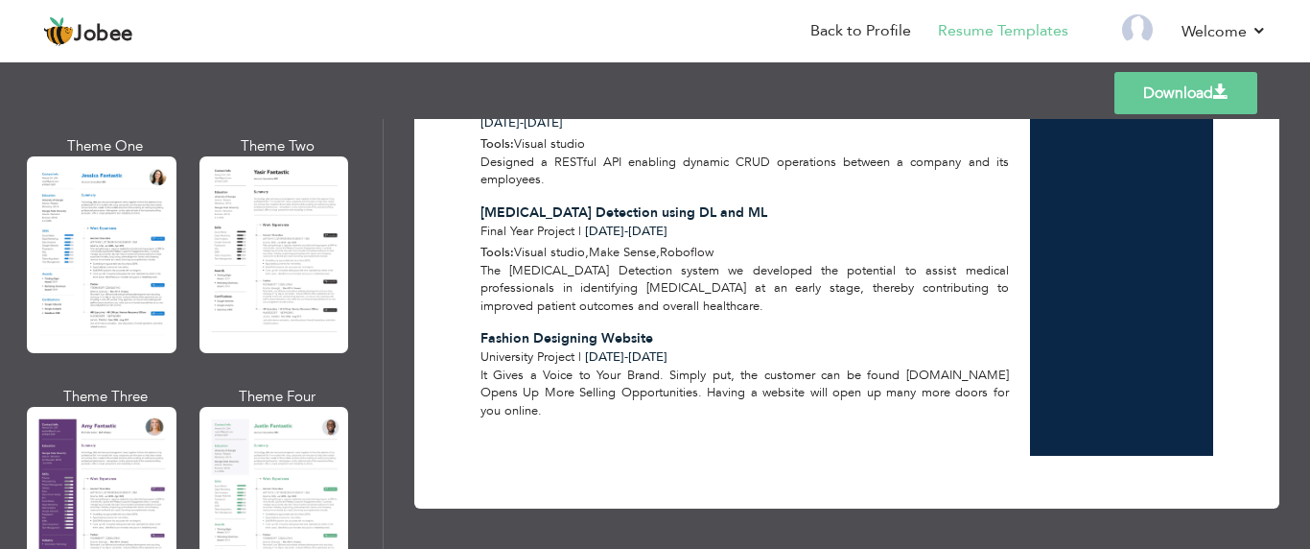
scroll to position [1486, 0]
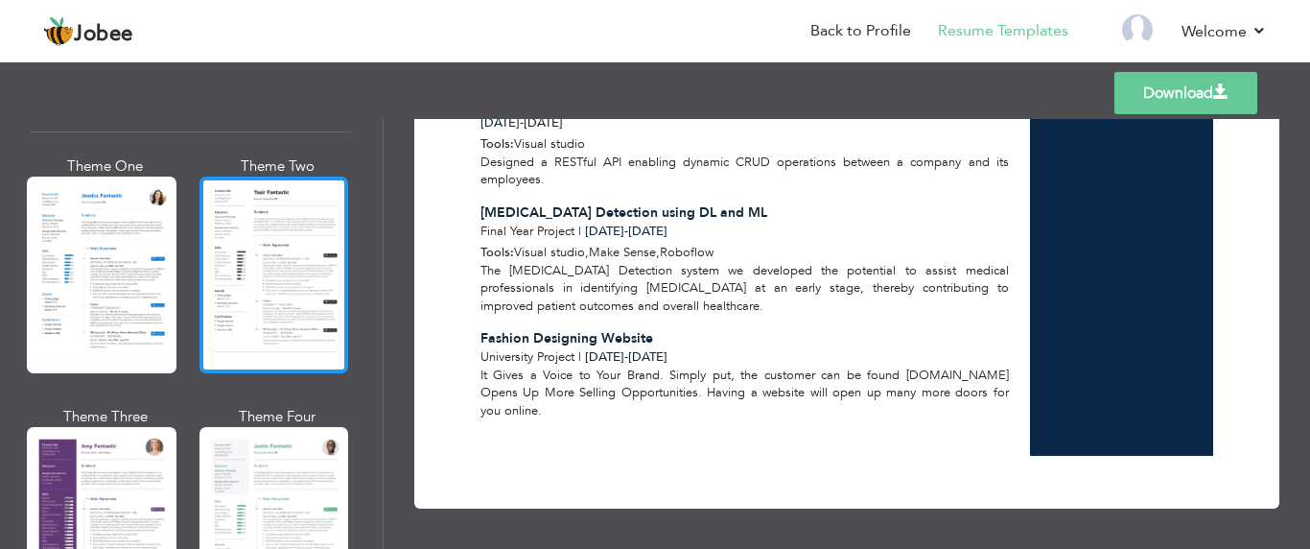
click at [251, 311] on div at bounding box center [274, 274] width 150 height 197
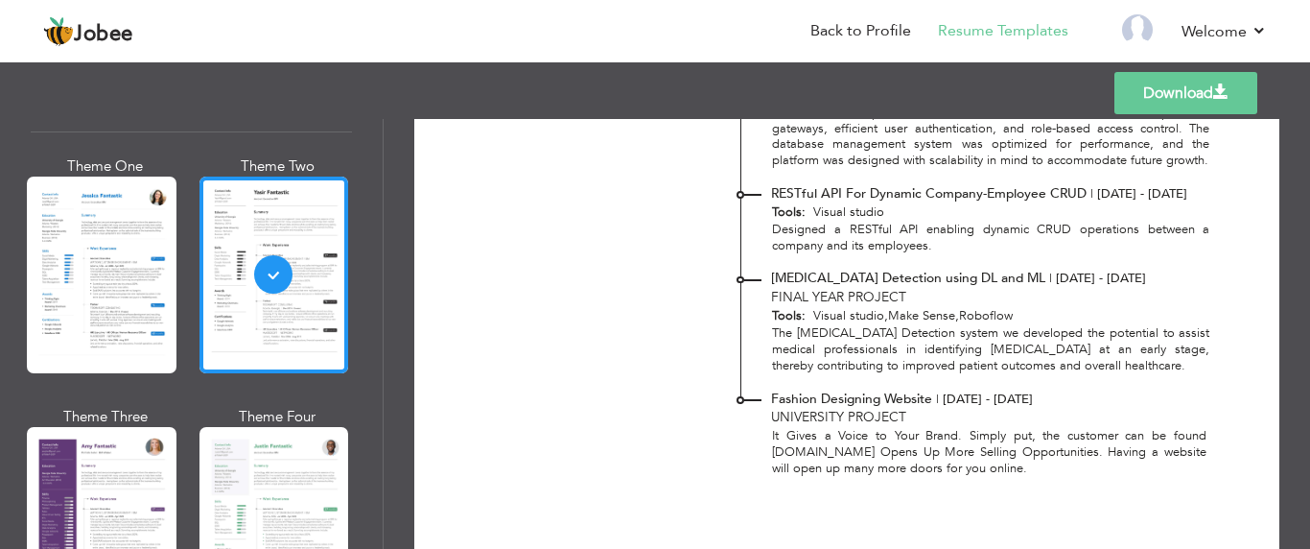
scroll to position [1260, 0]
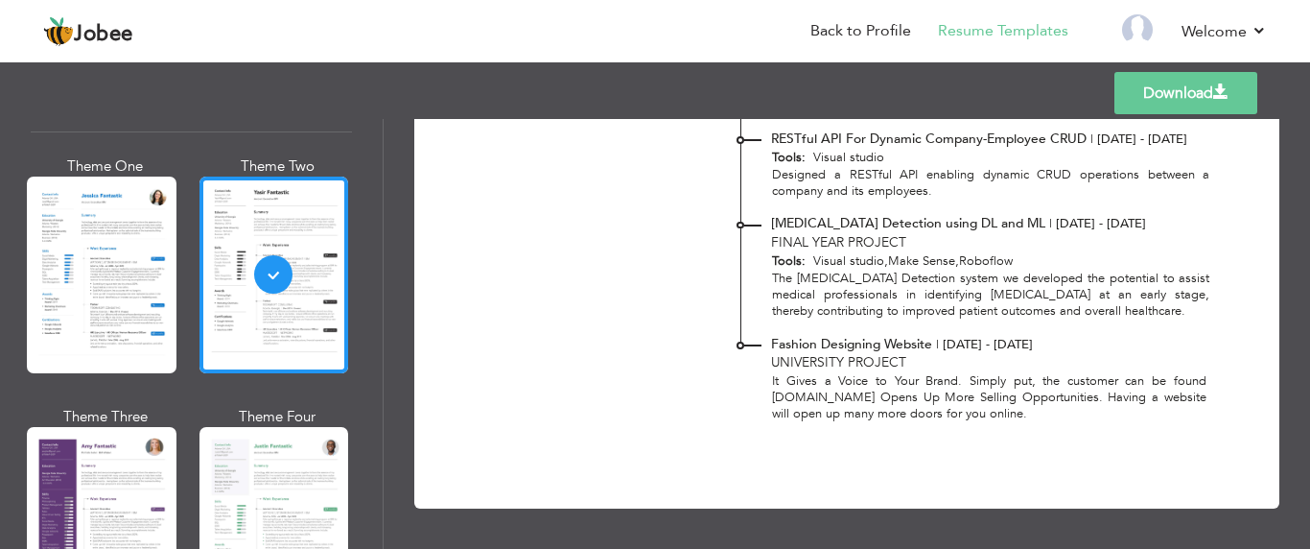
click at [1167, 101] on link "Download" at bounding box center [1185, 93] width 143 height 42
